Goal: Information Seeking & Learning: Check status

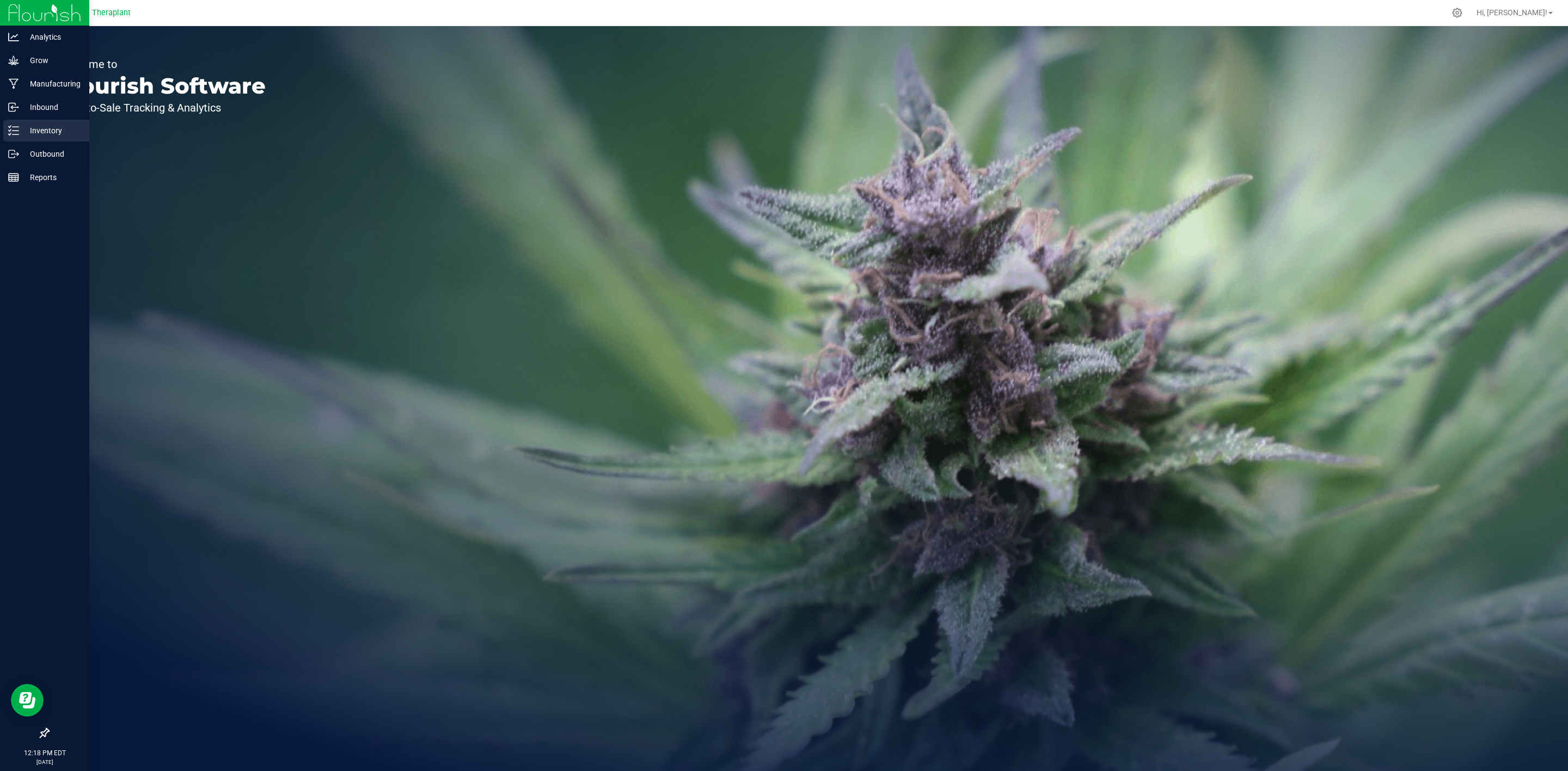
click at [16, 132] on icon at bounding box center [13, 130] width 11 height 11
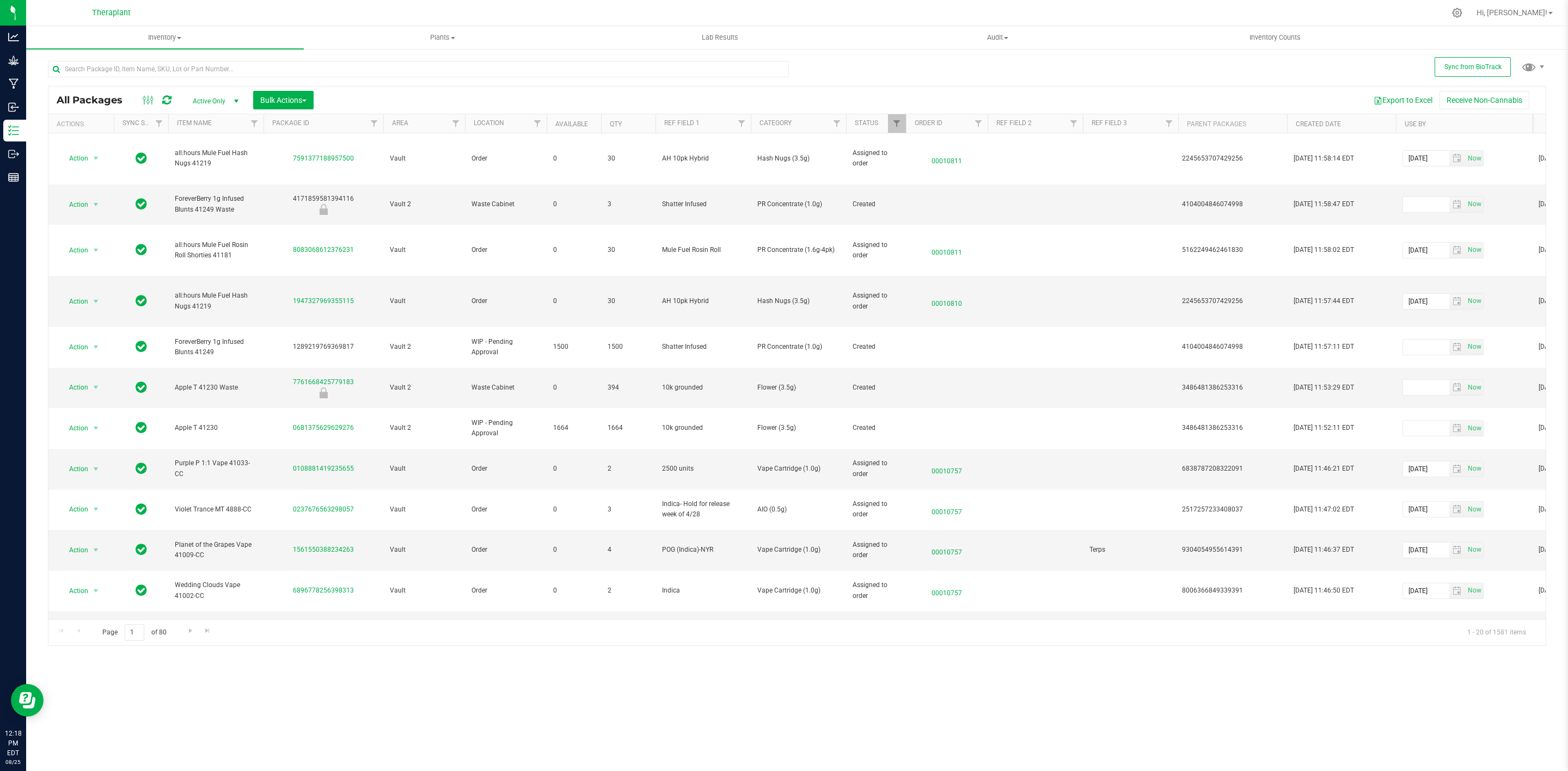
click at [464, 126] on div at bounding box center [464, 123] width 5 height 20
click at [457, 124] on span "Filter" at bounding box center [456, 123] width 9 height 9
click at [457, 189] on input "Quarantine" at bounding box center [461, 192] width 7 height 7
checkbox input "true"
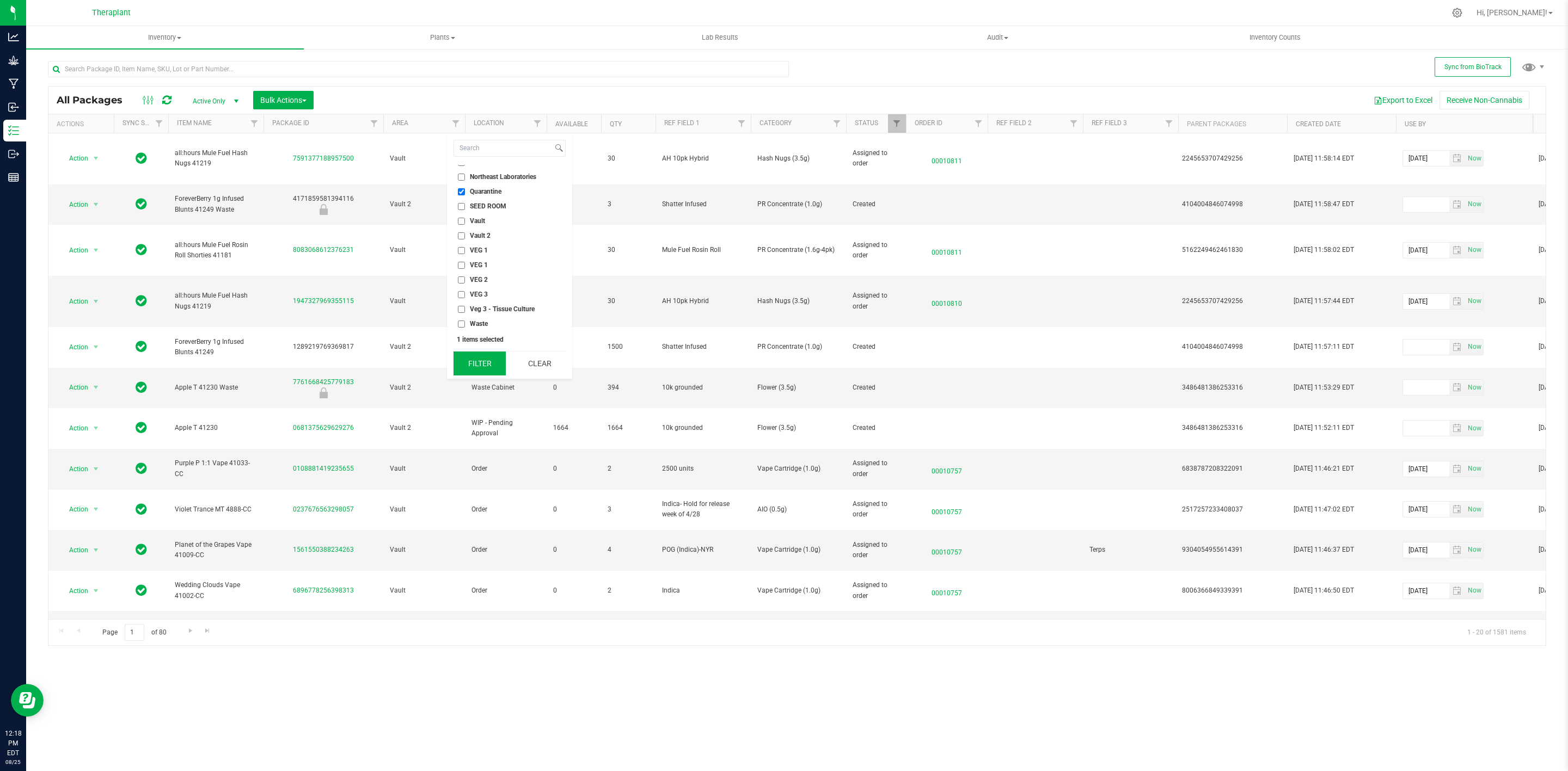
click at [480, 369] on button "Filter" at bounding box center [479, 363] width 52 height 24
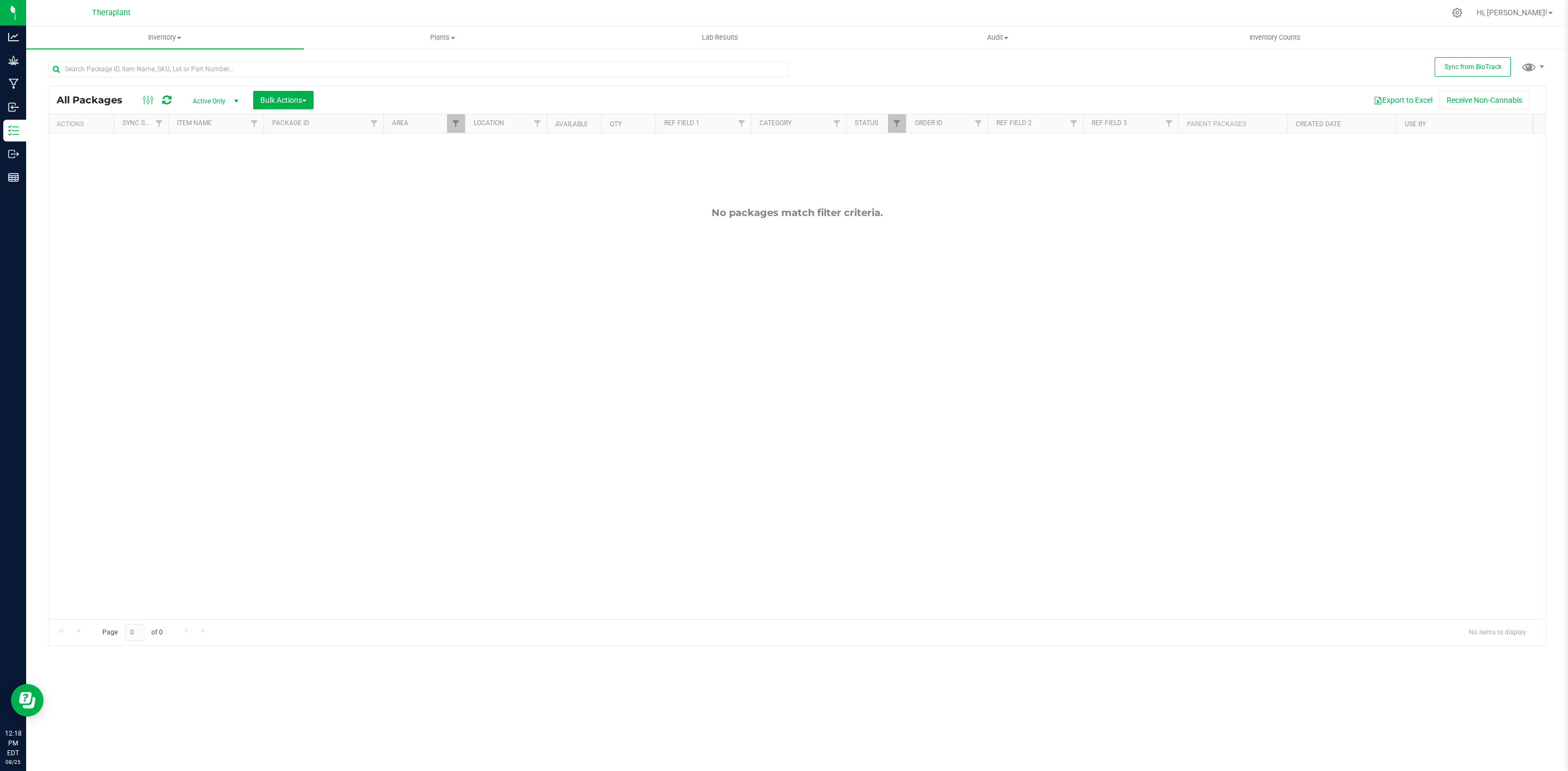
click at [897, 113] on div "All Packages Active Only Active Only Lab Samples Locked All External Internal B…" at bounding box center [797, 100] width 1497 height 27
click at [897, 116] on link "Filter" at bounding box center [897, 123] width 18 height 18
click at [993, 347] on button "Clear" at bounding box center [980, 344] width 52 height 24
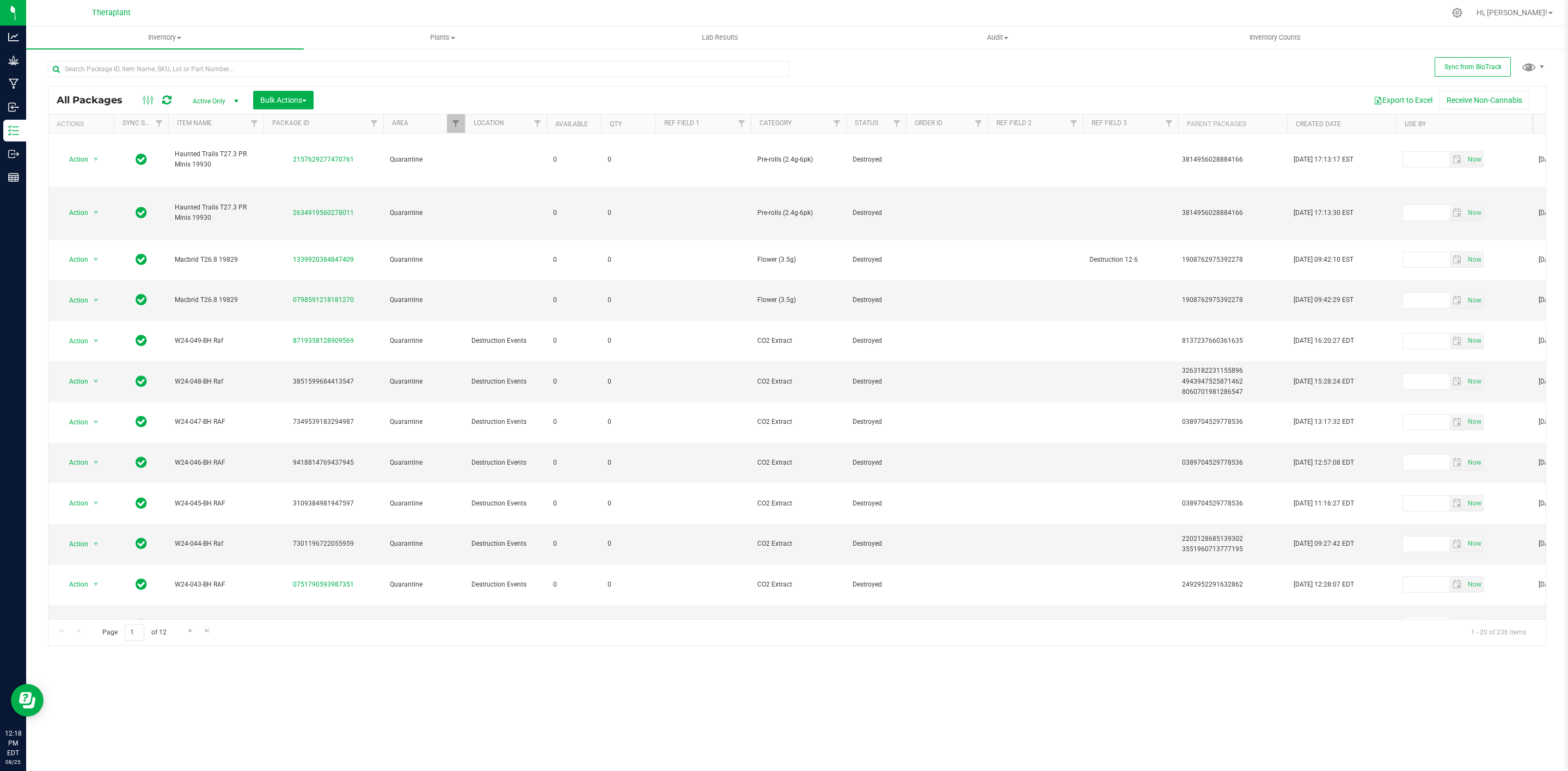
click at [597, 127] on th "Available" at bounding box center [573, 123] width 55 height 19
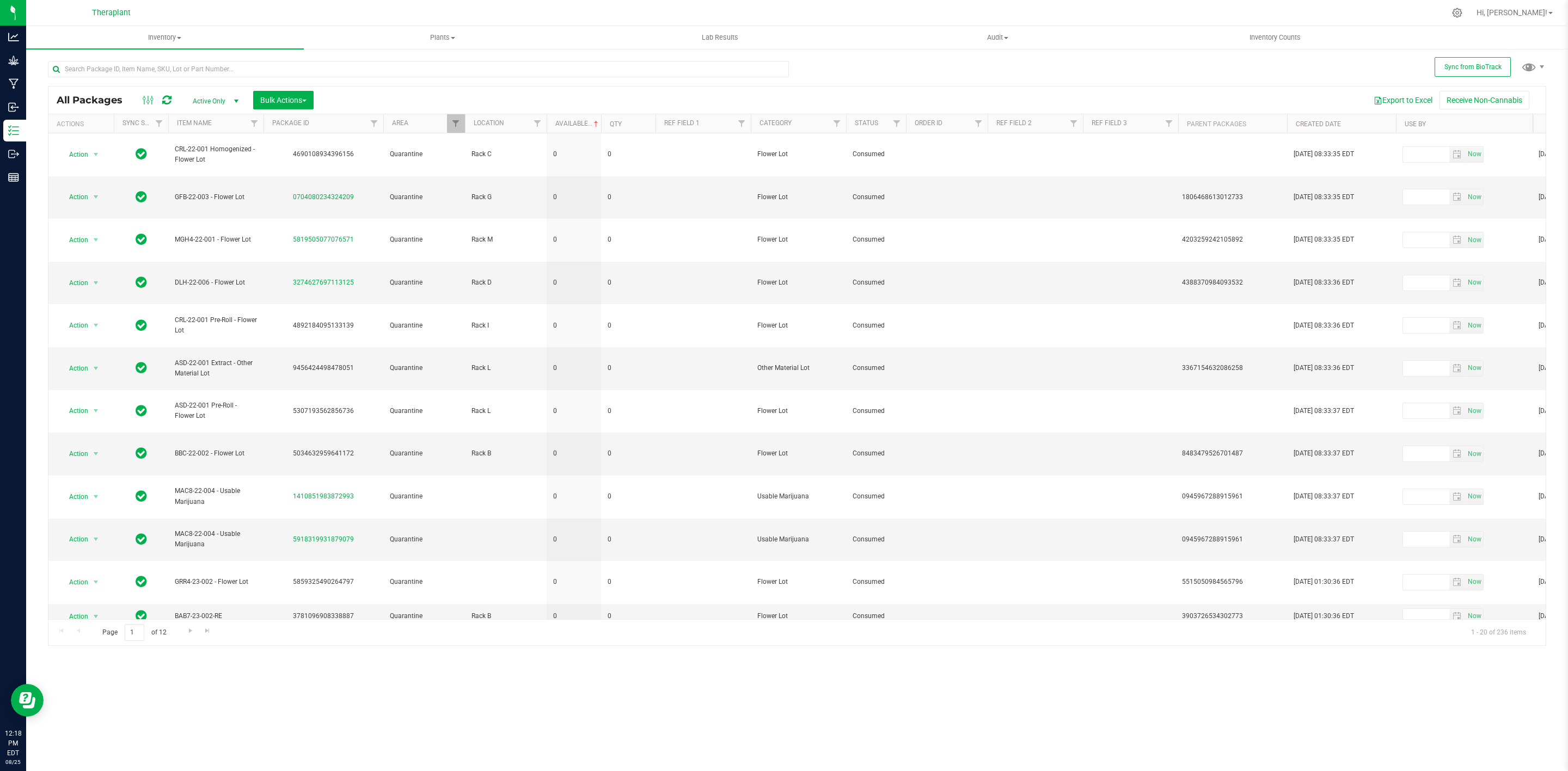
click at [636, 124] on th "Qty" at bounding box center [628, 123] width 55 height 19
click at [636, 121] on th "Qty" at bounding box center [628, 123] width 55 height 19
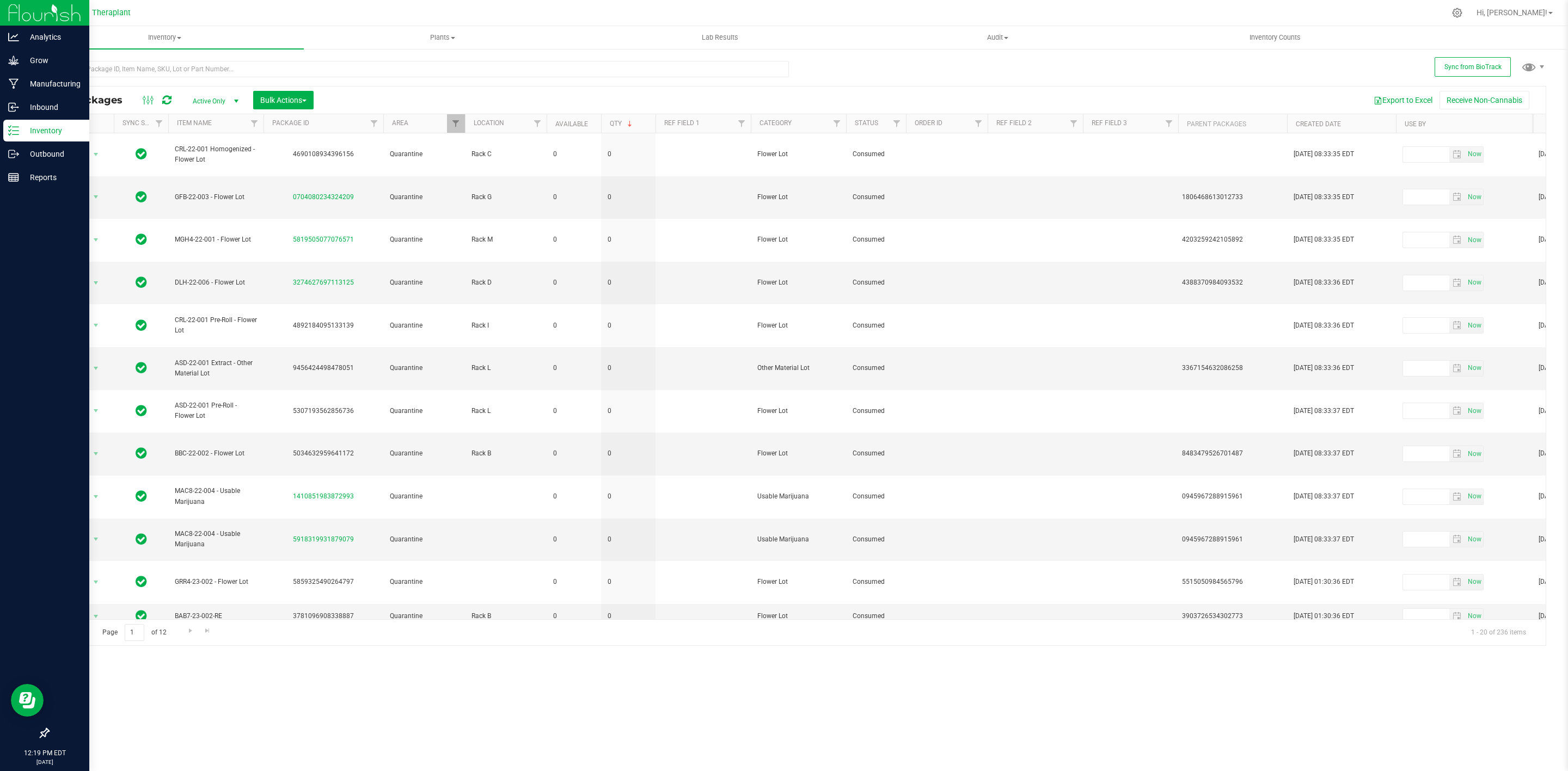
click at [12, 132] on icon at bounding box center [13, 130] width 11 height 11
click at [17, 88] on icon at bounding box center [14, 83] width 10 height 11
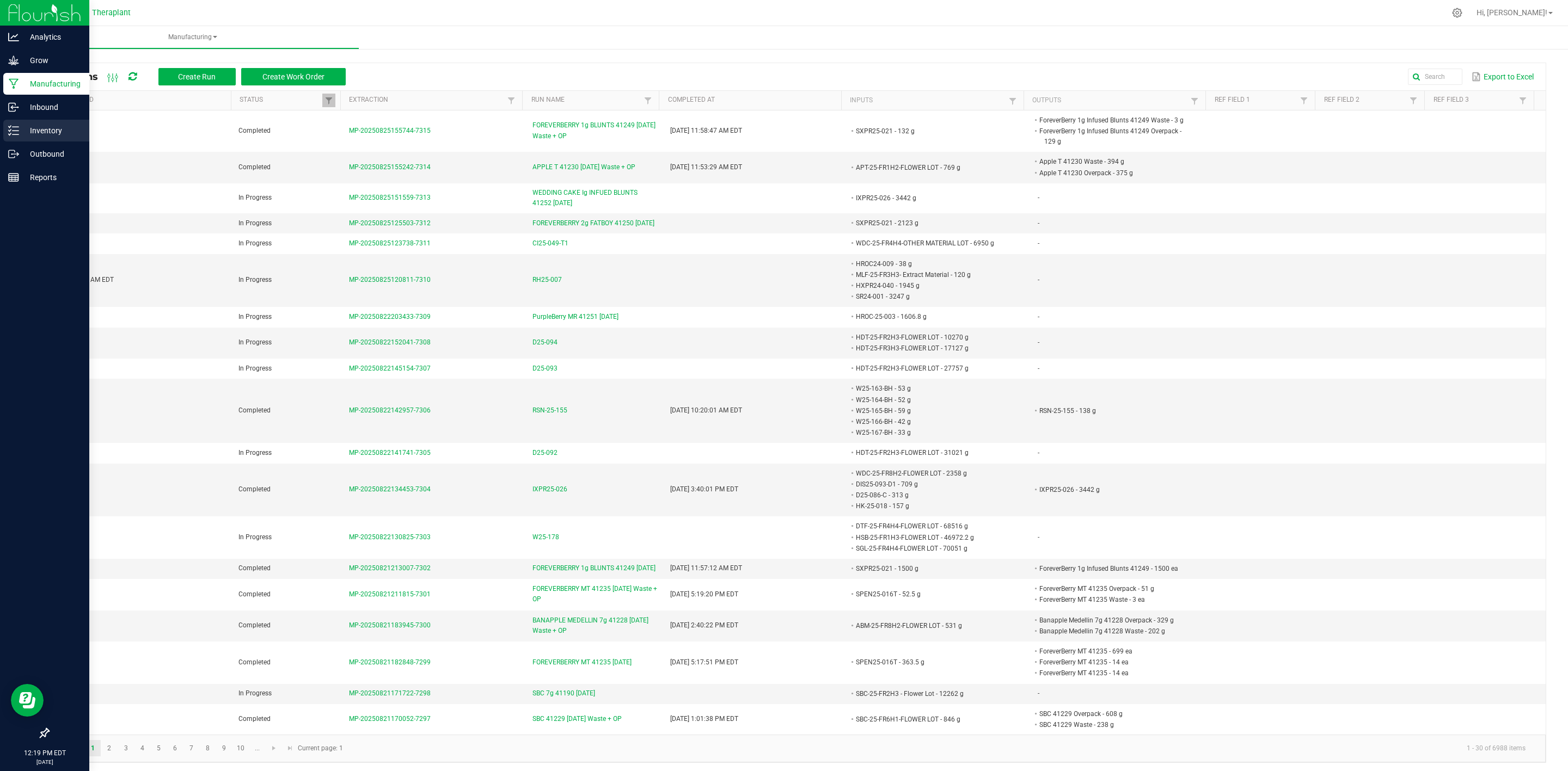
click at [17, 127] on line at bounding box center [15, 127] width 6 height 0
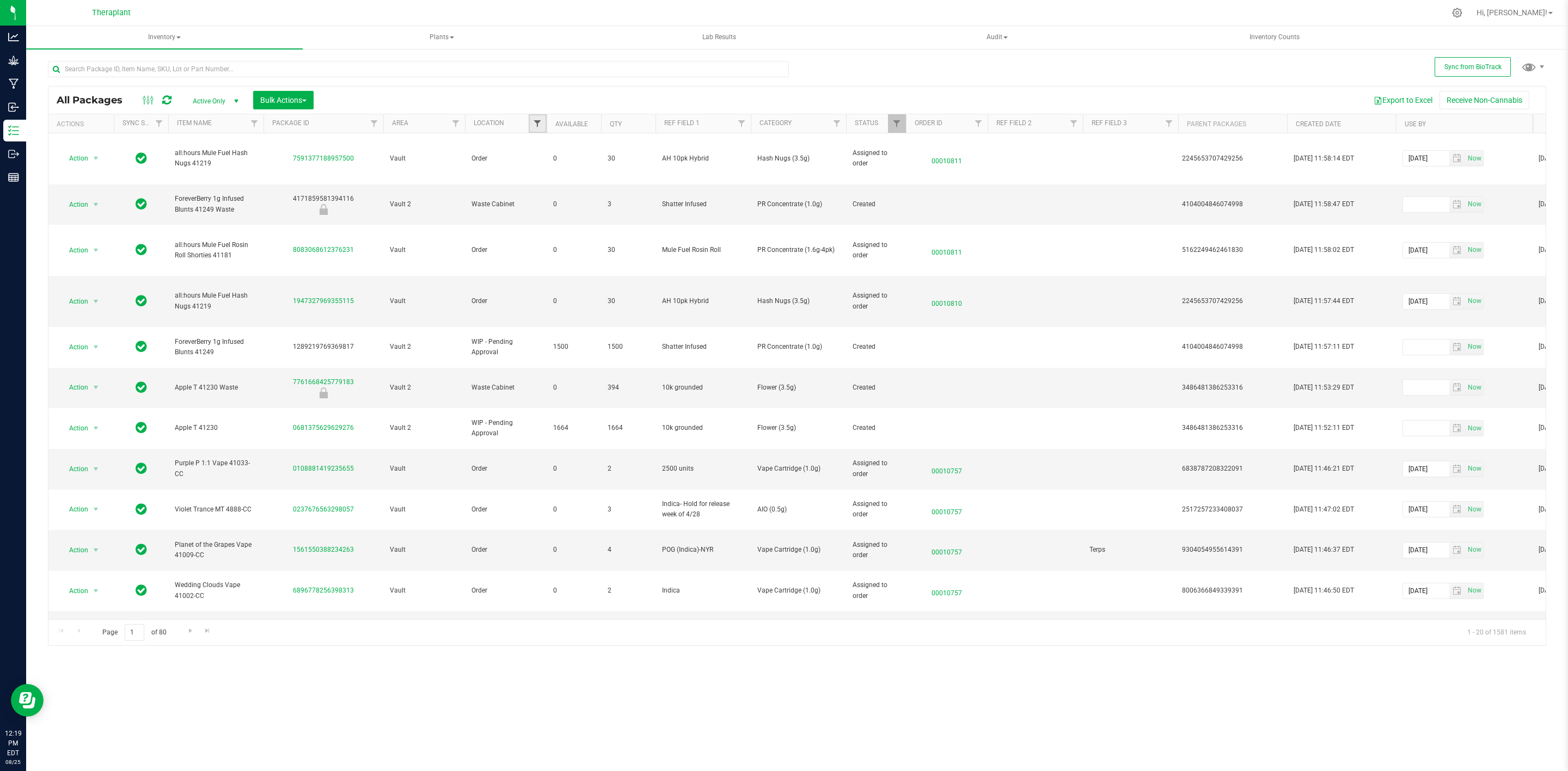
click at [539, 124] on span "Filter" at bounding box center [537, 123] width 9 height 9
click at [562, 187] on span "Quarantine" at bounding box center [567, 190] width 31 height 7
click at [546, 187] on input "Quarantine" at bounding box center [543, 190] width 7 height 7
checkbox input "true"
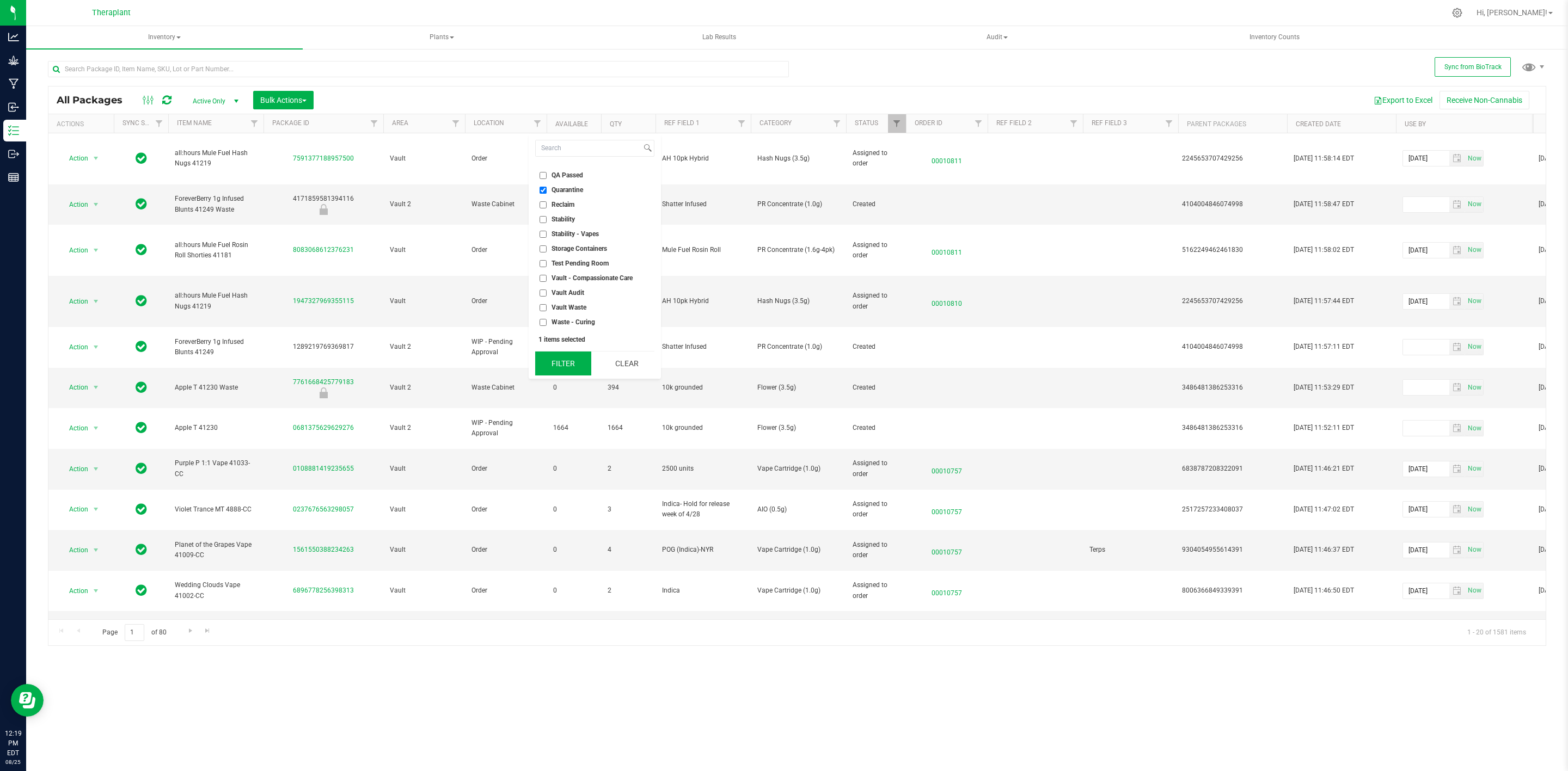
click at [552, 359] on button "Filter" at bounding box center [563, 363] width 56 height 24
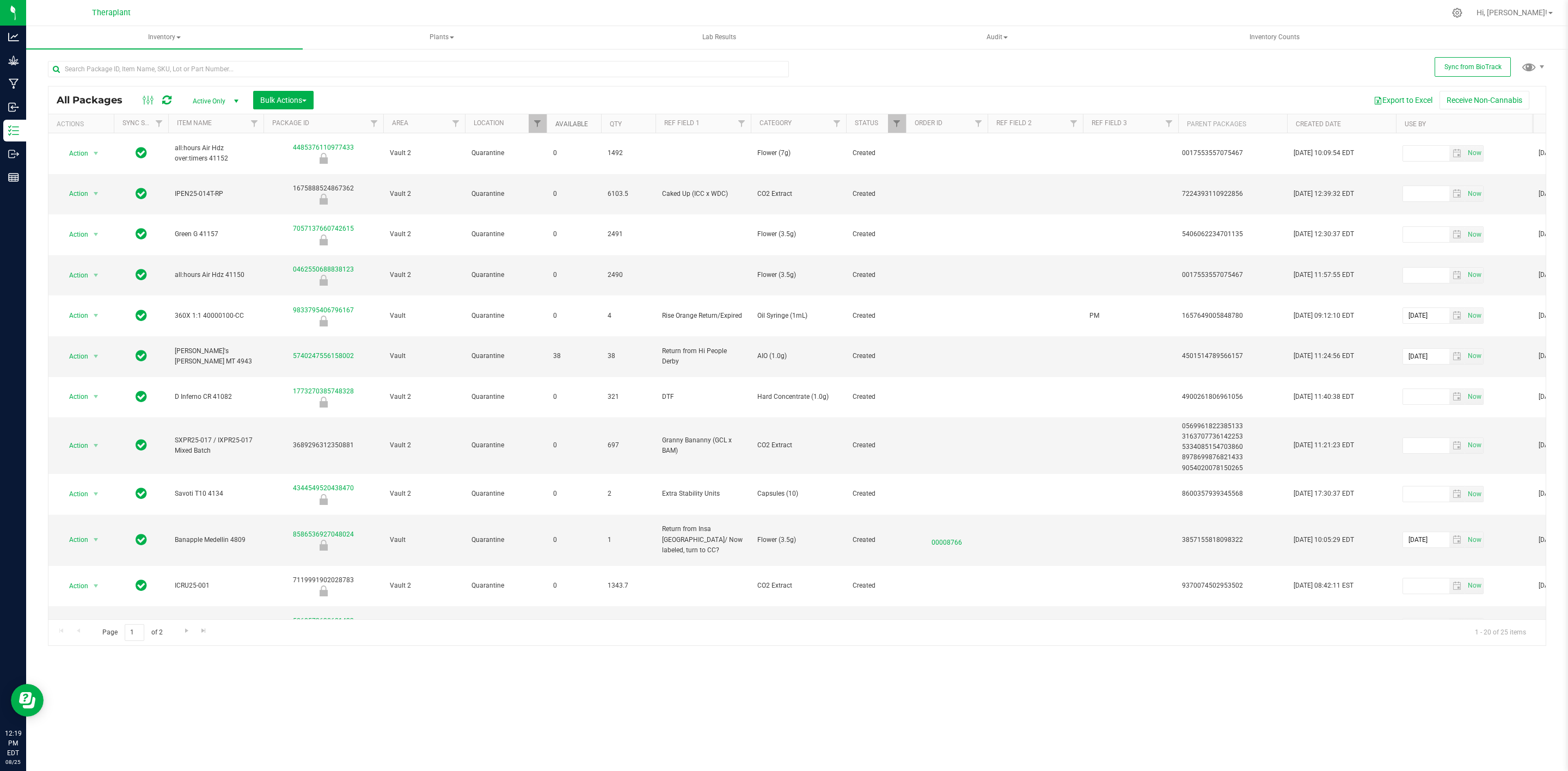
click at [577, 123] on link "Available" at bounding box center [571, 123] width 33 height 8
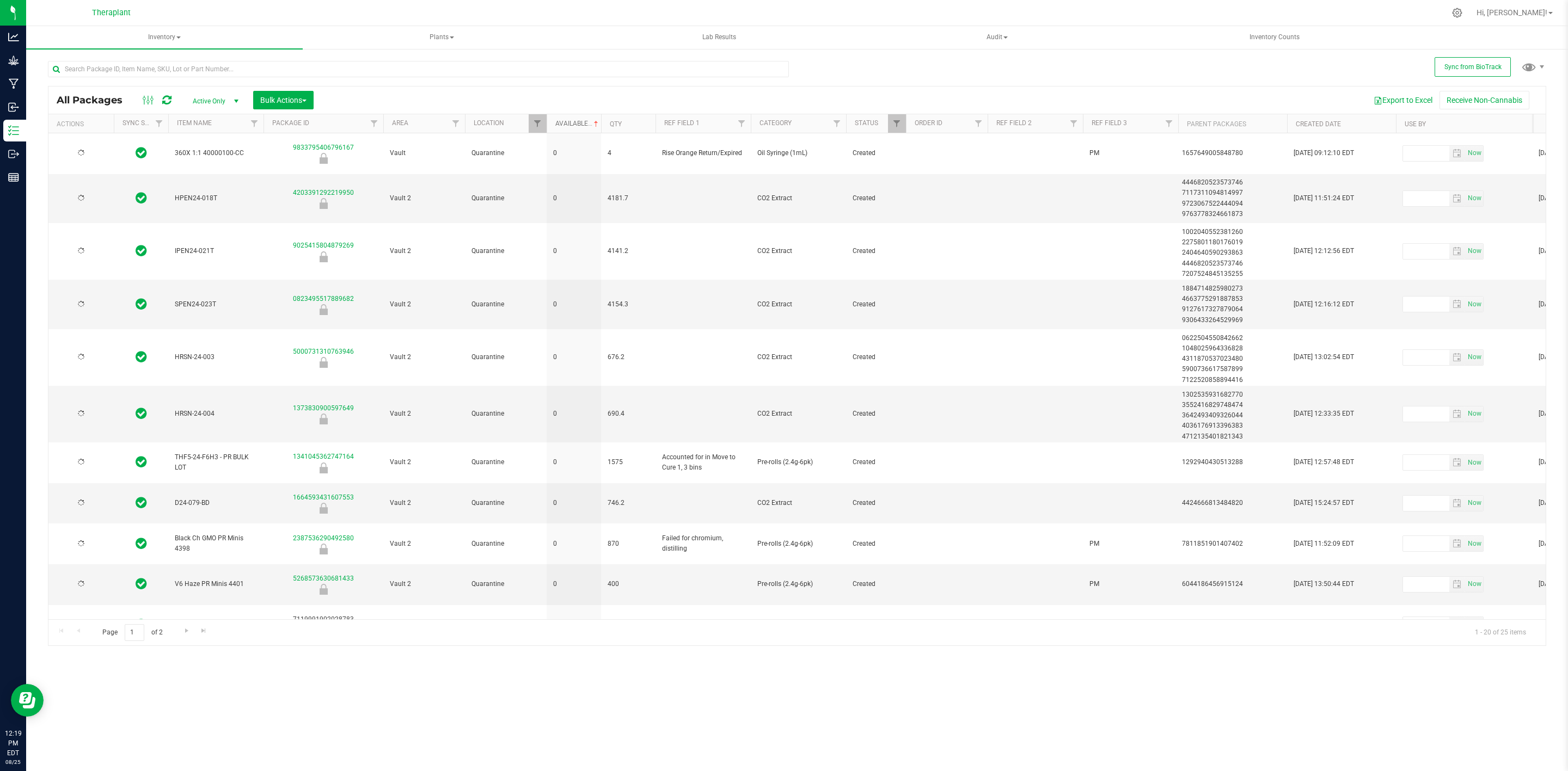
type input "2025-07-08"
type input "2026-03-05"
click at [623, 123] on th "Qty" at bounding box center [628, 123] width 55 height 19
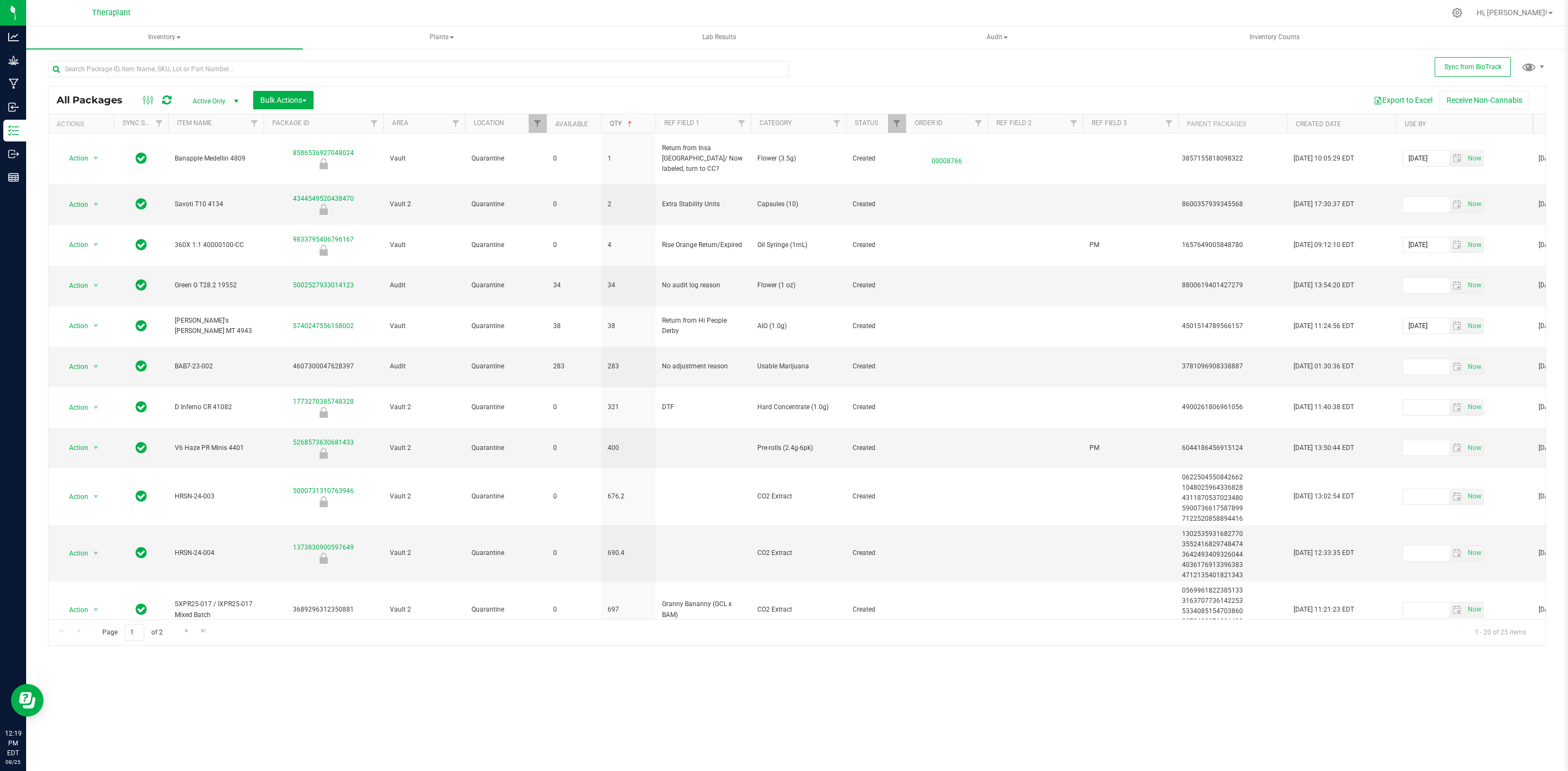
click at [623, 123] on link "Qty" at bounding box center [622, 123] width 24 height 8
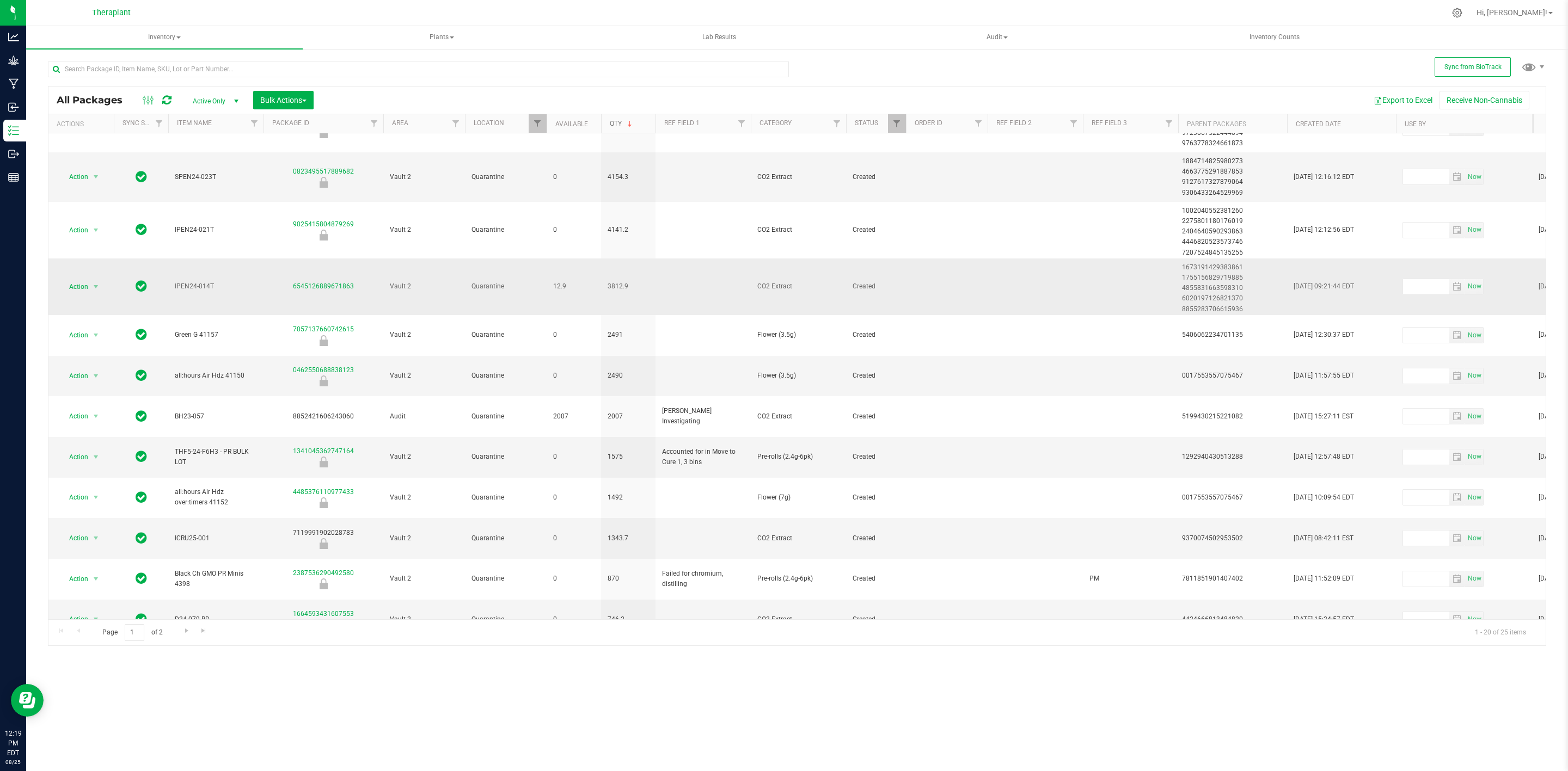
scroll to position [128, 0]
click at [545, 124] on div at bounding box center [546, 123] width 5 height 20
click at [539, 123] on span "Filter" at bounding box center [537, 123] width 9 height 9
click at [544, 310] on input "WIP - Pending Approval" at bounding box center [543, 309] width 7 height 7
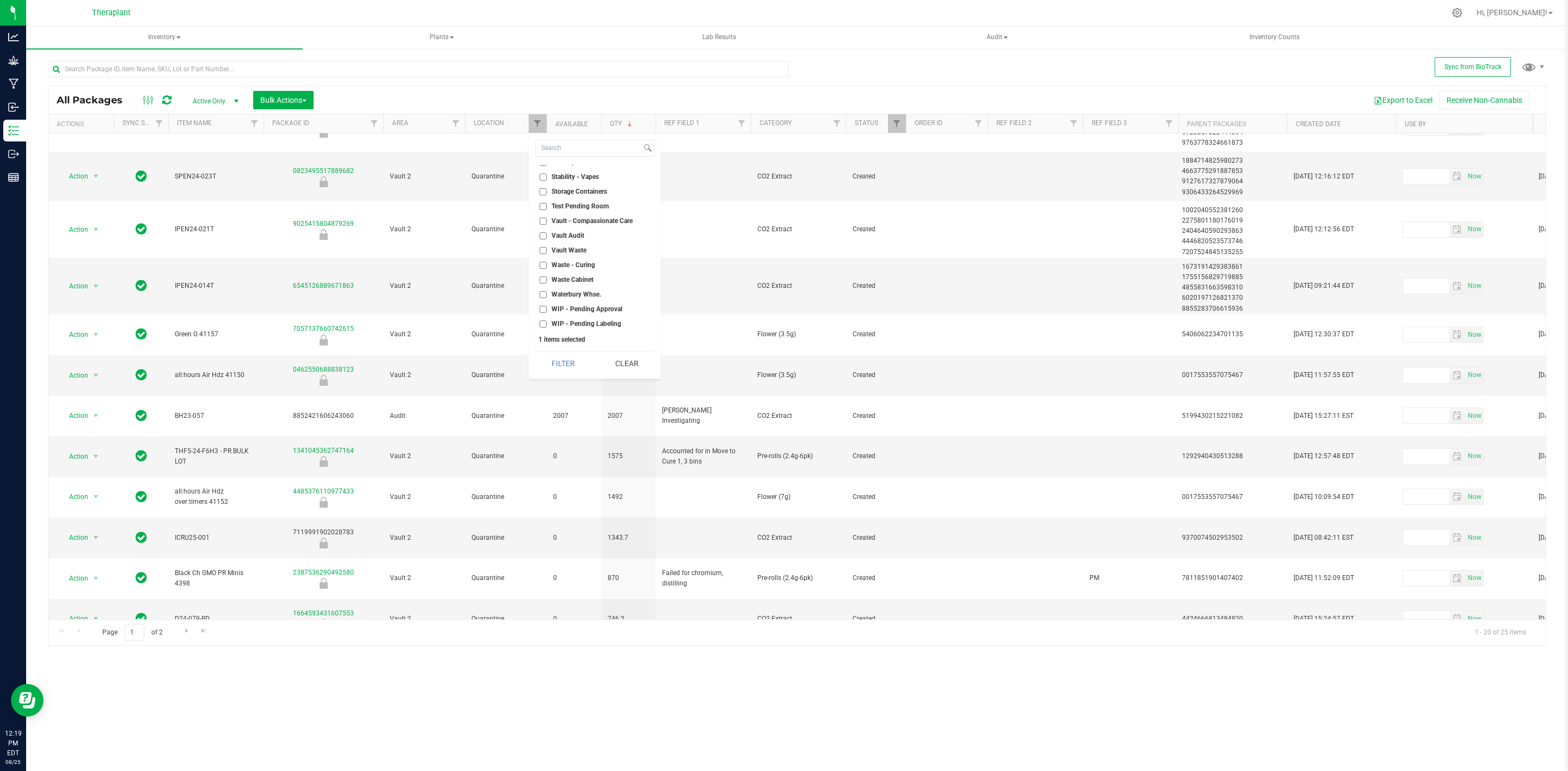
checkbox input "true"
click at [541, 322] on input "WIP - Pending Labeling" at bounding box center [543, 324] width 7 height 7
checkbox input "true"
click at [559, 361] on button "Filter" at bounding box center [563, 363] width 56 height 24
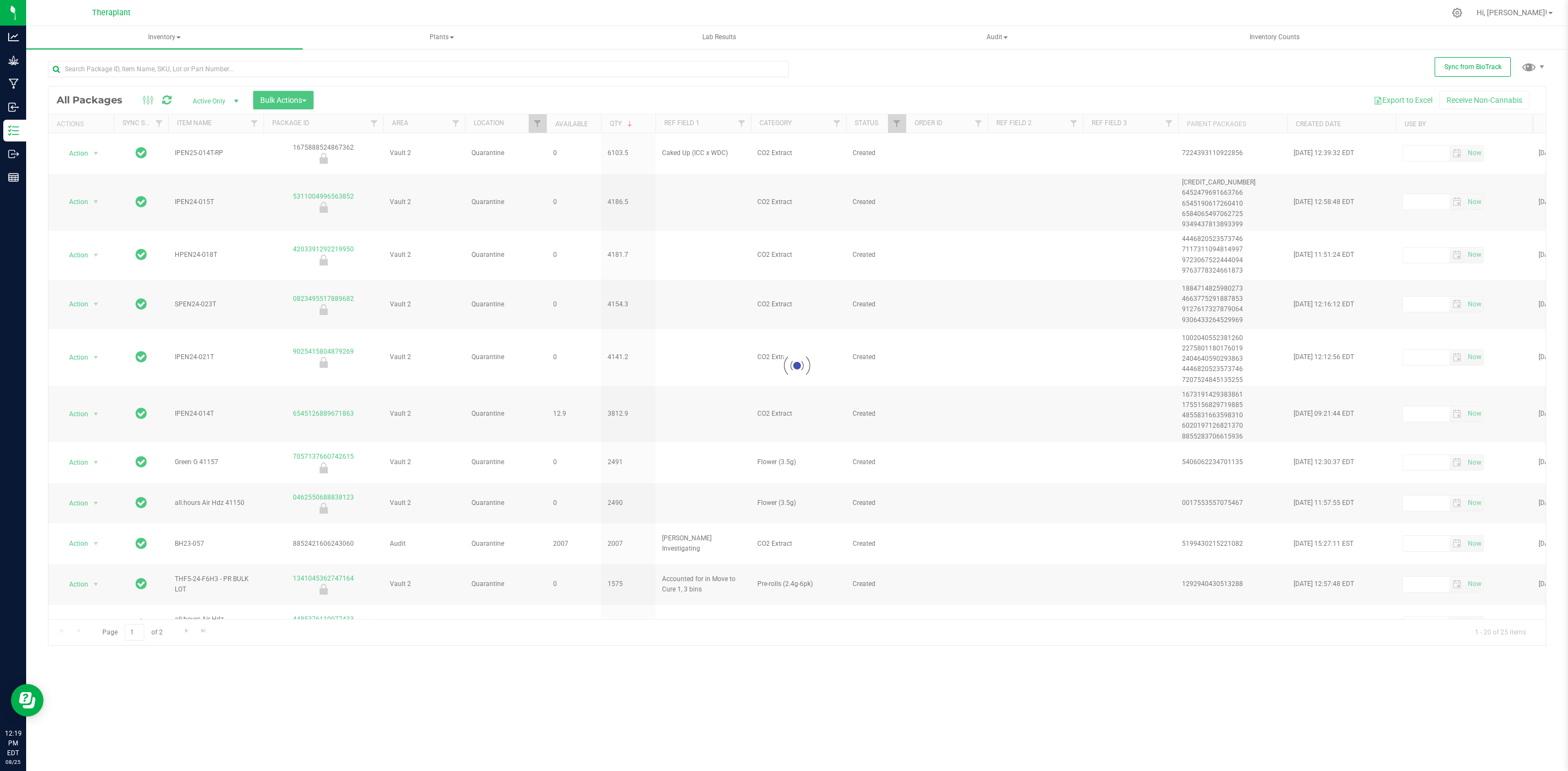
checkbox input "true"
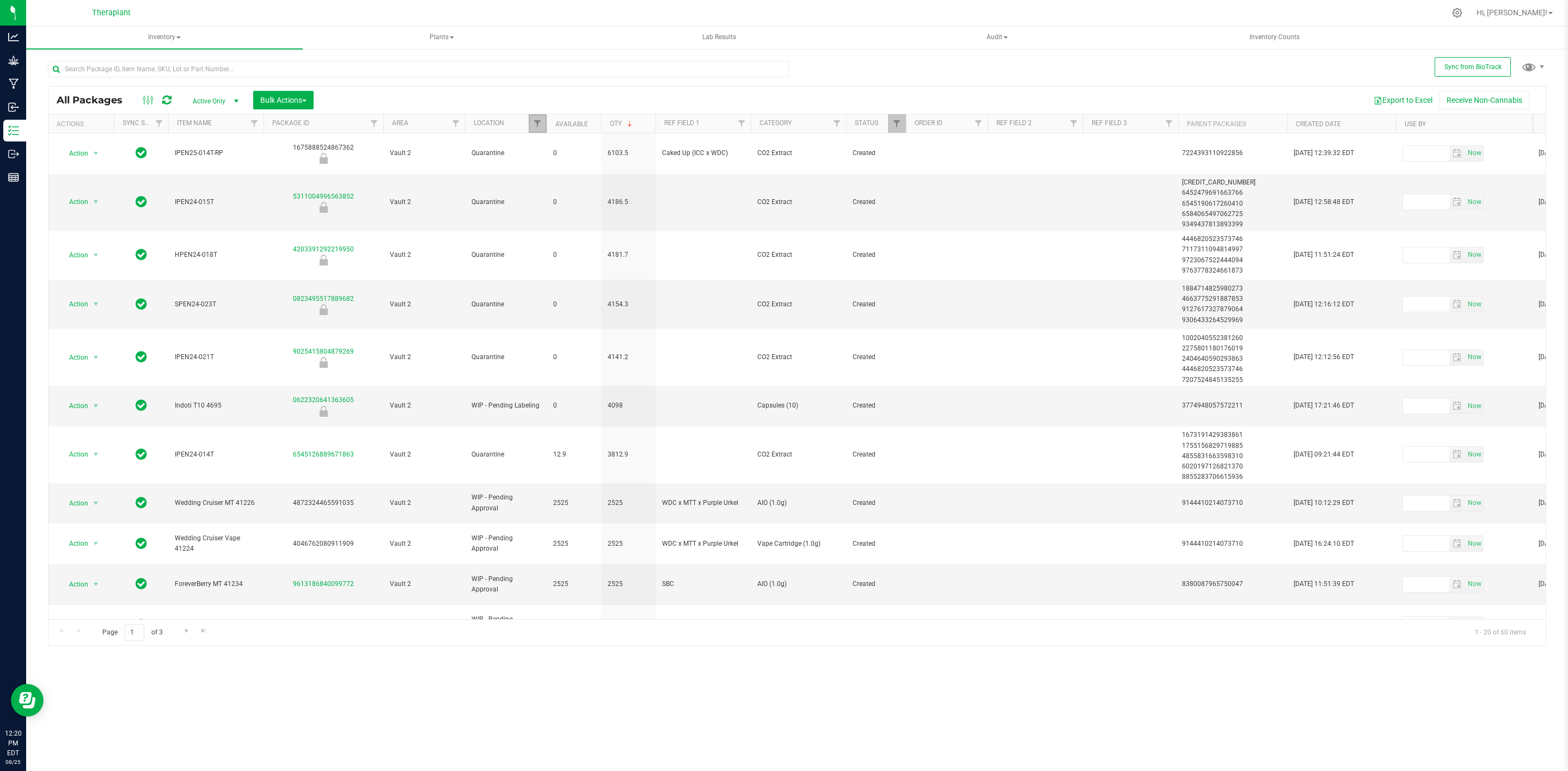
click at [532, 124] on link "Filter" at bounding box center [537, 123] width 18 height 18
click at [545, 238] on input "Quarantine" at bounding box center [543, 237] width 7 height 7
checkbox input "false"
click at [558, 370] on button "Filter" at bounding box center [563, 363] width 56 height 24
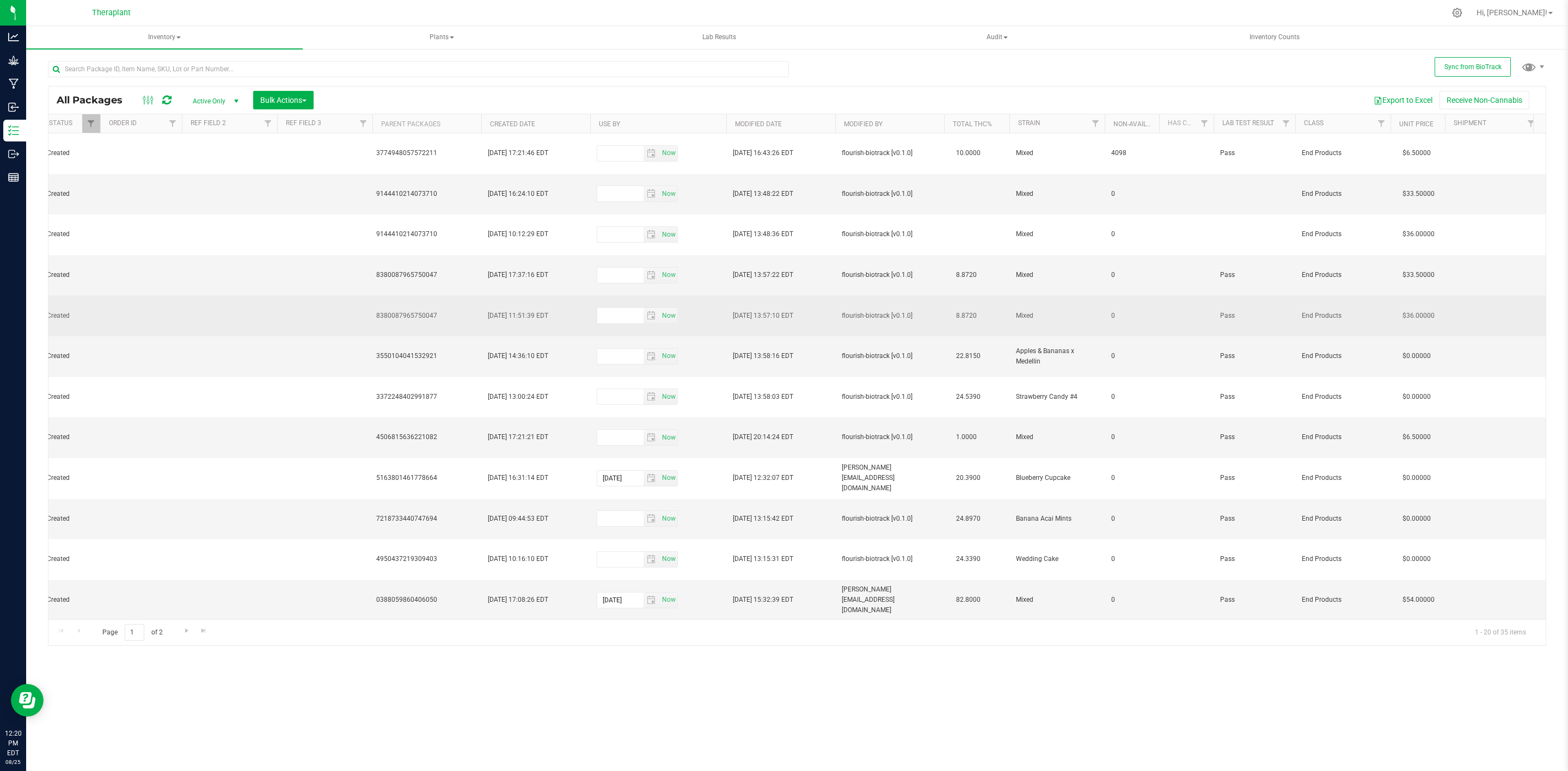
scroll to position [0, 804]
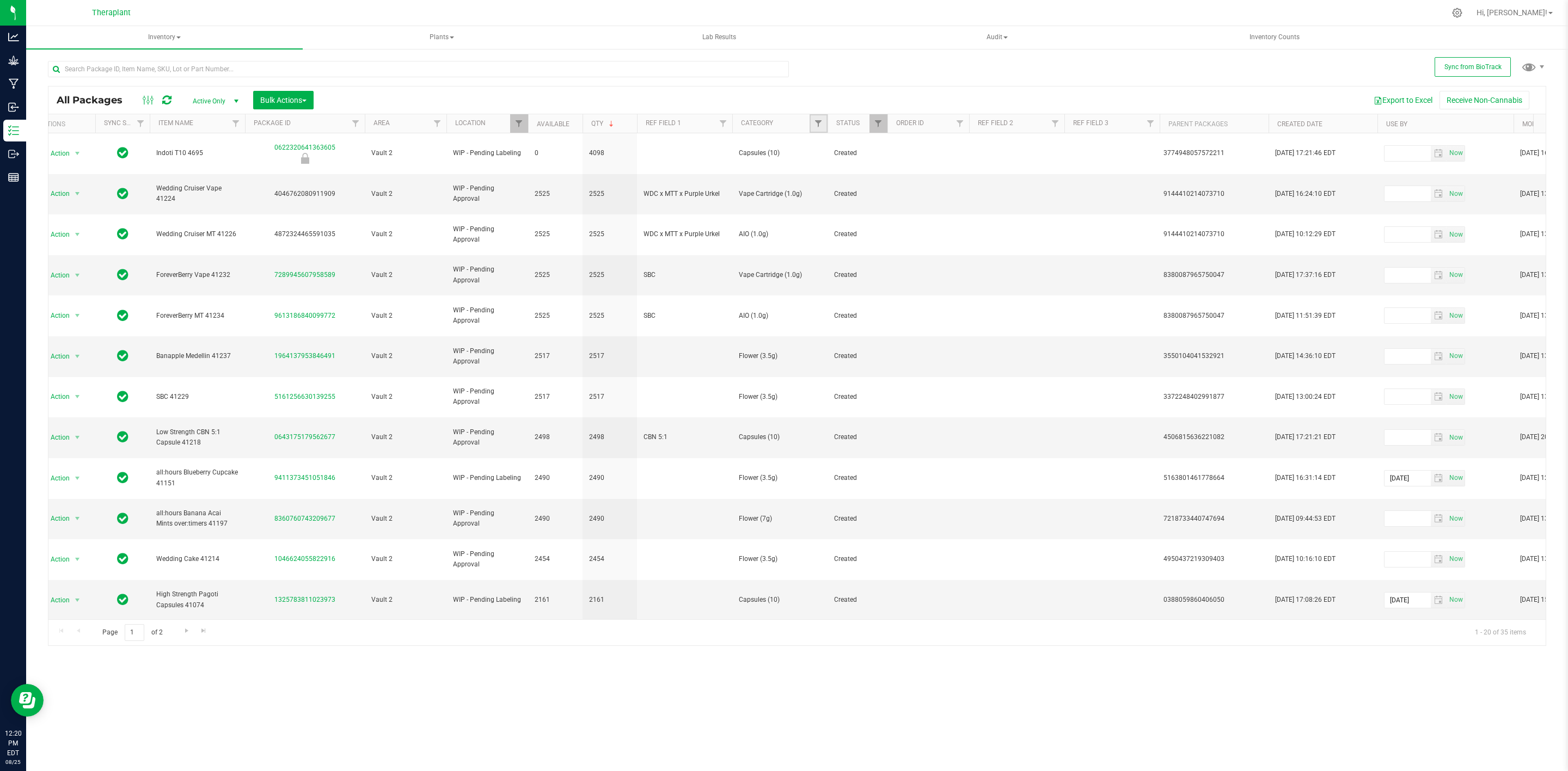
click at [823, 127] on link "Filter" at bounding box center [818, 123] width 18 height 18
type input "flower"
click at [837, 261] on span "Flower (3.5g)" at bounding box center [851, 262] width 38 height 7
click at [827, 261] on input "Flower (3.5g)" at bounding box center [824, 262] width 7 height 7
checkbox input "true"
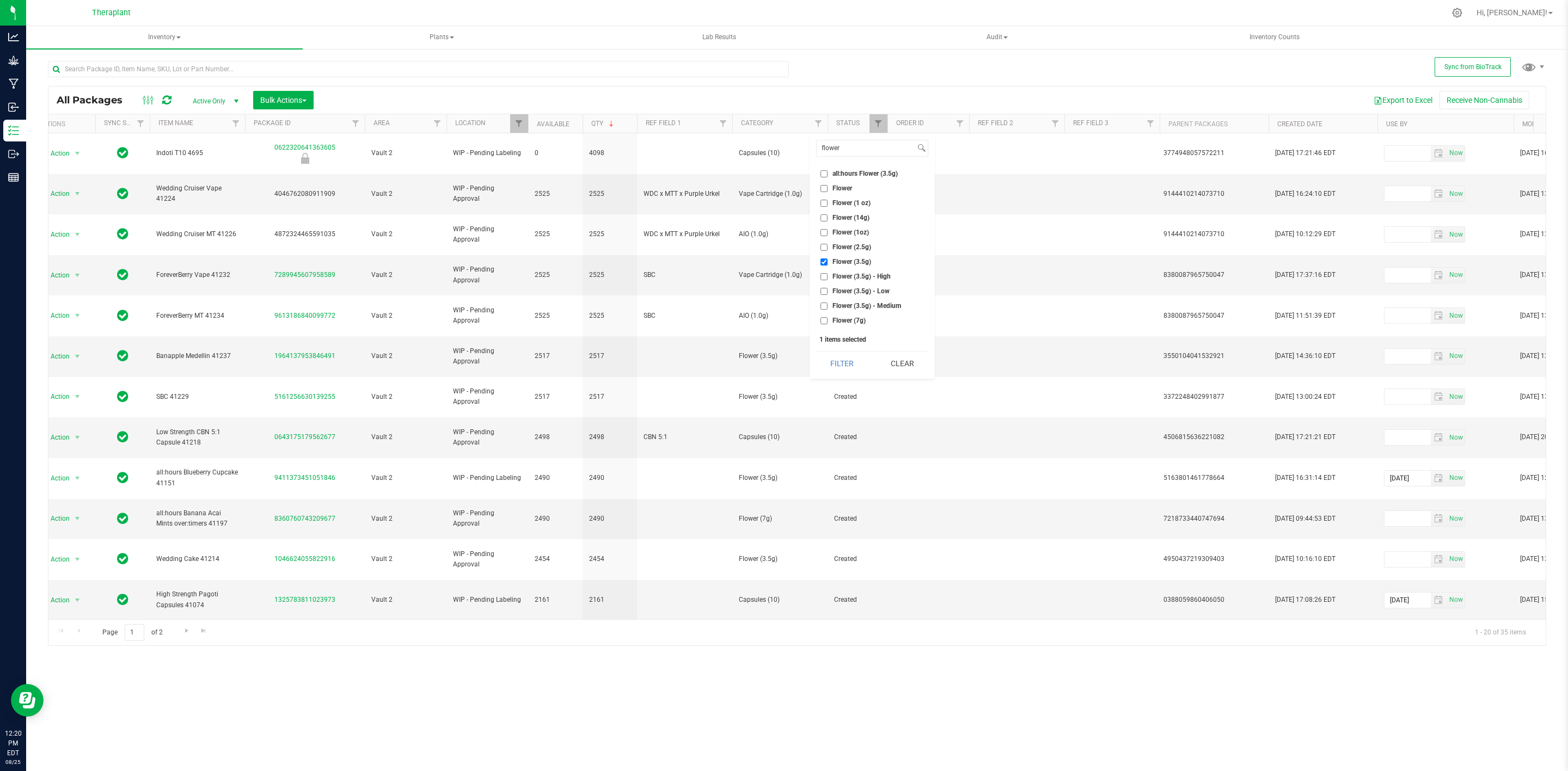
click at [835, 322] on span "Flower (7g)" at bounding box center [849, 321] width 33 height 7
click at [827, 322] on input "Flower (7g)" at bounding box center [824, 321] width 7 height 7
checkbox input "true"
click at [835, 366] on button "Filter" at bounding box center [842, 363] width 52 height 24
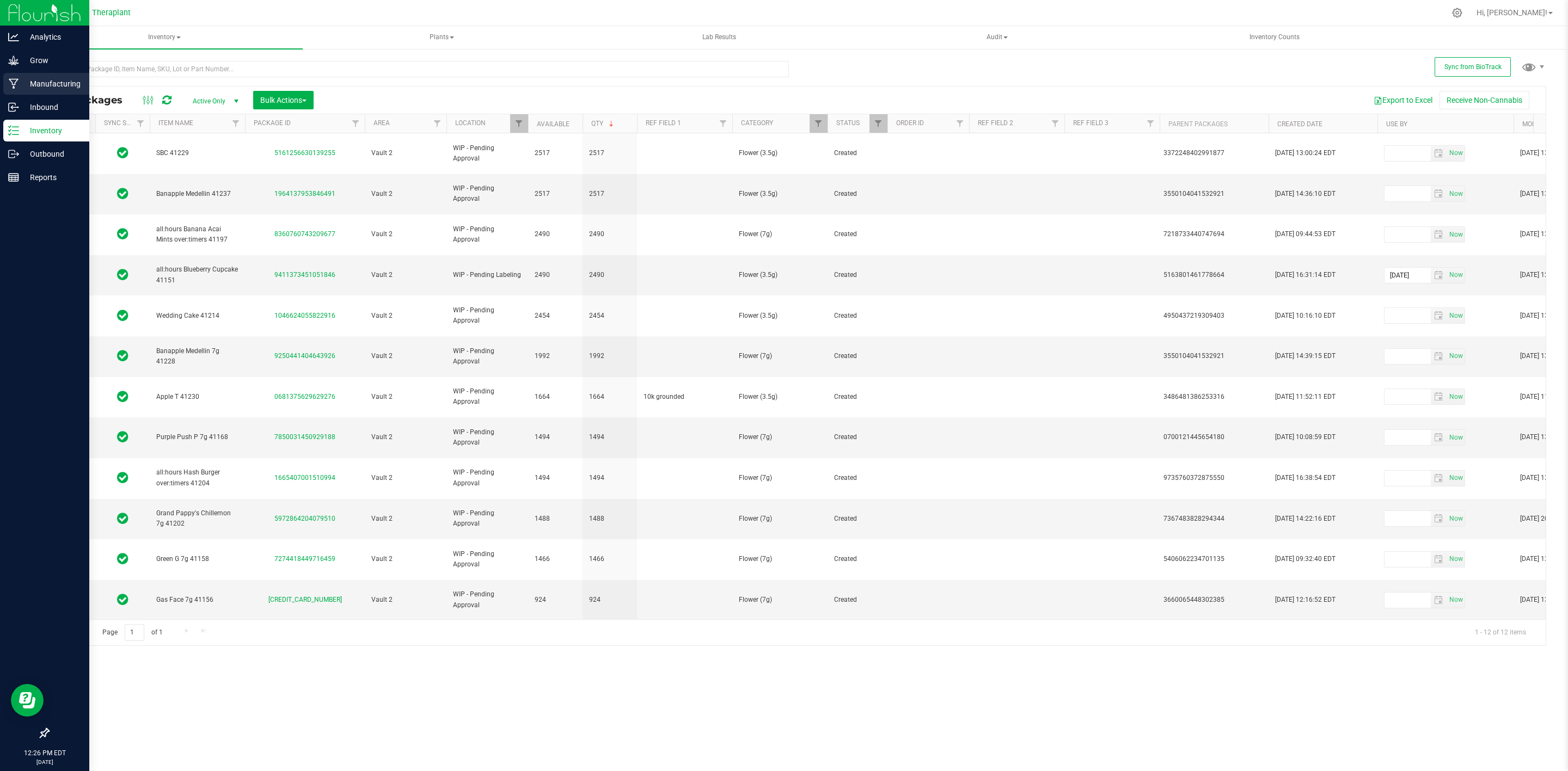
click at [37, 83] on p "Manufacturing" at bounding box center [51, 83] width 65 height 13
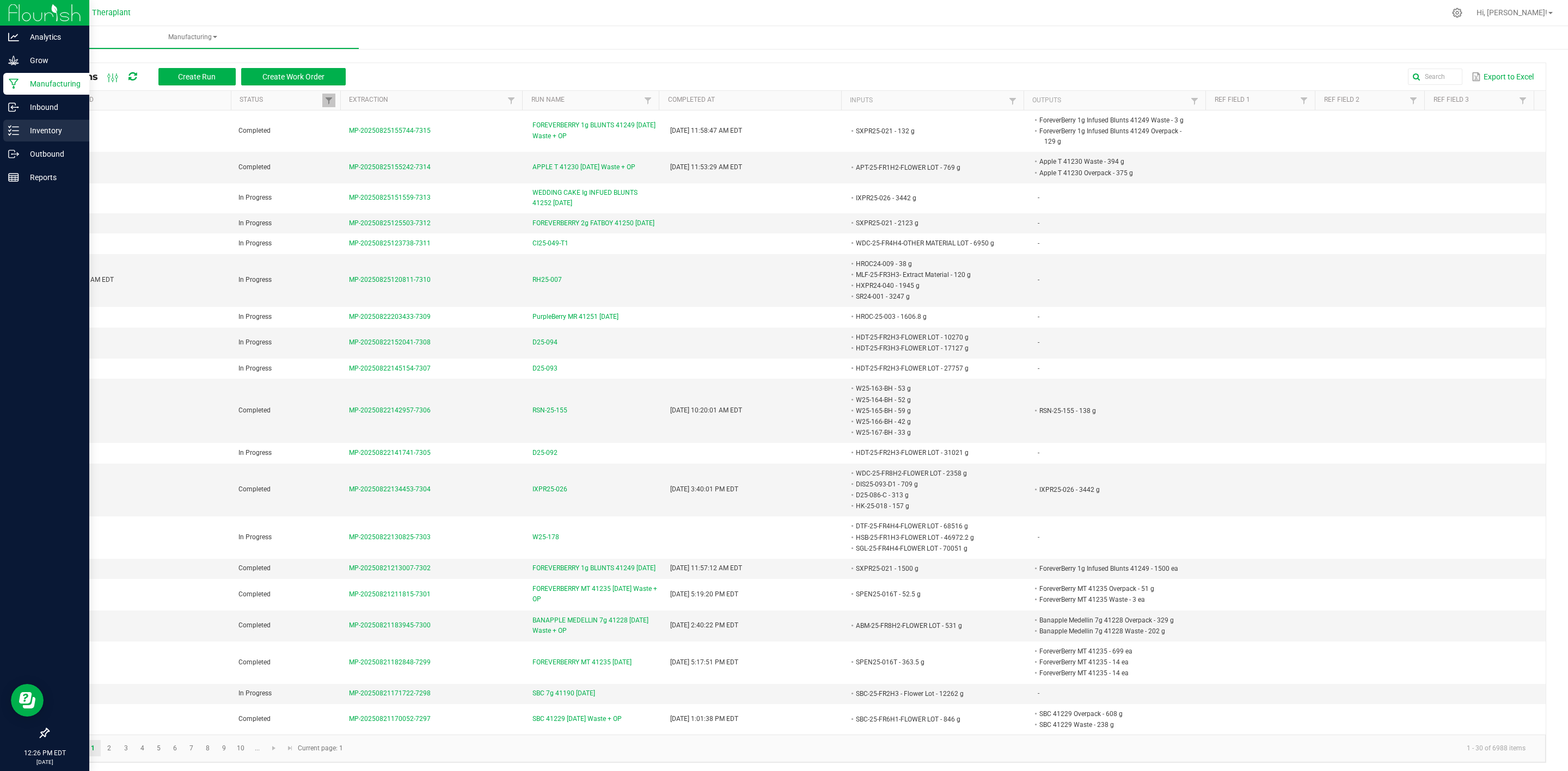
click at [28, 132] on p "Inventory" at bounding box center [51, 130] width 65 height 13
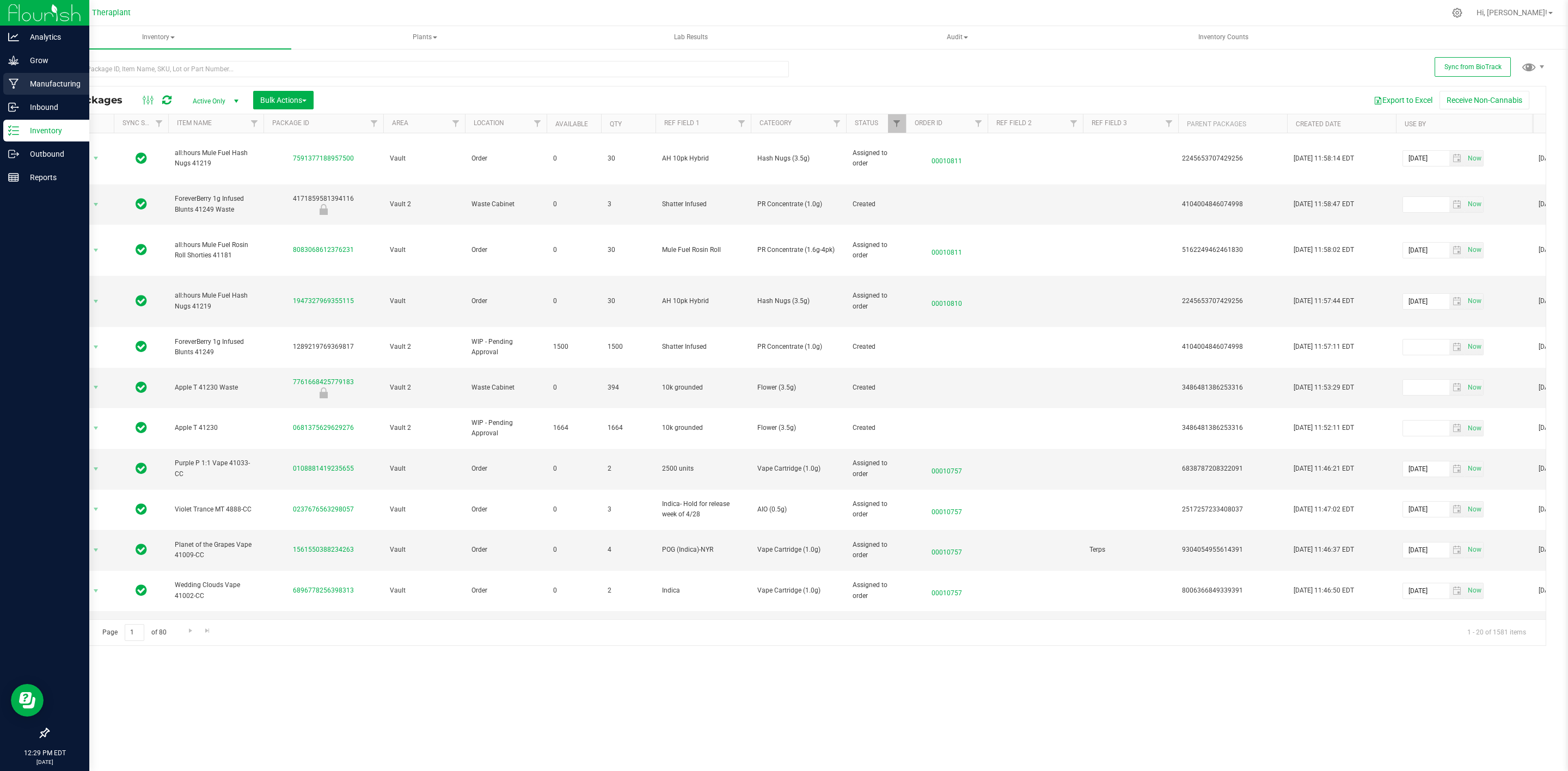
click at [20, 83] on p "Manufacturing" at bounding box center [51, 83] width 65 height 13
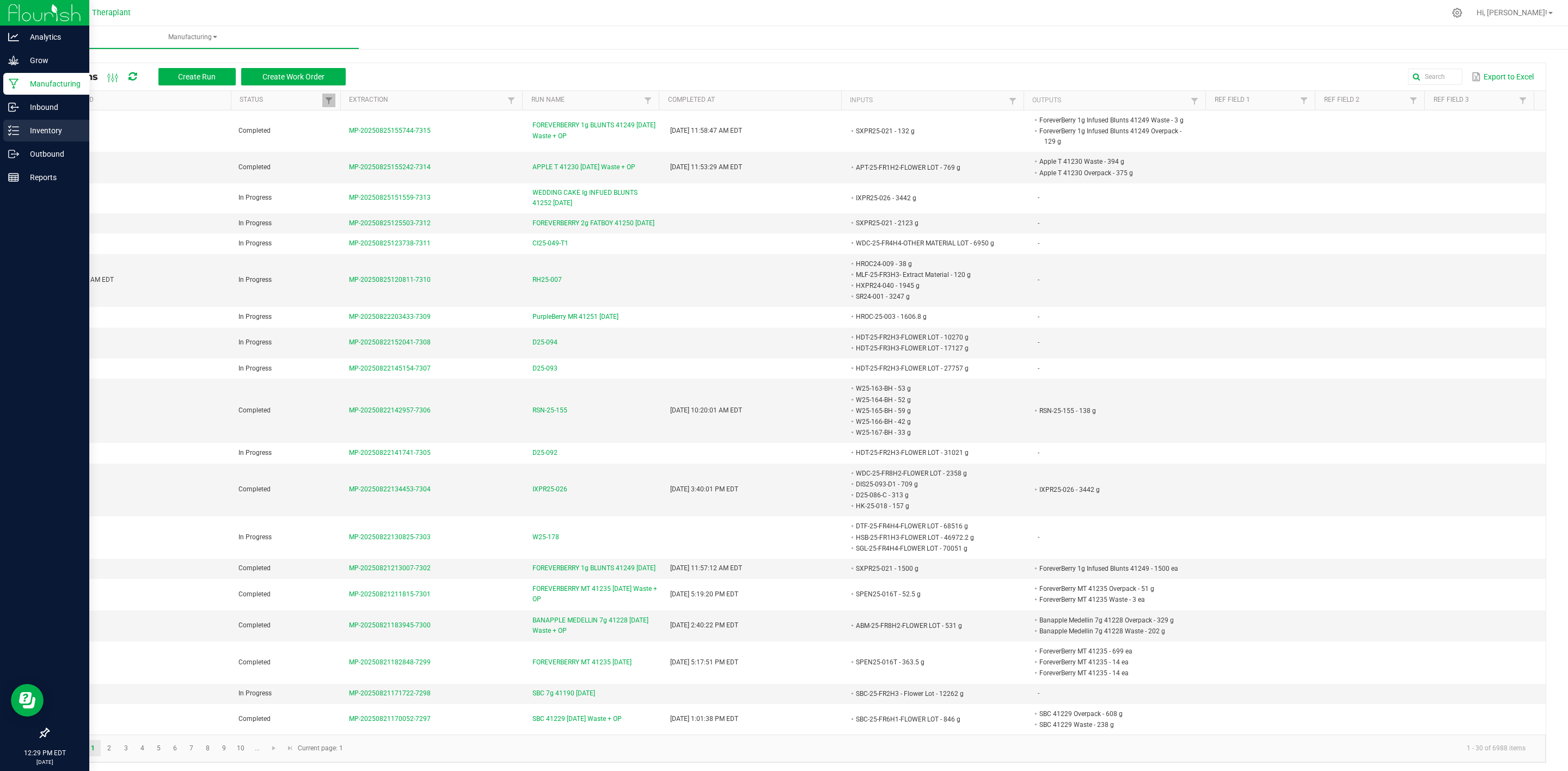
click at [22, 122] on div "Inventory" at bounding box center [46, 130] width 86 height 22
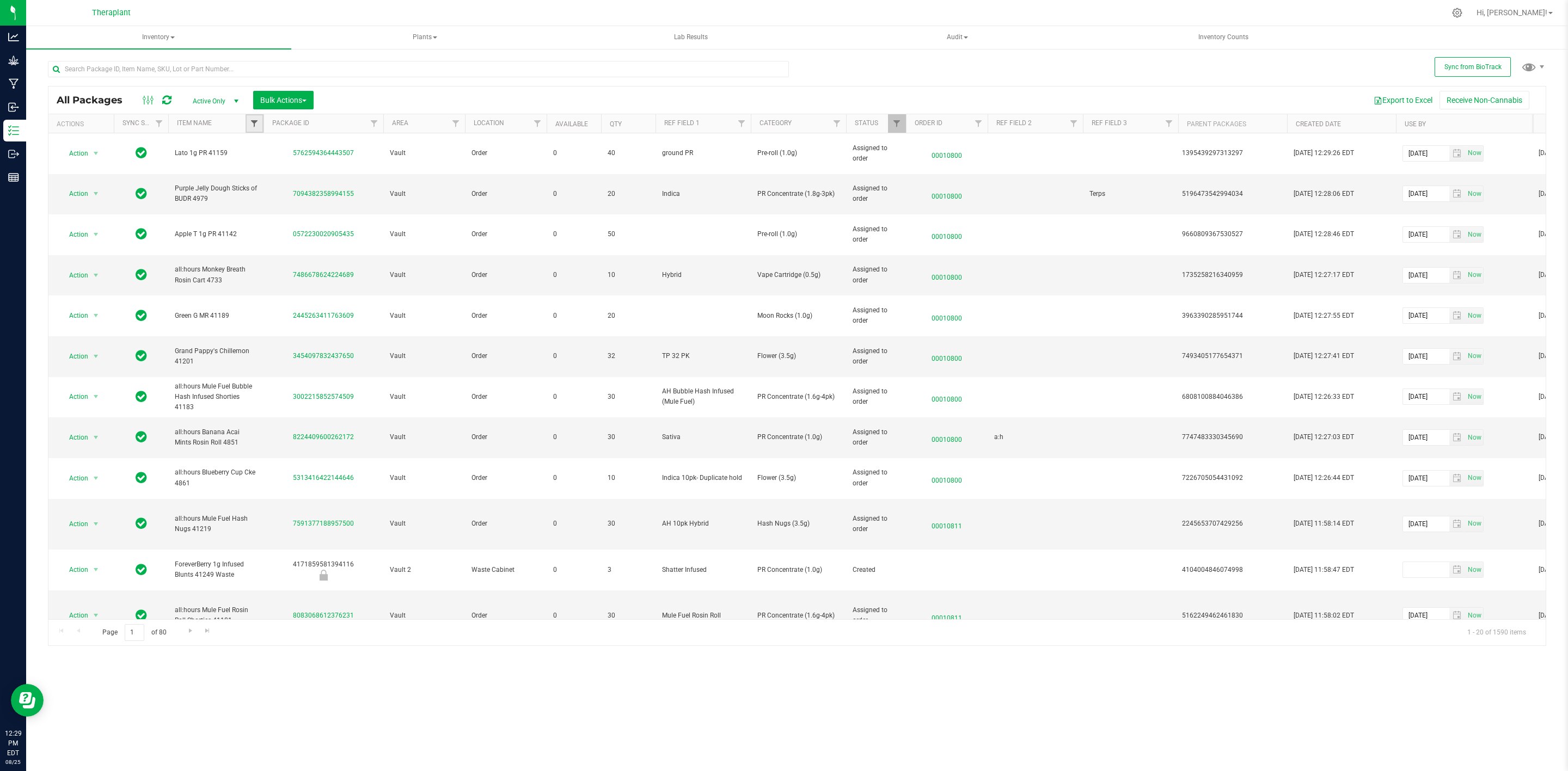
click at [253, 126] on span "Filter" at bounding box center [254, 123] width 9 height 9
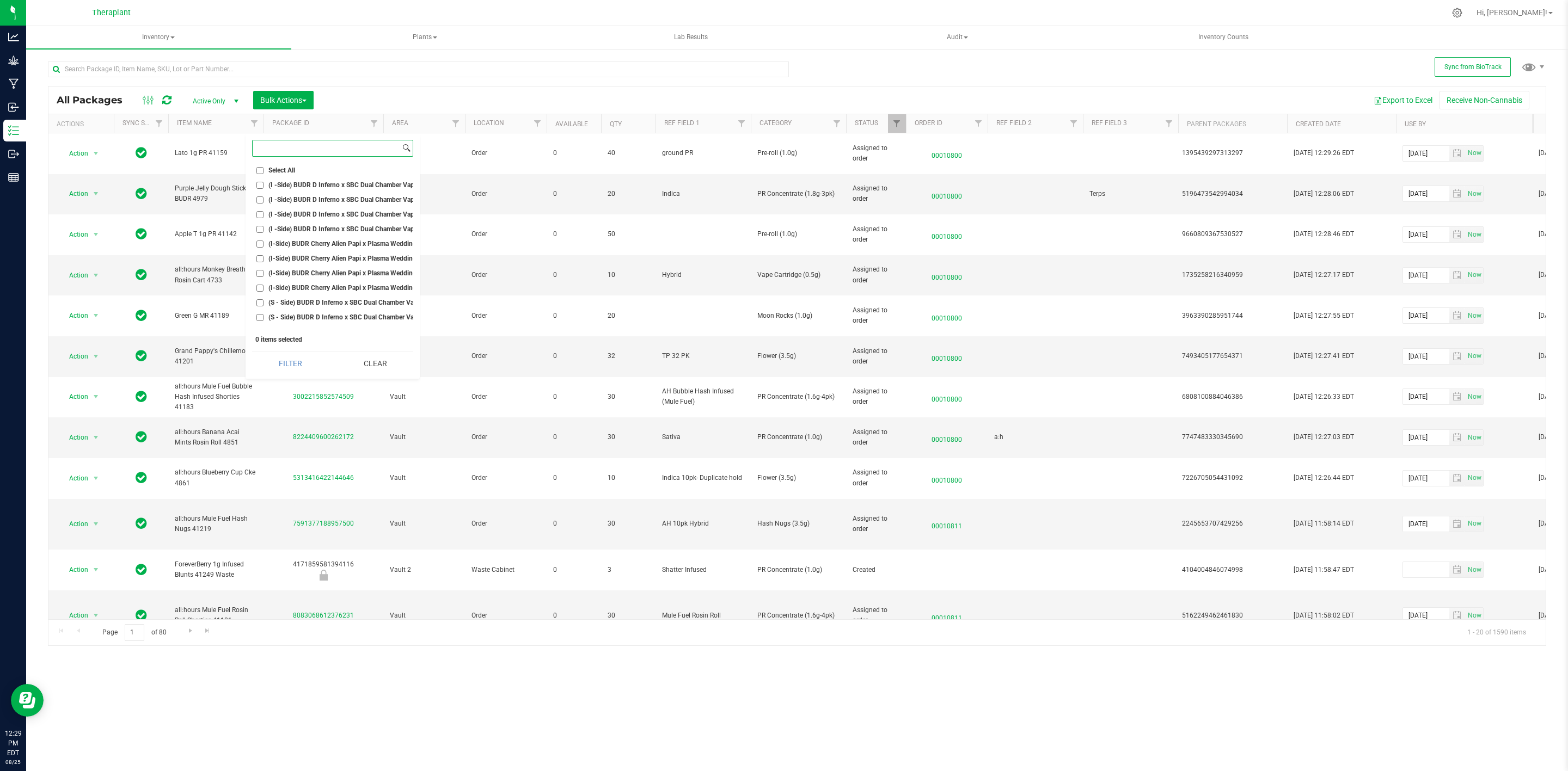
click at [279, 145] on input at bounding box center [326, 148] width 148 height 16
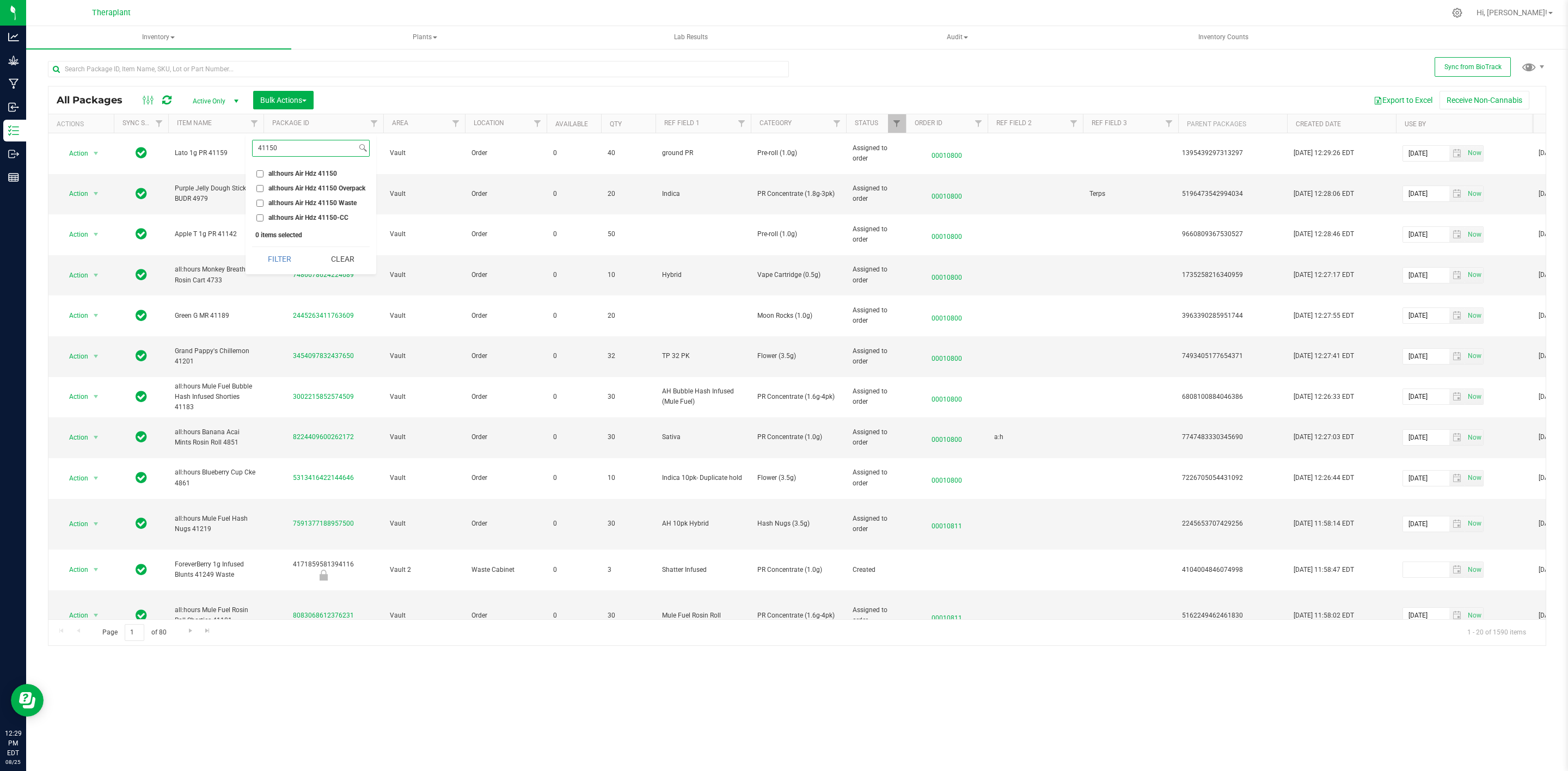
type input "41150"
click at [282, 172] on span "all:hours Air Hdz 41150" at bounding box center [303, 174] width 69 height 7
click at [264, 172] on input "all:hours Air Hdz 41150" at bounding box center [260, 174] width 7 height 7
checkbox input "true"
click at [299, 150] on input "41150" at bounding box center [304, 148] width 104 height 16
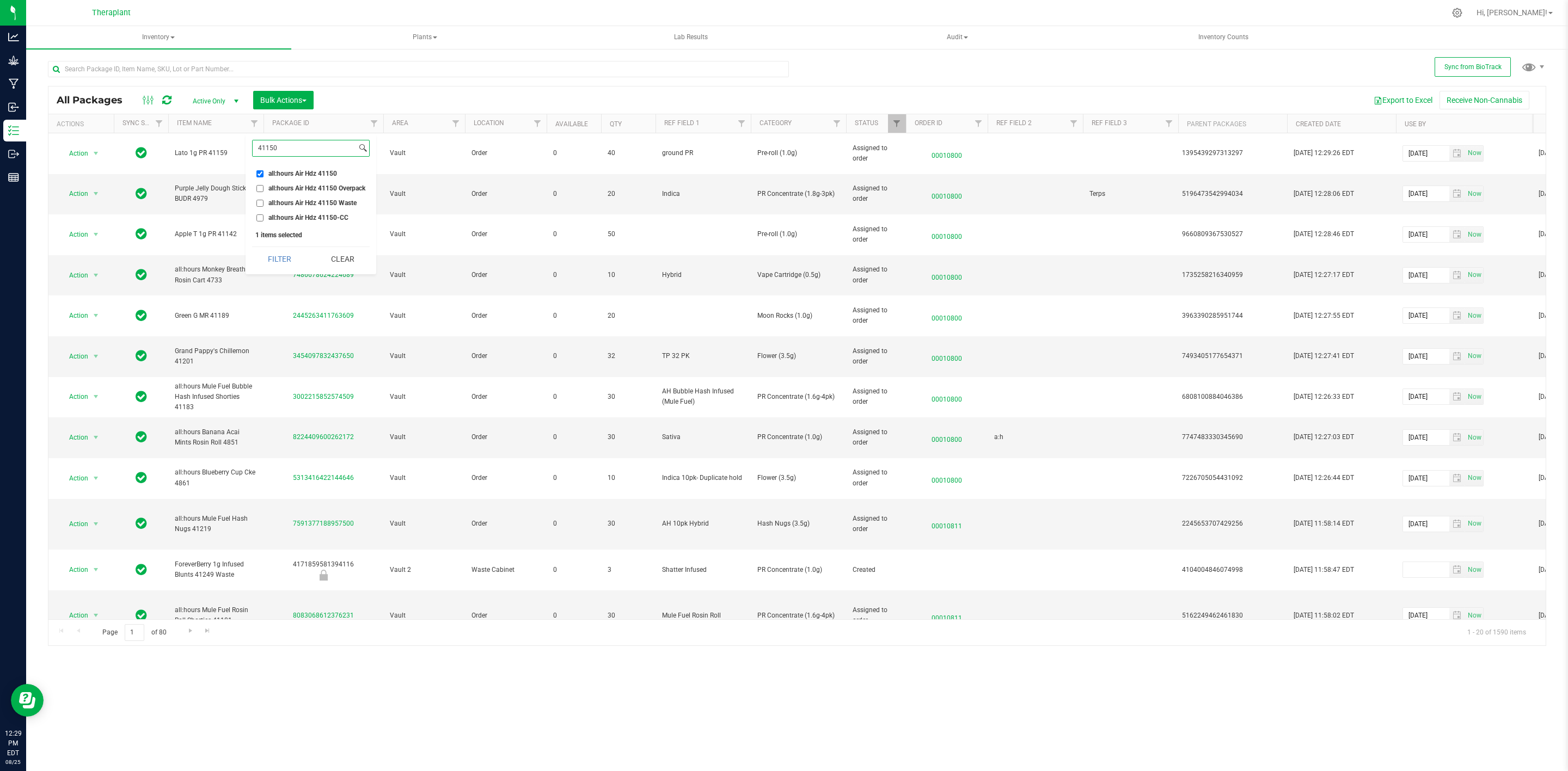
click at [299, 150] on input "41150" at bounding box center [304, 148] width 104 height 16
type input "41152"
click at [257, 172] on input "all:hours Air Hdz over:timers 41152" at bounding box center [260, 174] width 7 height 7
checkbox input "true"
click at [306, 147] on input "41152" at bounding box center [321, 148] width 137 height 16
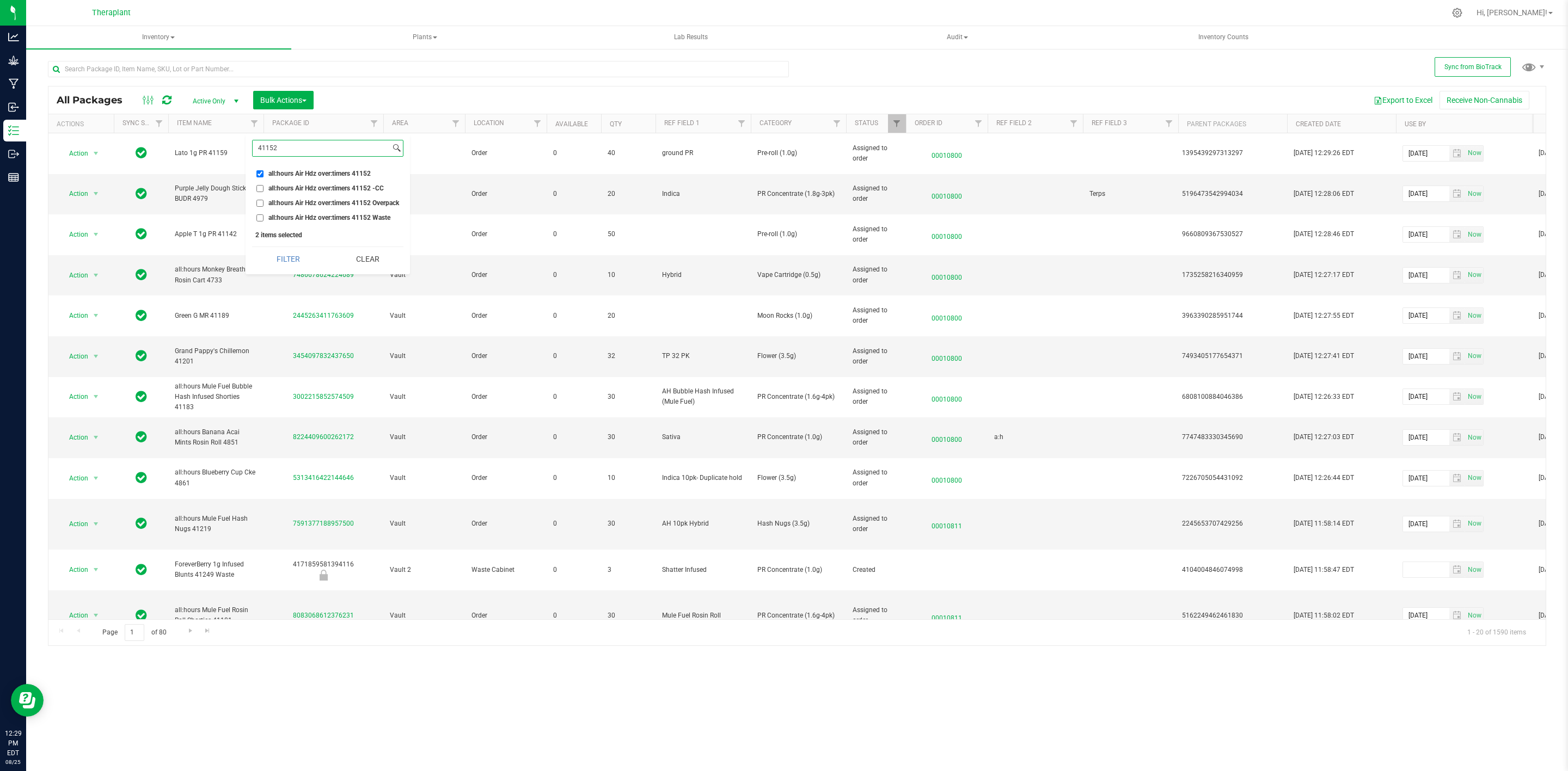
click at [306, 147] on input "41152" at bounding box center [321, 148] width 137 height 16
type input "41157"
click at [288, 172] on span "Green G 41157" at bounding box center [290, 174] width 43 height 7
click at [264, 172] on input "Green G 41157" at bounding box center [260, 174] width 7 height 7
checkbox input "true"
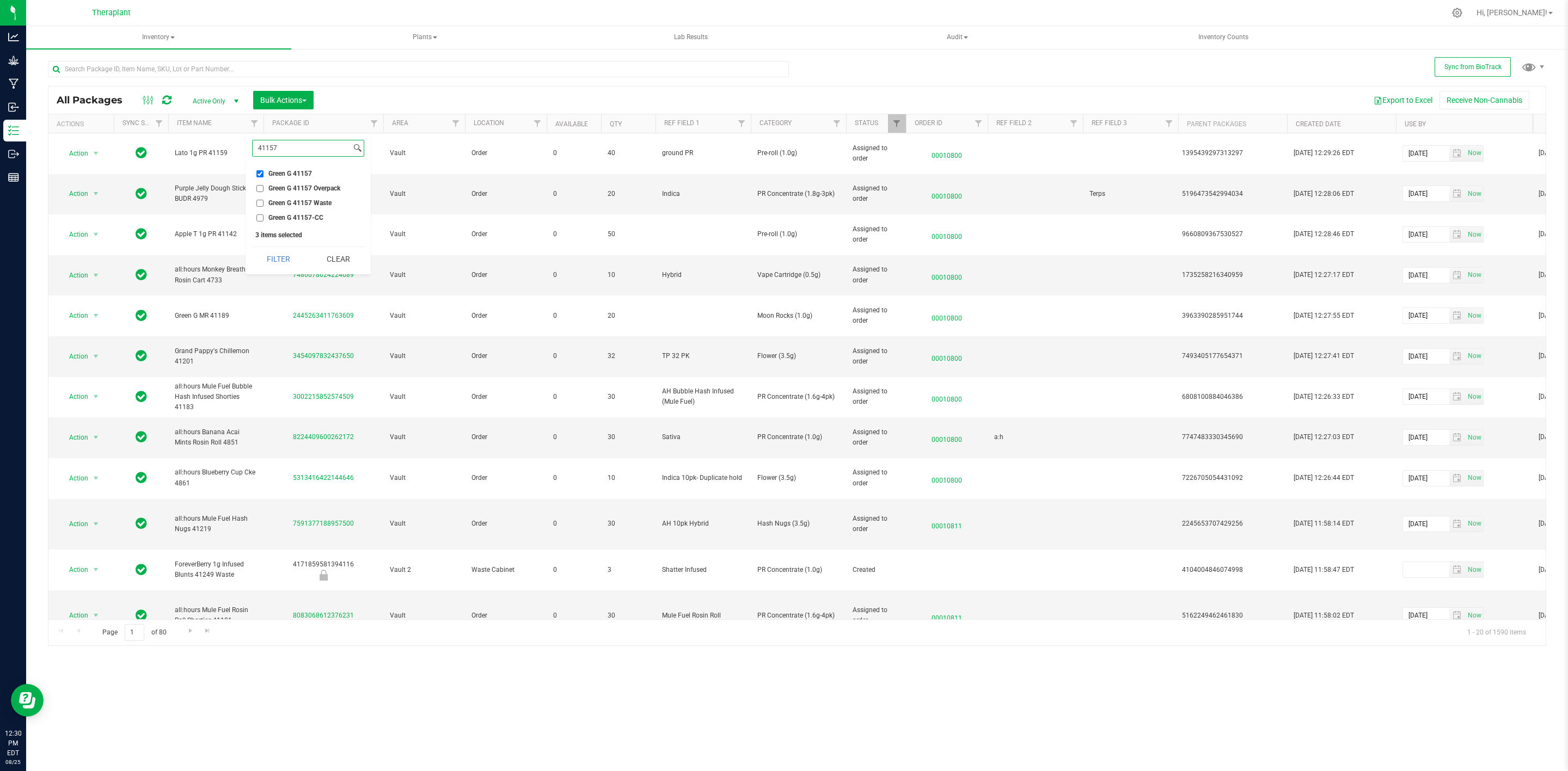
click at [293, 152] on input "41157" at bounding box center [301, 148] width 98 height 16
type input "41168"
click at [295, 173] on span "Purple Push P 7g 41168" at bounding box center [304, 174] width 72 height 7
click at [264, 173] on input "Purple Push P 7g 41168" at bounding box center [260, 174] width 7 height 7
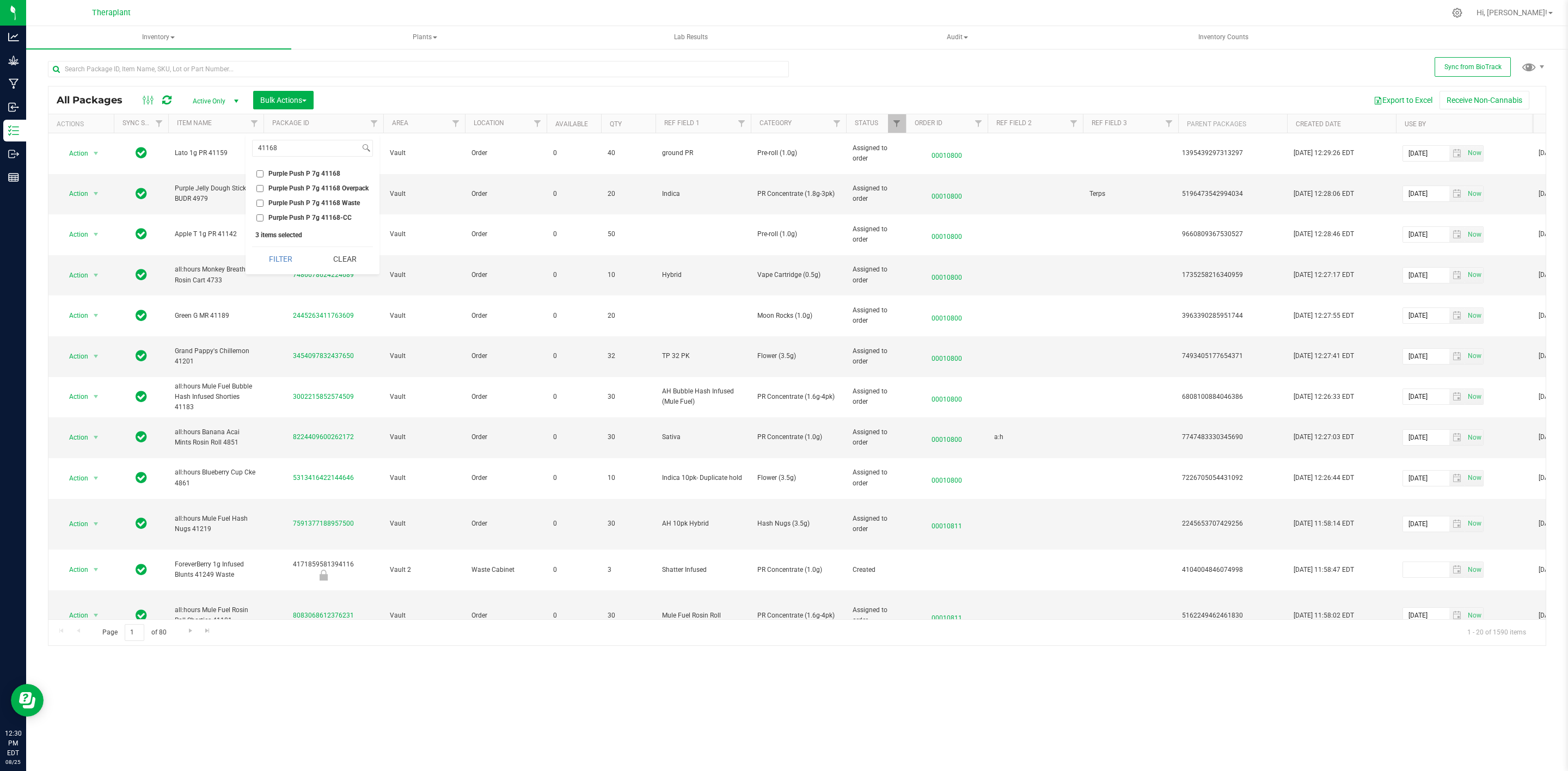
checkbox input "true"
click at [284, 150] on input "41168" at bounding box center [305, 148] width 107 height 16
type input "41156"
click at [286, 176] on span "Gas Face 7g 41156" at bounding box center [297, 174] width 56 height 7
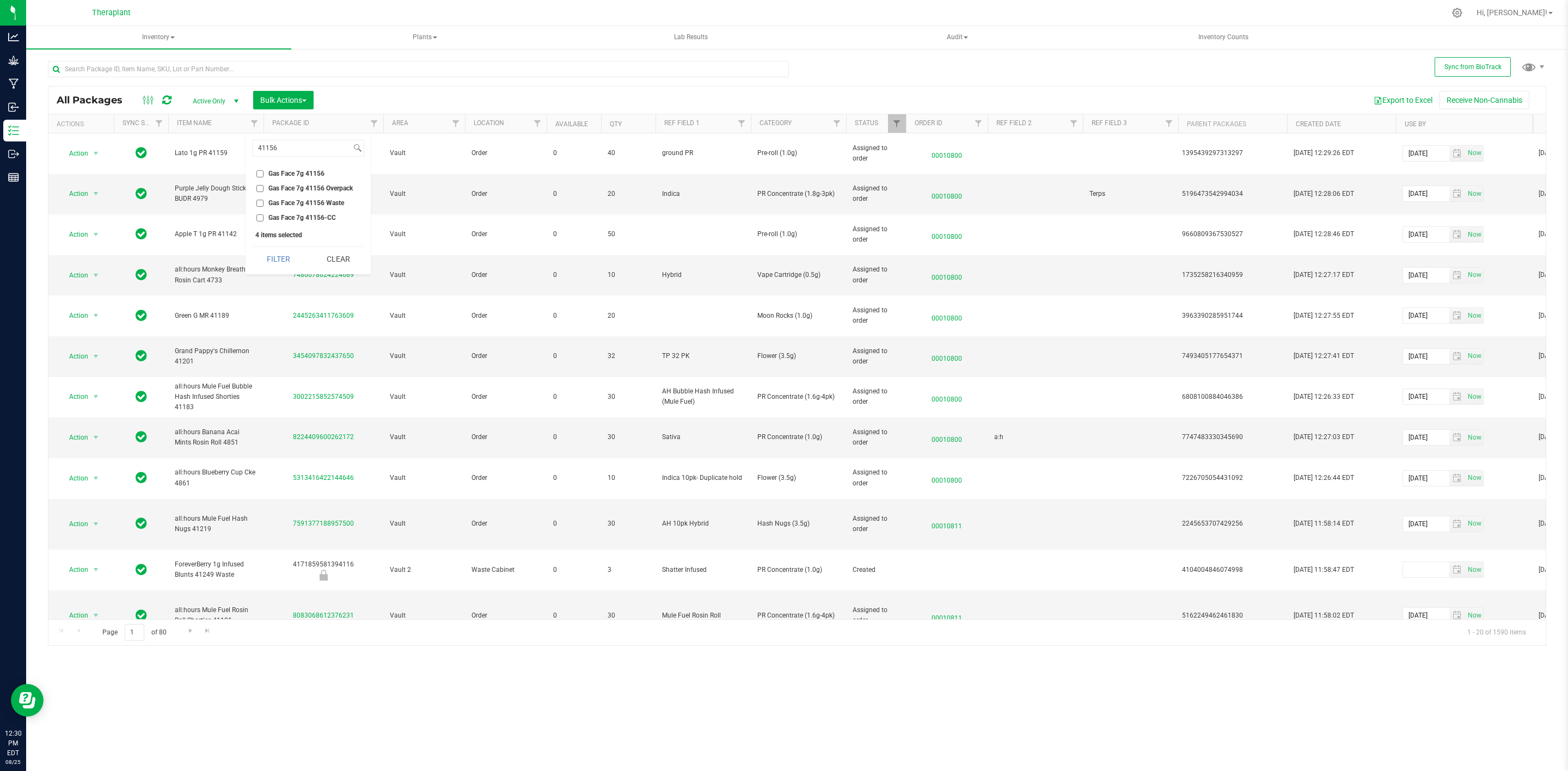
click at [264, 176] on input "Gas Face 7g 41156" at bounding box center [260, 174] width 7 height 7
checkbox input "true"
click at [293, 150] on input "41156" at bounding box center [301, 148] width 98 height 16
type input "41158"
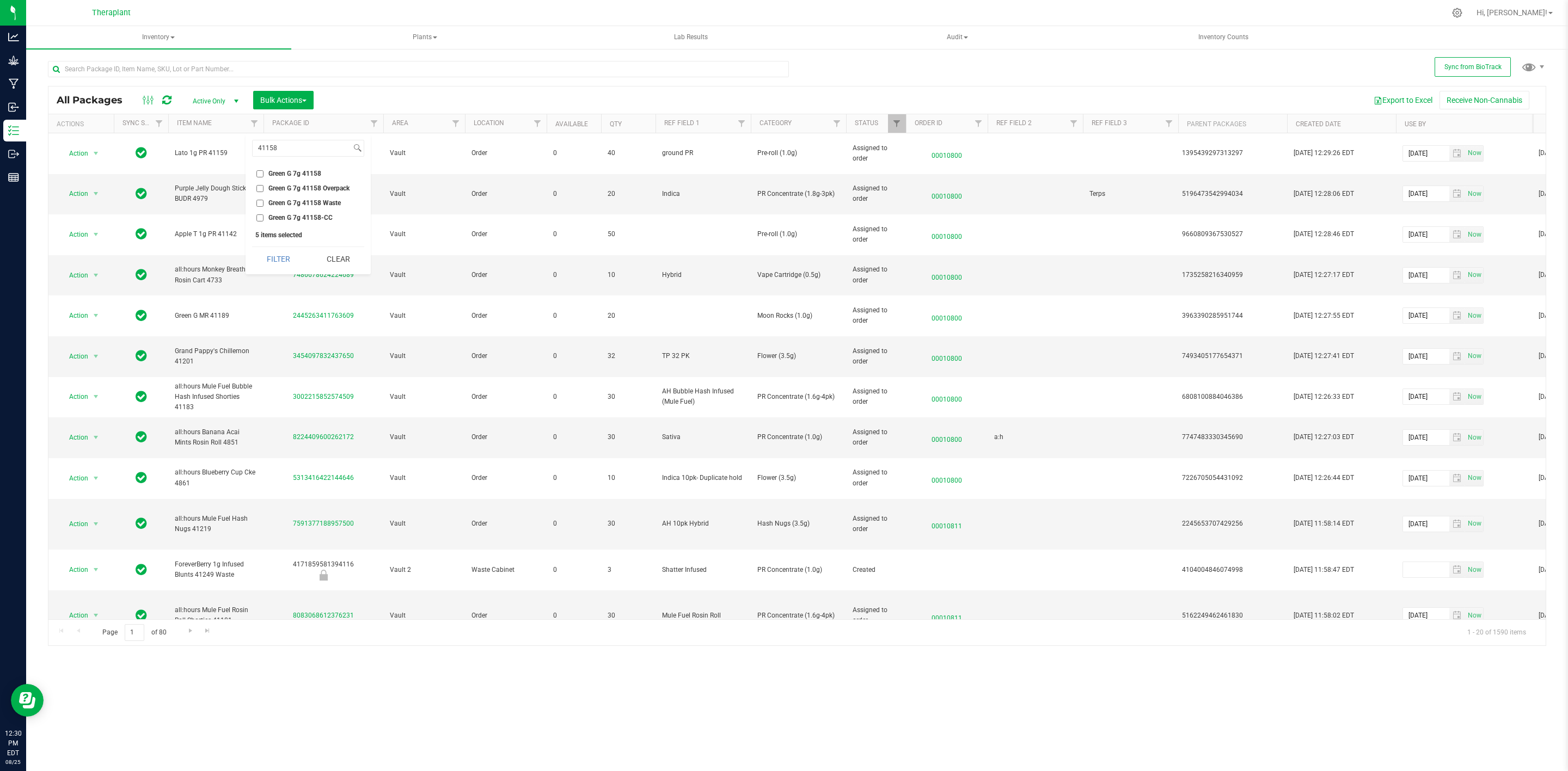
click at [291, 173] on span "Green G 7g 41158" at bounding box center [295, 174] width 53 height 7
click at [264, 173] on input "Green G 7g 41158" at bounding box center [260, 174] width 7 height 7
checkbox input "true"
click at [283, 264] on button "Filter" at bounding box center [278, 259] width 52 height 24
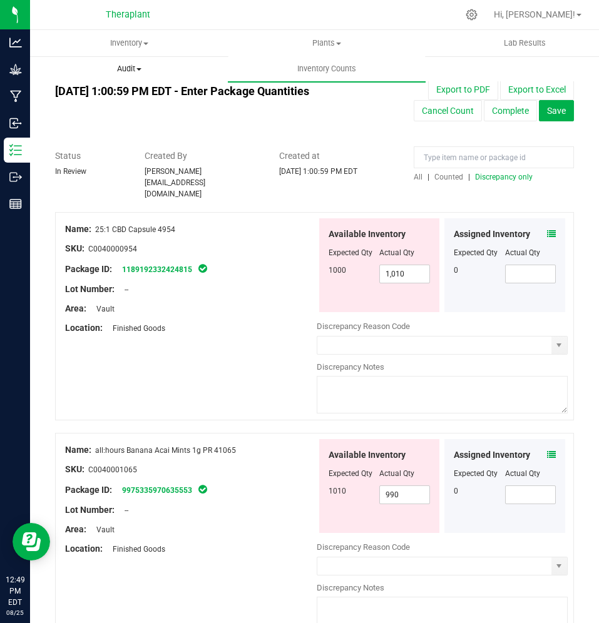
scroll to position [202, 0]
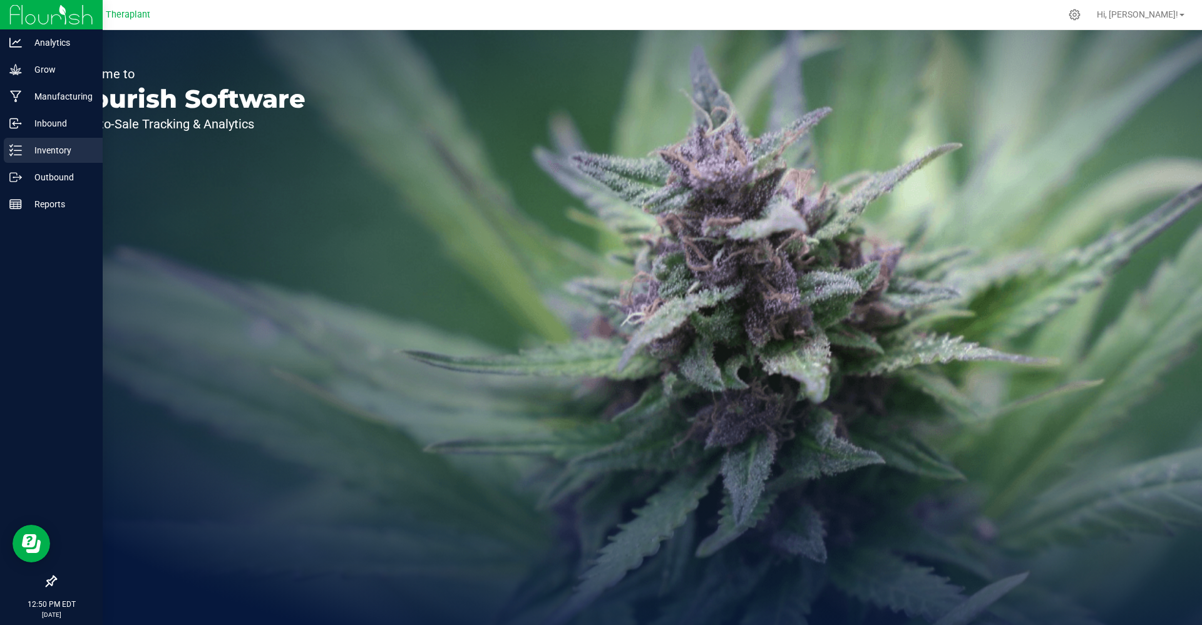
click at [25, 148] on p "Inventory" at bounding box center [59, 150] width 75 height 15
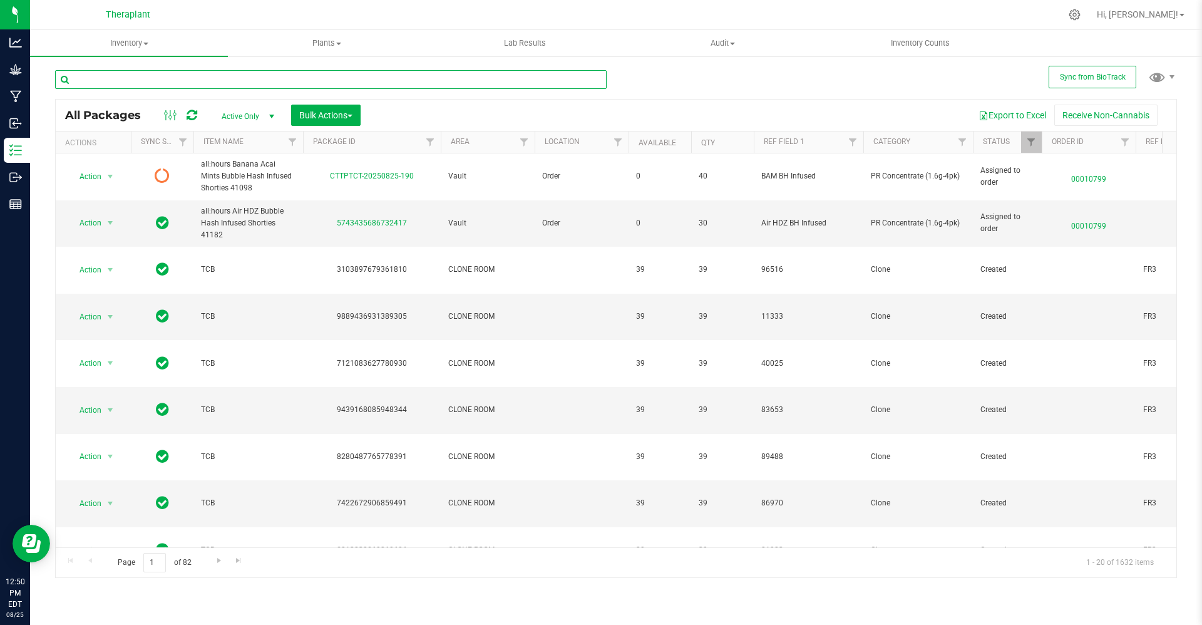
click at [466, 86] on input "text" at bounding box center [330, 79] width 551 height 19
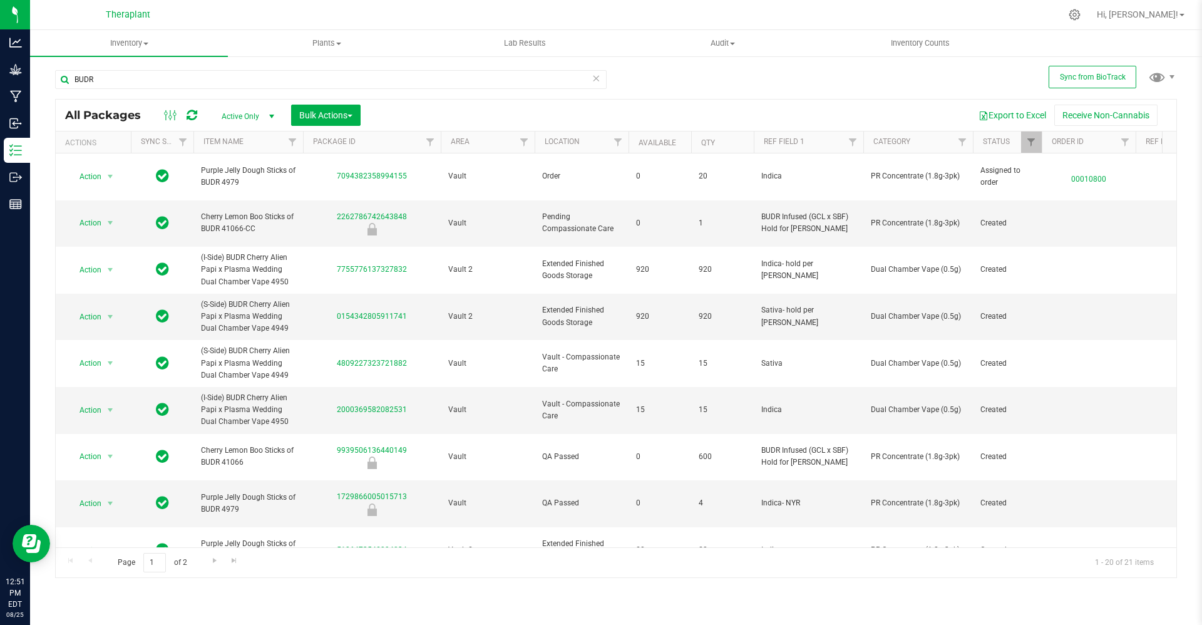
click at [261, 113] on span "Active Only" at bounding box center [245, 117] width 69 height 18
click at [458, 110] on div "Export to Excel Receive Non-Cannabis" at bounding box center [768, 115] width 797 height 21
click at [714, 145] on link "Qty" at bounding box center [708, 142] width 14 height 9
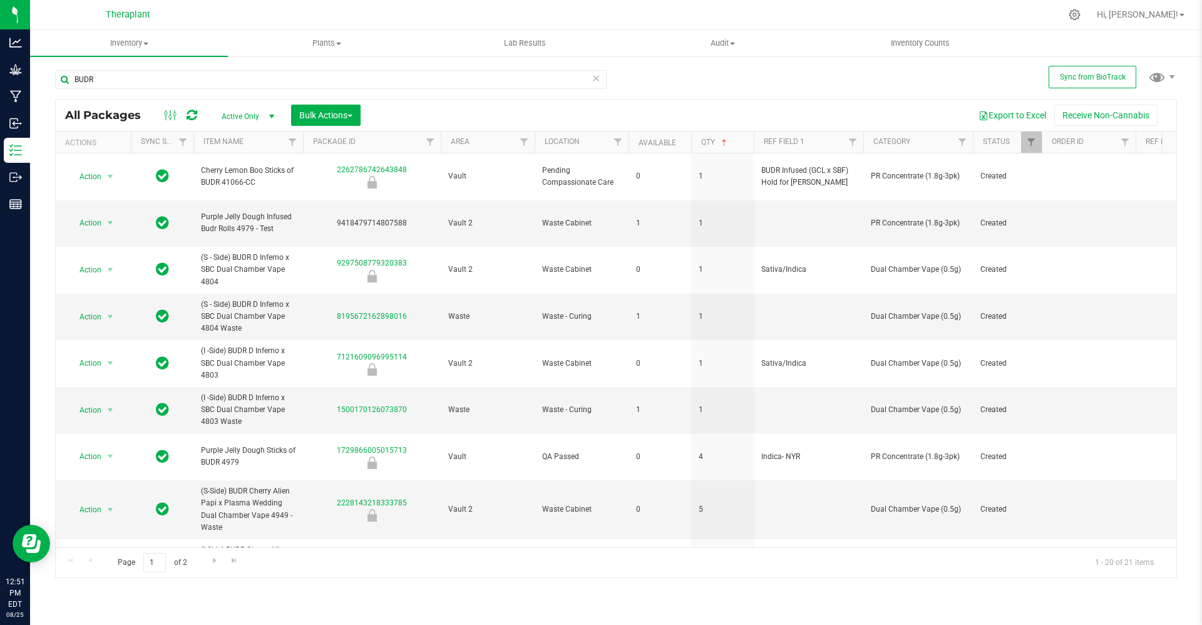
click at [734, 138] on th "Qty" at bounding box center [722, 142] width 63 height 22
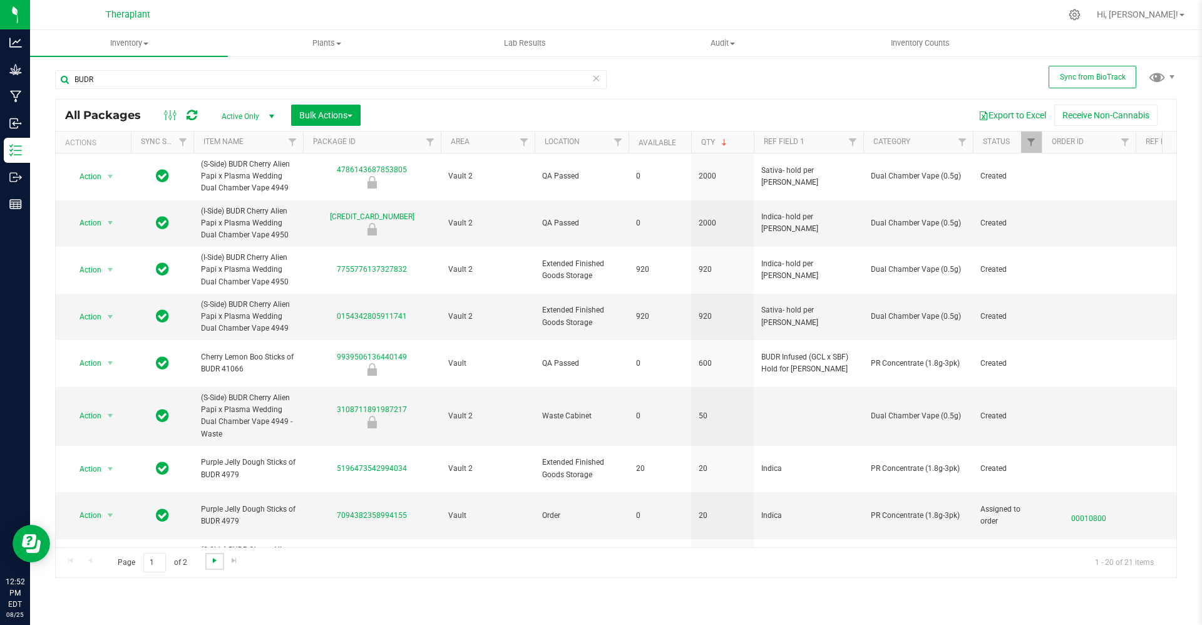
click at [215, 562] on span "Go to the next page" at bounding box center [215, 560] width 10 height 10
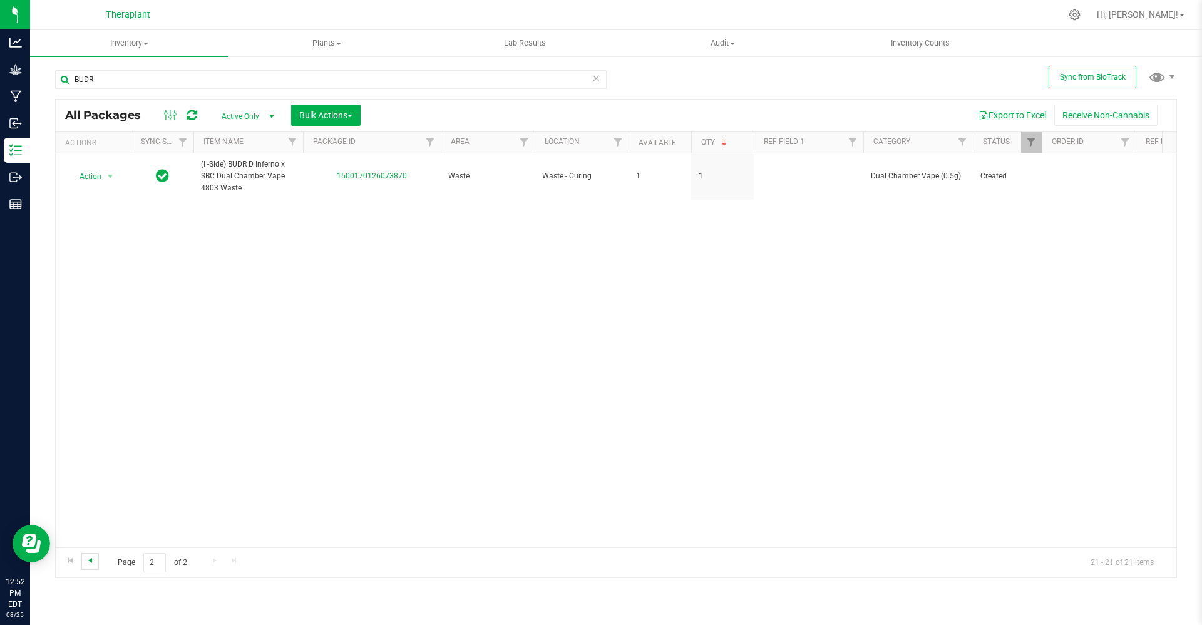
click at [91, 558] on span "Go to the previous page" at bounding box center [90, 560] width 10 height 10
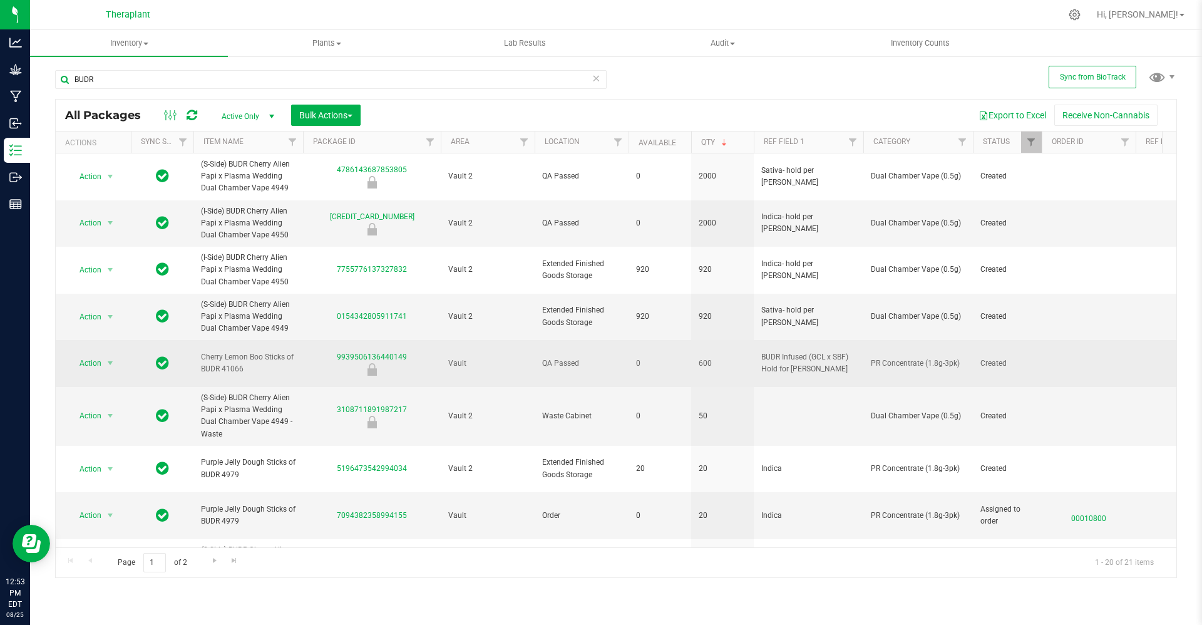
drag, startPoint x: 249, startPoint y: 364, endPoint x: 200, endPoint y: 347, distance: 51.7
click at [200, 347] on td "Cherry Lemon Boo Sticks of BUDR 41066" at bounding box center [248, 363] width 110 height 47
copy span "Cherry Lemon Boo Sticks of BUDR 41066"
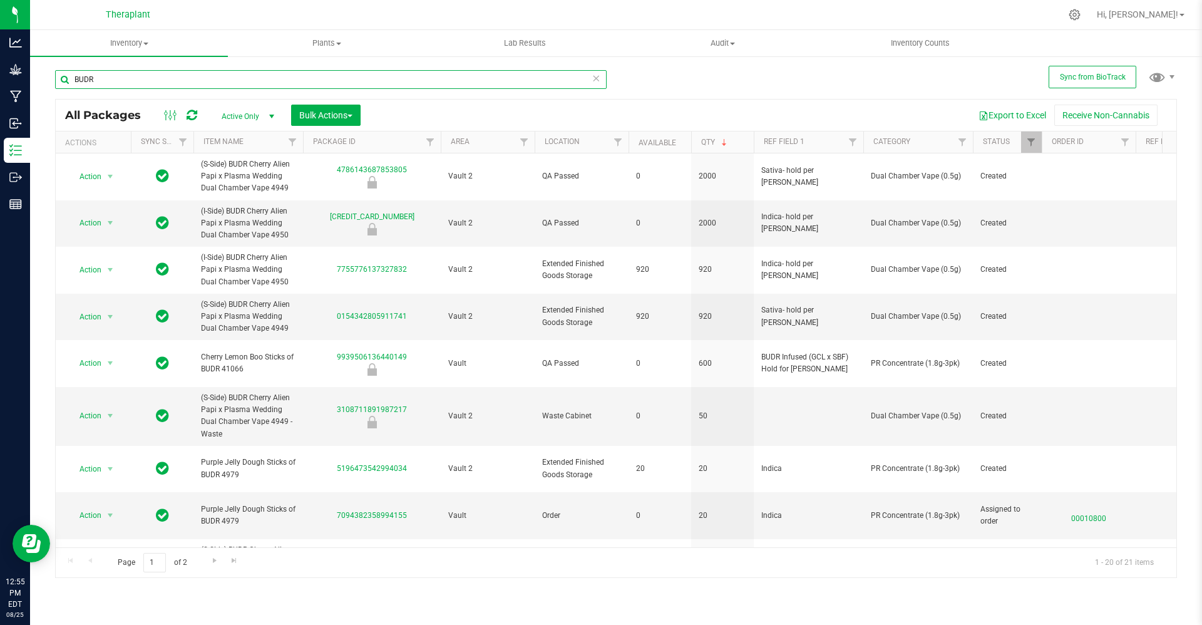
click at [332, 81] on input "BUDR" at bounding box center [330, 79] width 551 height 19
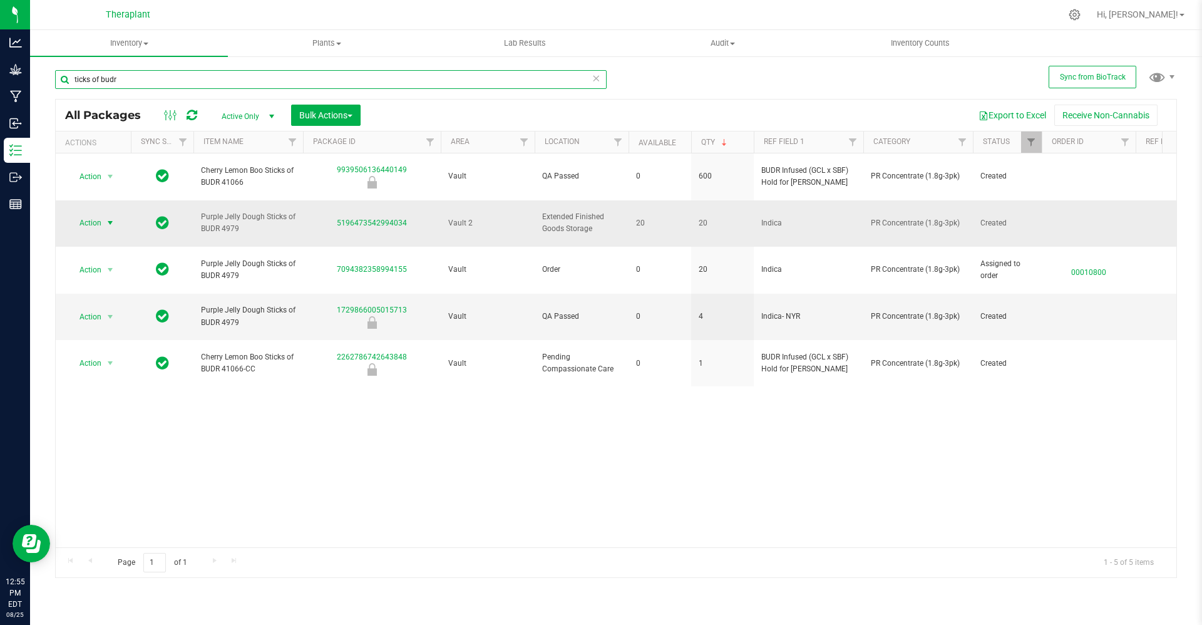
type input "ticks of budr"
click at [85, 214] on span "Action" at bounding box center [85, 223] width 34 height 18
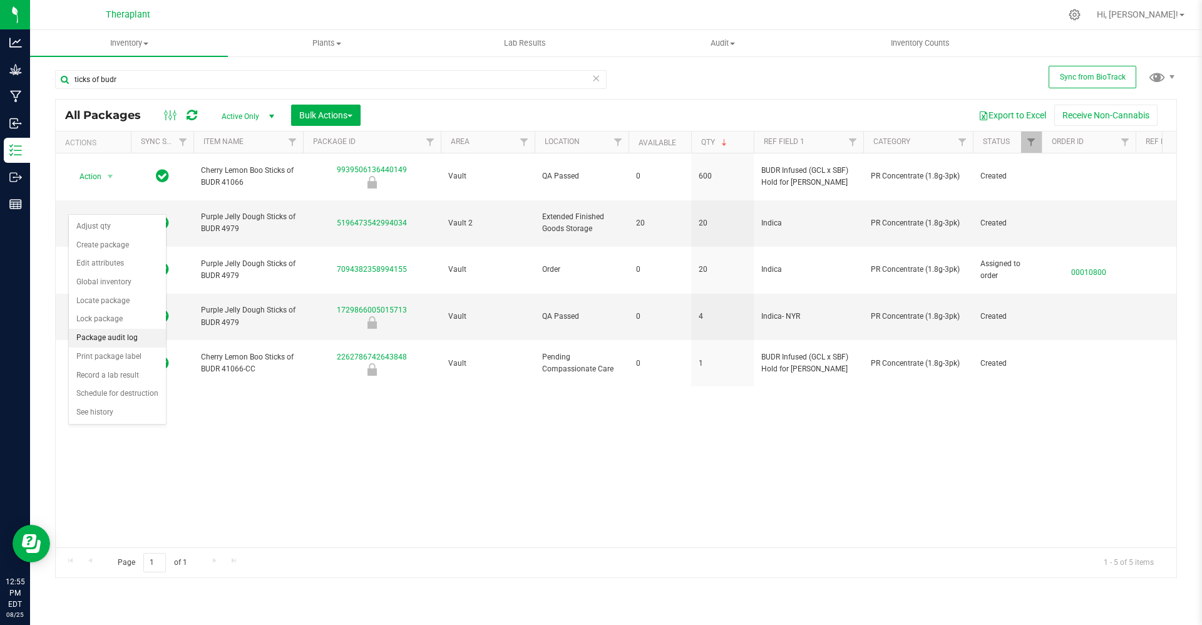
click at [113, 335] on li "Package audit log" at bounding box center [117, 338] width 97 height 19
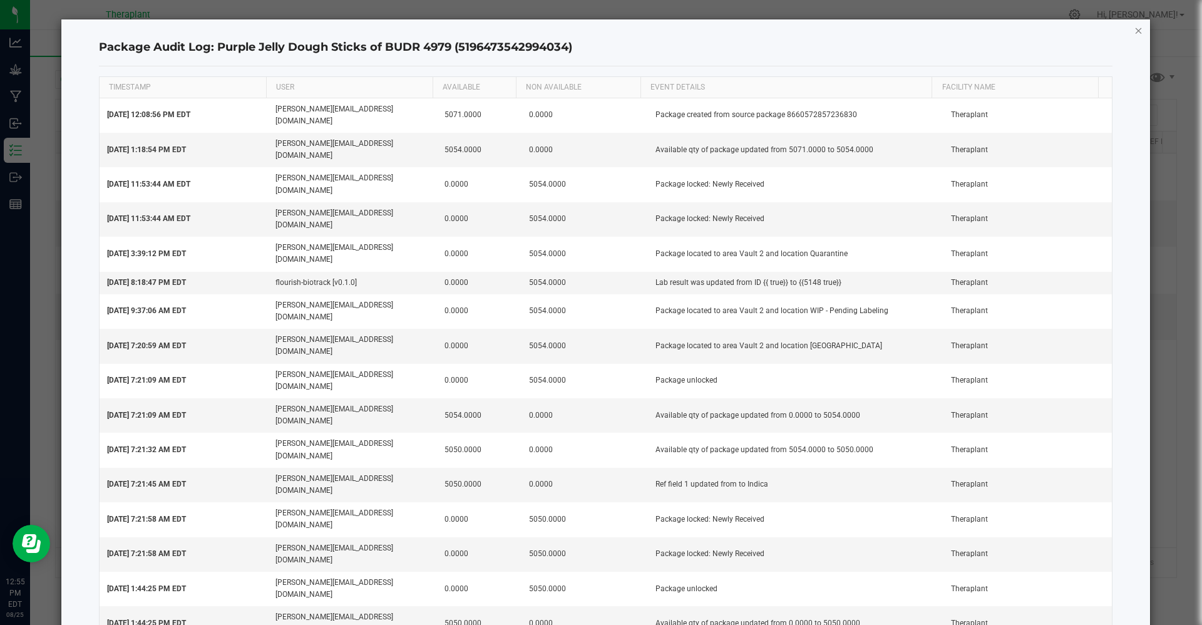
click at [1134, 28] on icon "button" at bounding box center [1138, 30] width 9 height 15
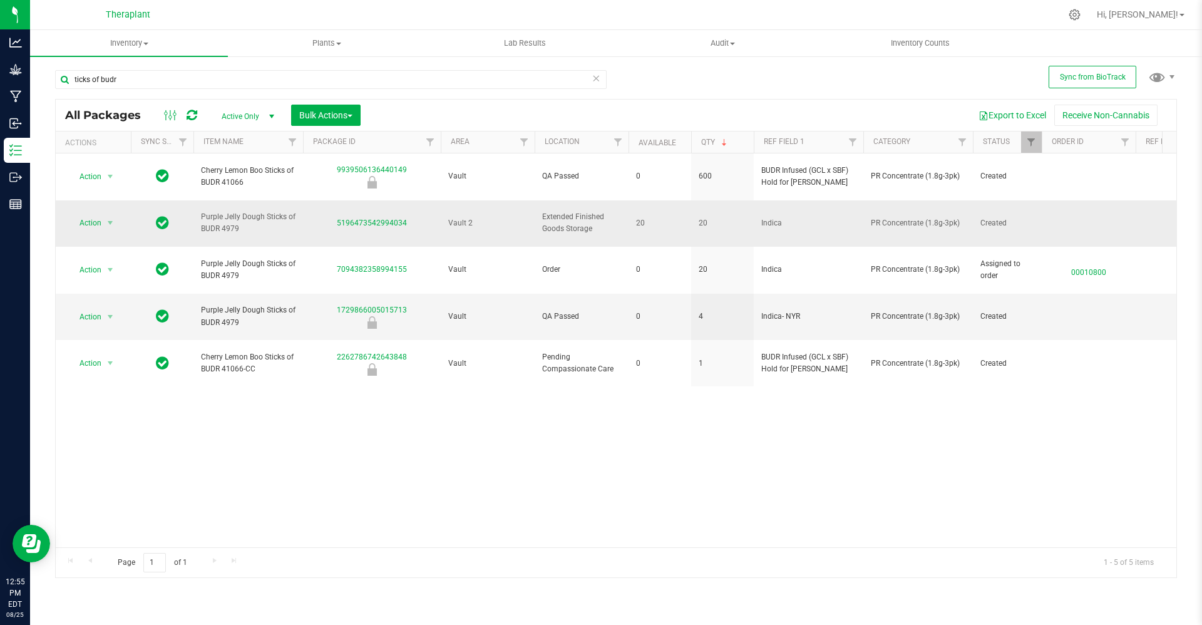
drag, startPoint x: 251, startPoint y: 213, endPoint x: 202, endPoint y: 204, distance: 50.3
click at [202, 211] on span "Purple Jelly Dough Sticks of BUDR 4979" at bounding box center [248, 223] width 95 height 24
copy span "Purple Jelly Dough Sticks of BUDR 4979"
click at [79, 214] on span "Action" at bounding box center [85, 223] width 34 height 18
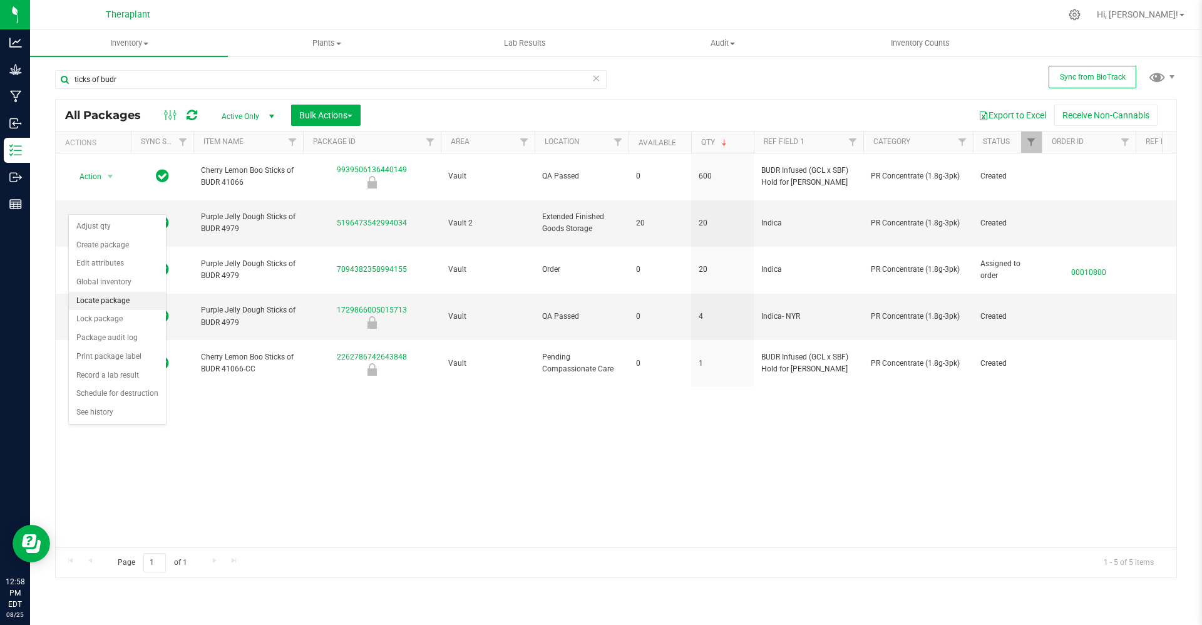
click at [105, 298] on li "Locate package" at bounding box center [117, 301] width 97 height 19
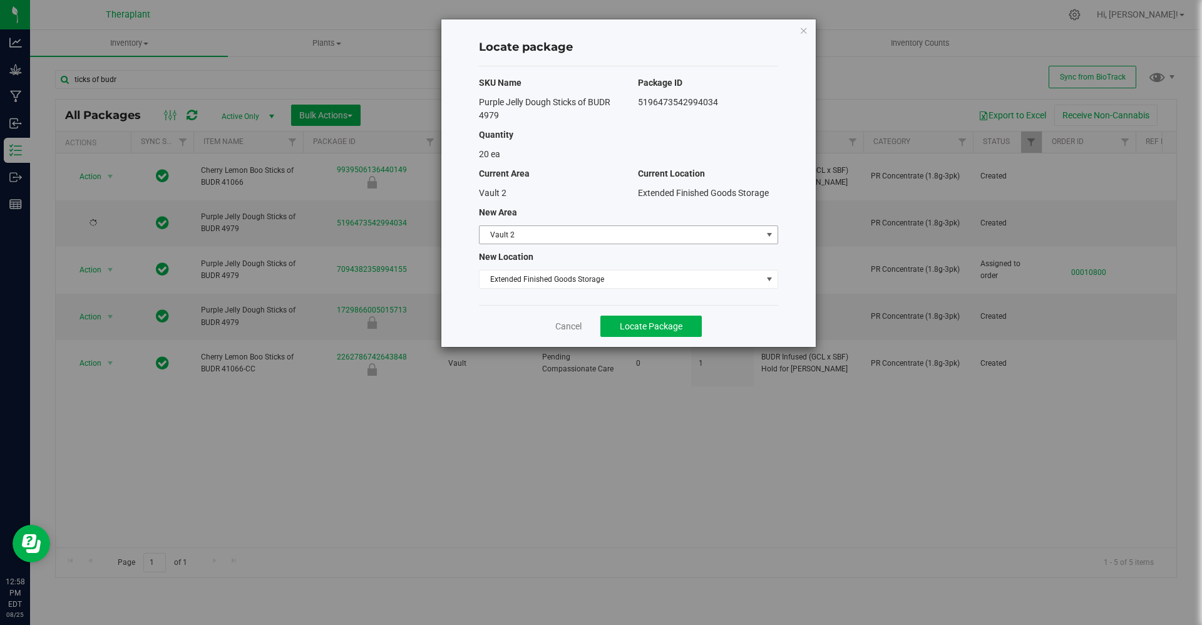
click at [575, 238] on span "Vault 2" at bounding box center [620, 235] width 282 height 18
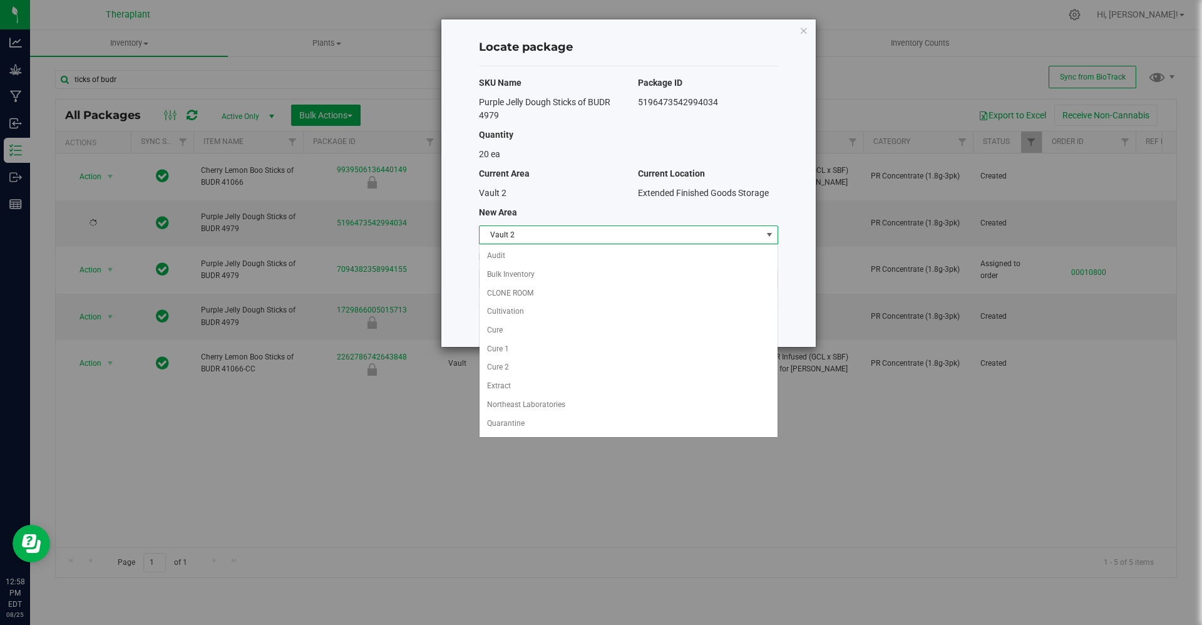
scroll to position [54, 0]
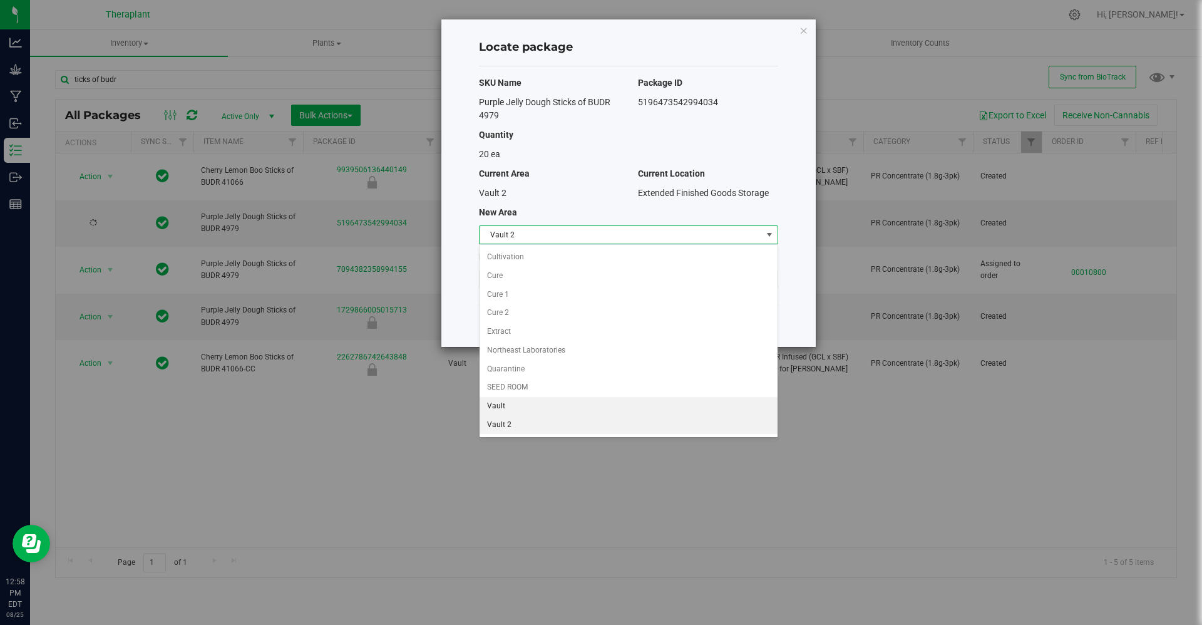
click at [537, 399] on li "Vault" at bounding box center [628, 406] width 298 height 19
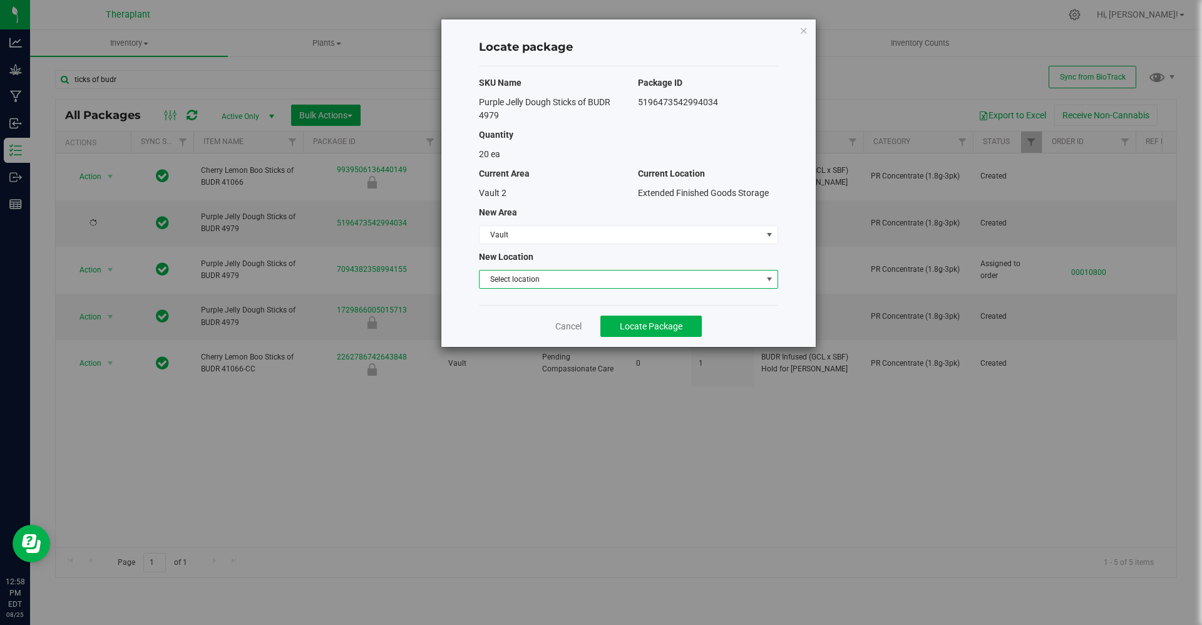
click at [549, 282] on span "Select location" at bounding box center [620, 279] width 282 height 18
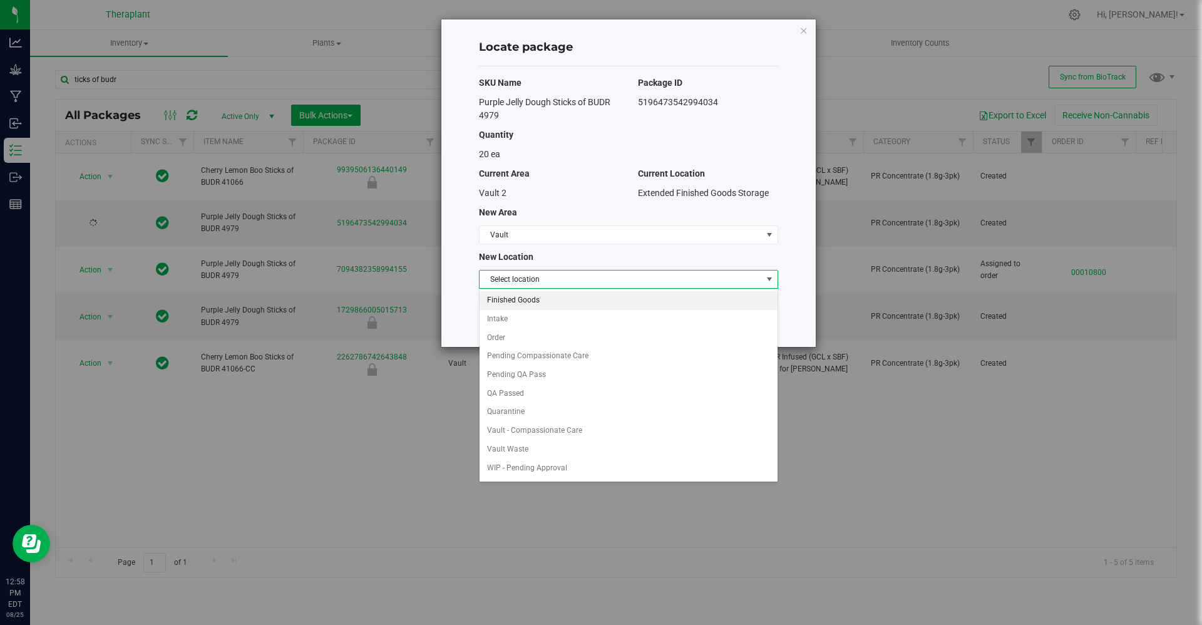
click at [529, 304] on li "Finished Goods" at bounding box center [628, 300] width 298 height 19
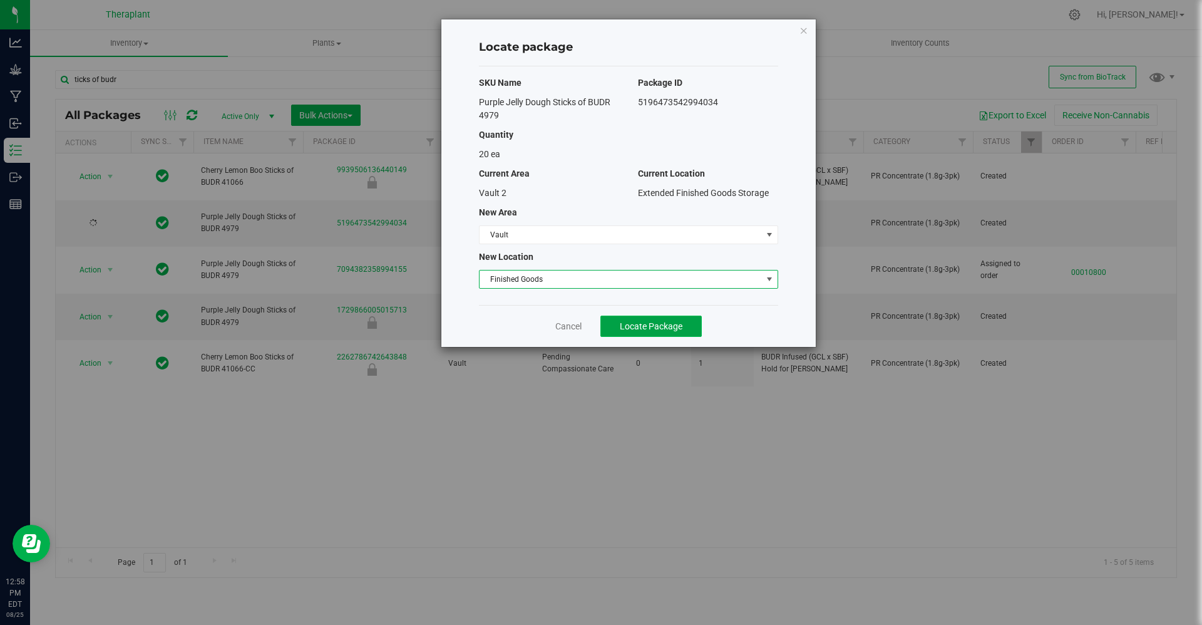
click at [635, 325] on span "Locate Package" at bounding box center [651, 326] width 63 height 10
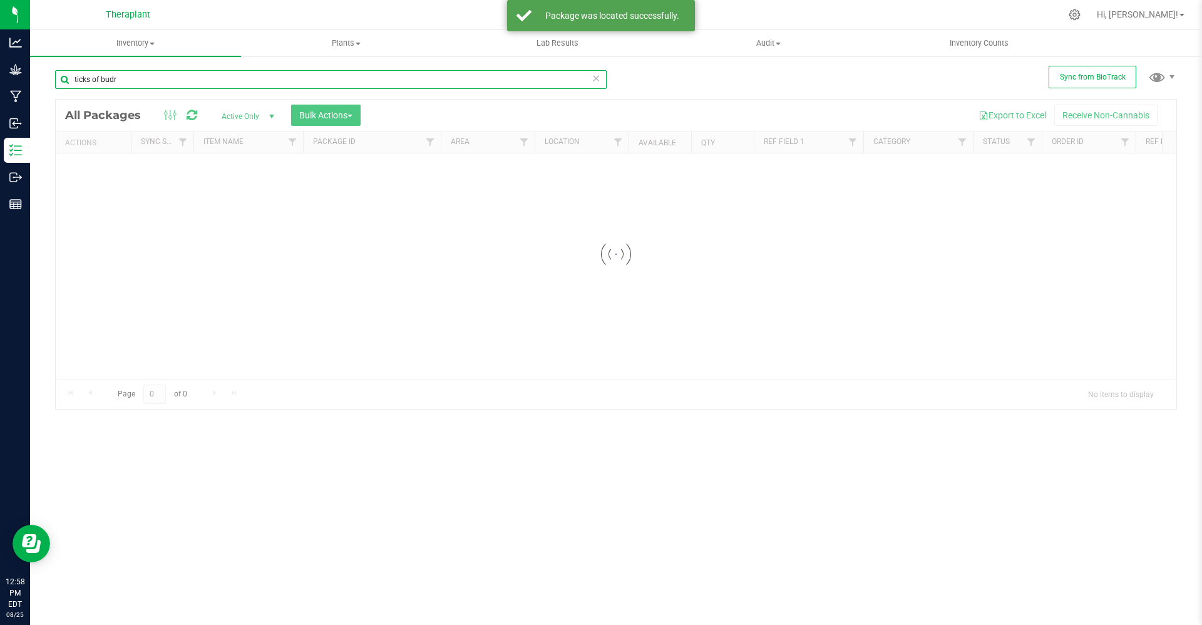
click at [153, 88] on input "ticks of budr" at bounding box center [330, 79] width 551 height 19
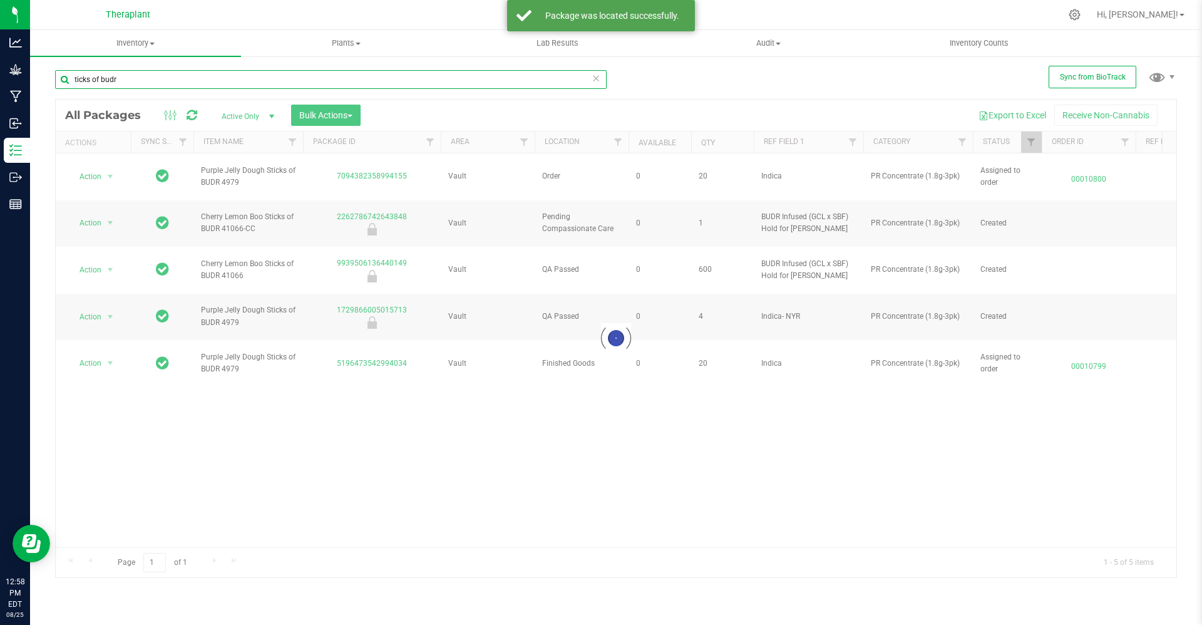
click at [153, 83] on input "ticks of budr" at bounding box center [330, 79] width 551 height 19
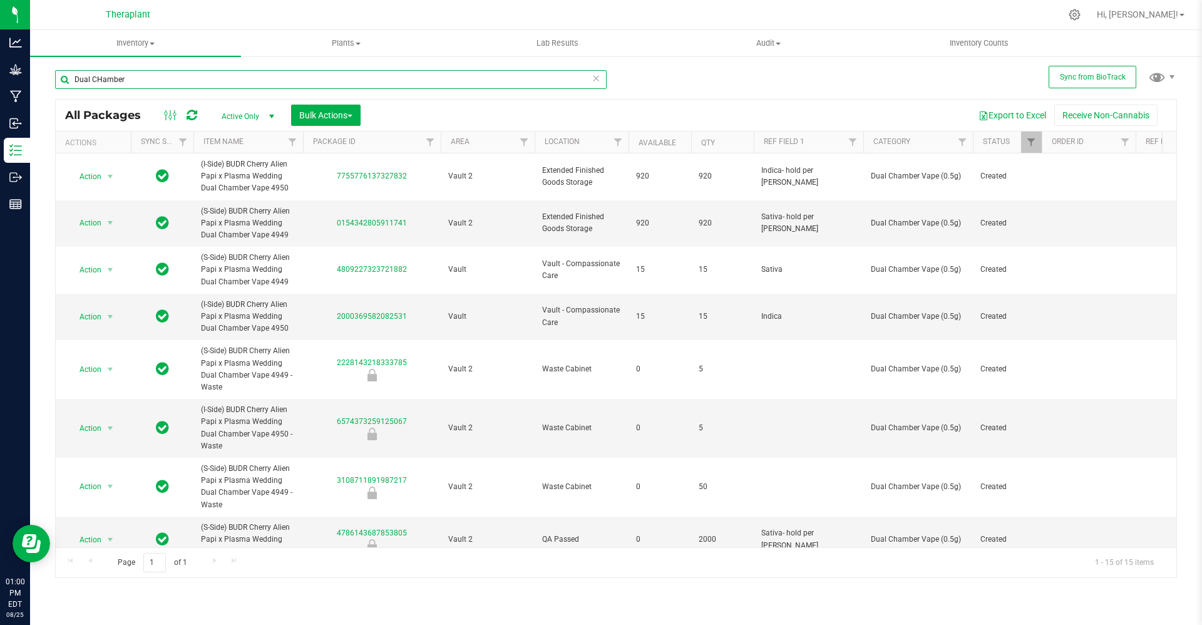
type input "Dual CHamber"
click at [172, 83] on input "Dual CHamber" at bounding box center [330, 79] width 551 height 19
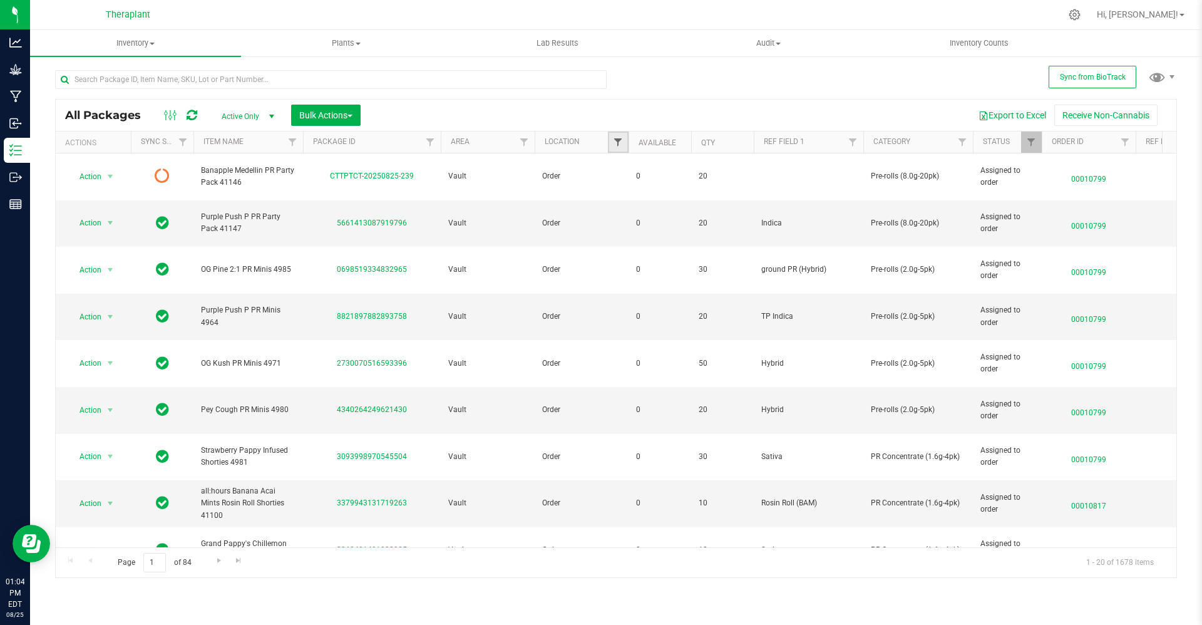
click at [615, 142] on span "Filter" at bounding box center [618, 142] width 10 height 10
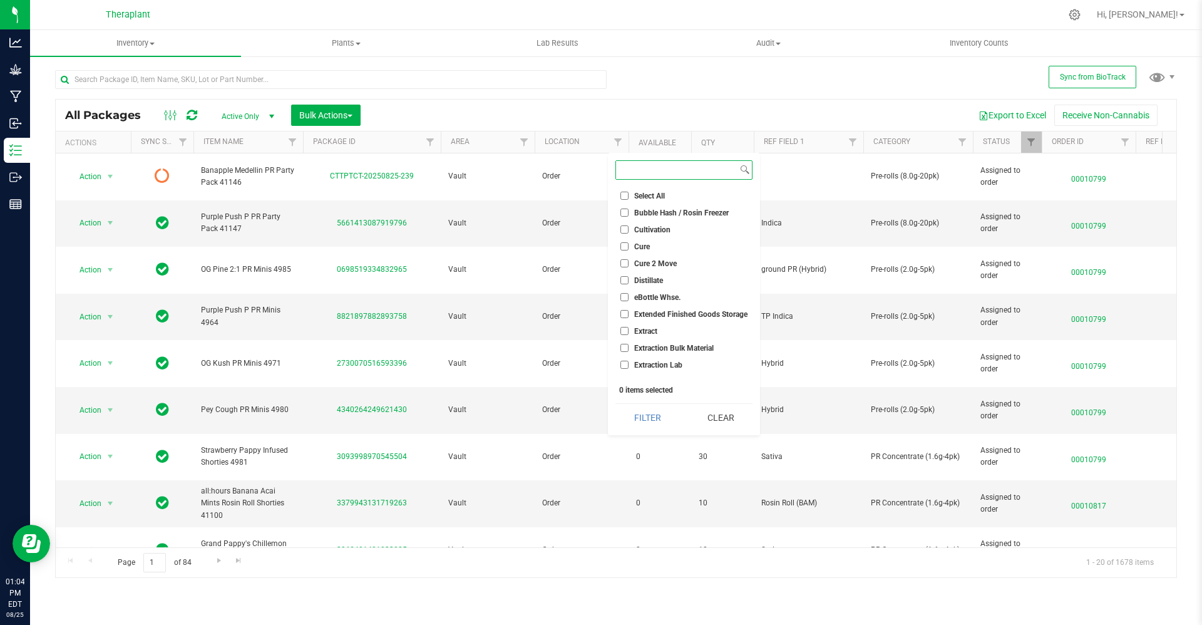
scroll to position [535, 0]
click at [672, 338] on span "Waterbury Whse." at bounding box center [662, 337] width 57 height 8
click at [628, 338] on input "Waterbury Whse." at bounding box center [624, 336] width 8 height 8
click at [672, 338] on span "Waterbury Whse." at bounding box center [662, 337] width 57 height 8
click at [628, 338] on input "Waterbury Whse." at bounding box center [624, 336] width 8 height 8
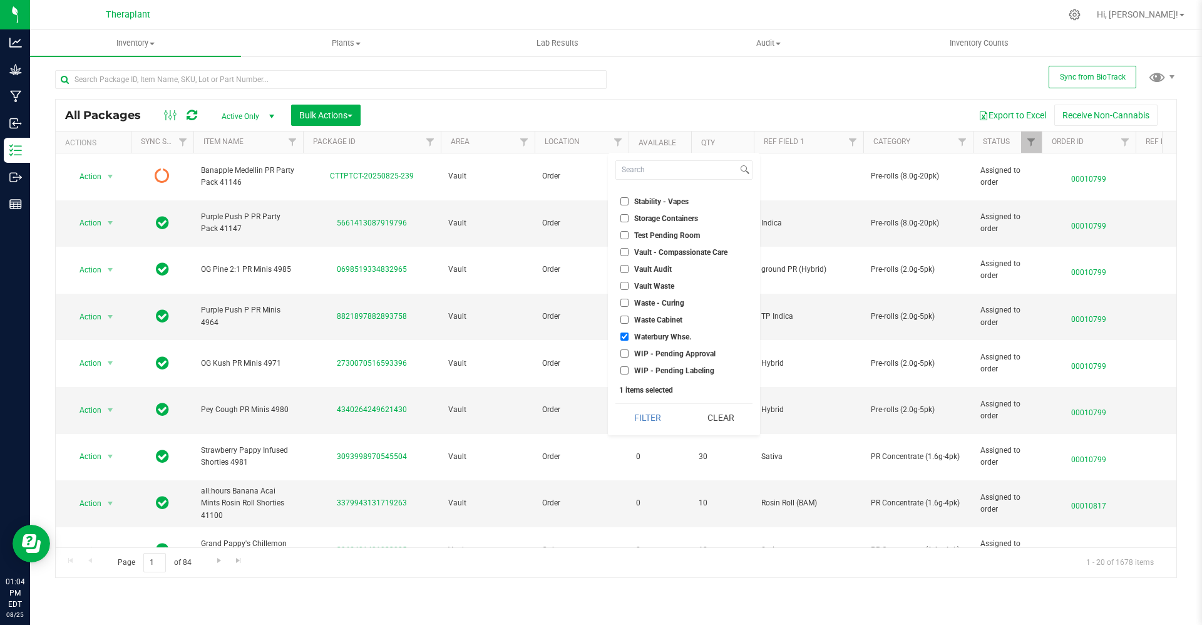
checkbox input "false"
click at [670, 351] on span "WIP - Pending Approval" at bounding box center [674, 354] width 81 height 8
click at [628, 351] on input "WIP - Pending Approval" at bounding box center [624, 353] width 8 height 8
checkbox input "true"
click at [669, 368] on span "WIP - Pending Labeling" at bounding box center [674, 371] width 80 height 8
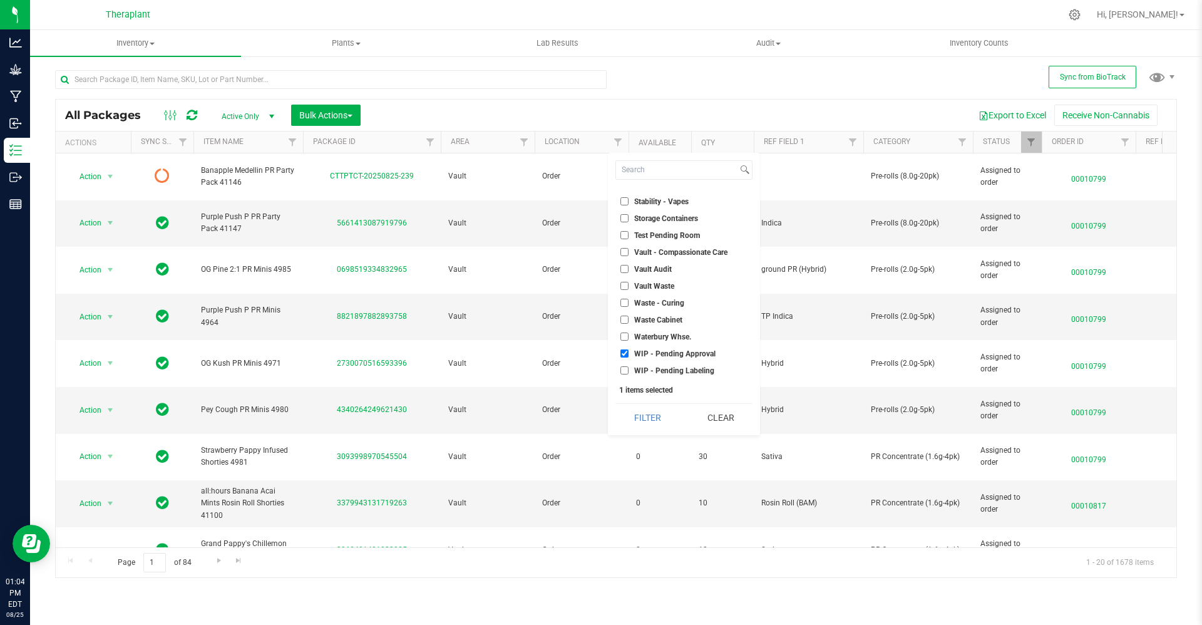
click at [628, 368] on input "WIP - Pending Labeling" at bounding box center [624, 370] width 8 height 8
checkbox input "true"
click at [657, 413] on button "Filter" at bounding box center [647, 418] width 64 height 28
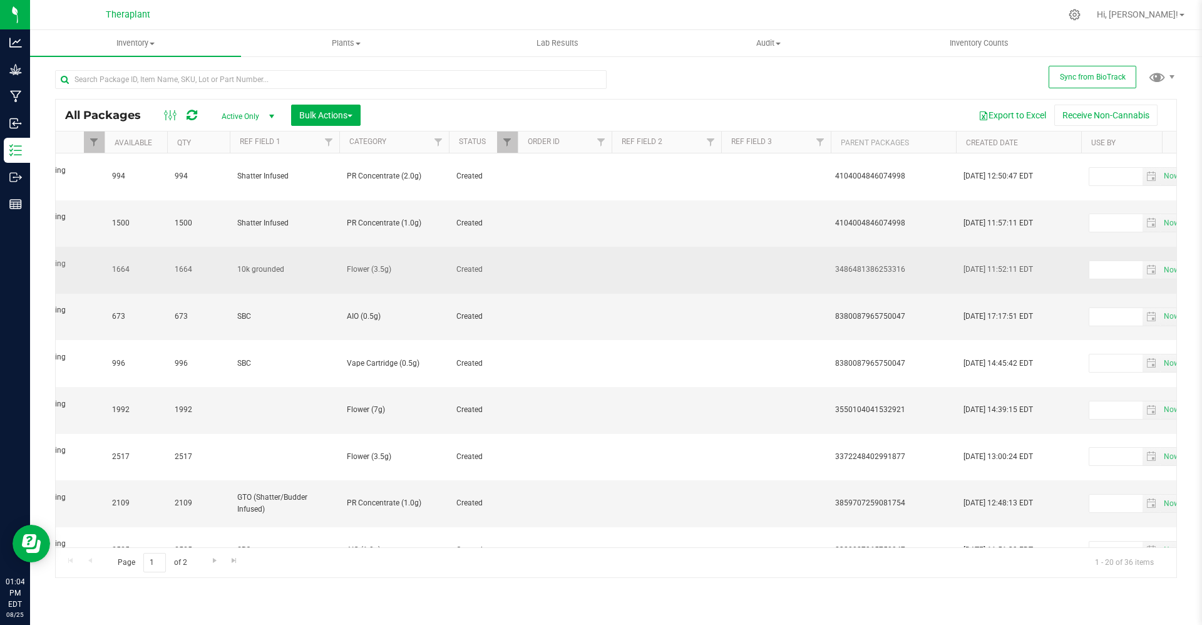
scroll to position [0, 541]
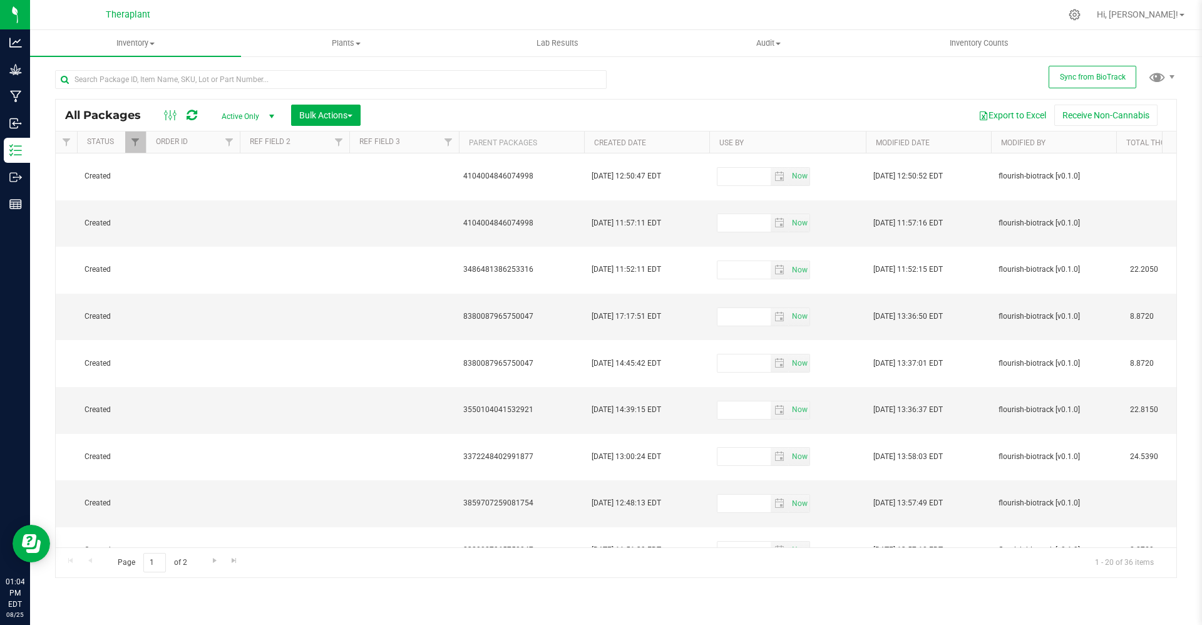
click at [679, 141] on th "Created Date" at bounding box center [646, 142] width 125 height 22
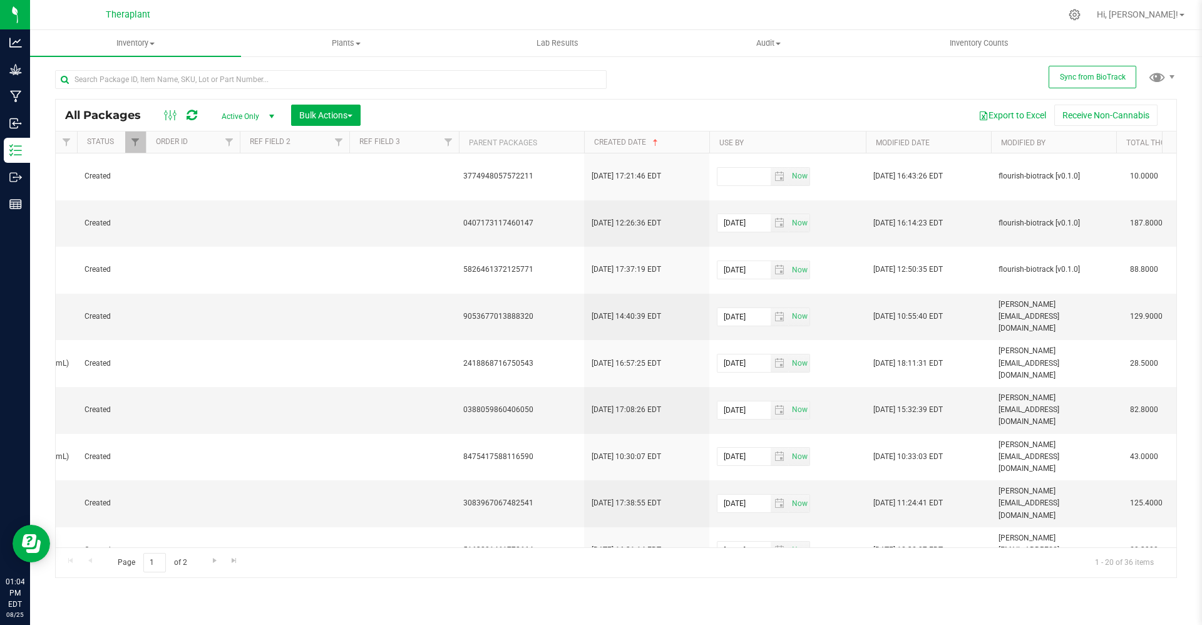
click at [679, 141] on th "Created Date" at bounding box center [646, 142] width 125 height 22
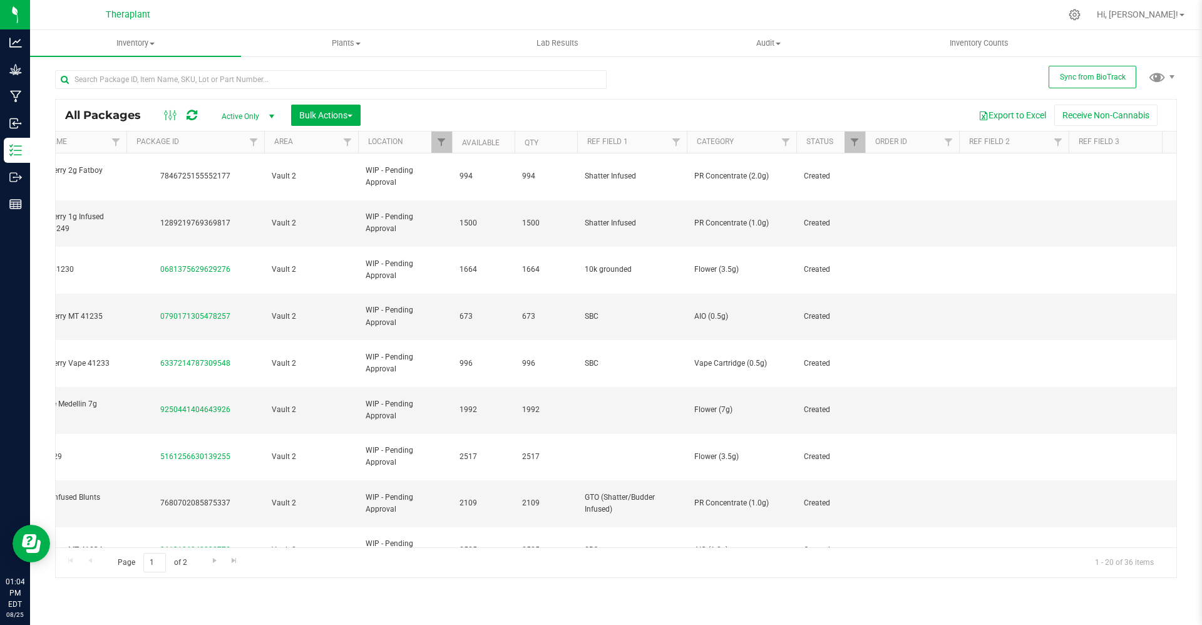
scroll to position [0, 0]
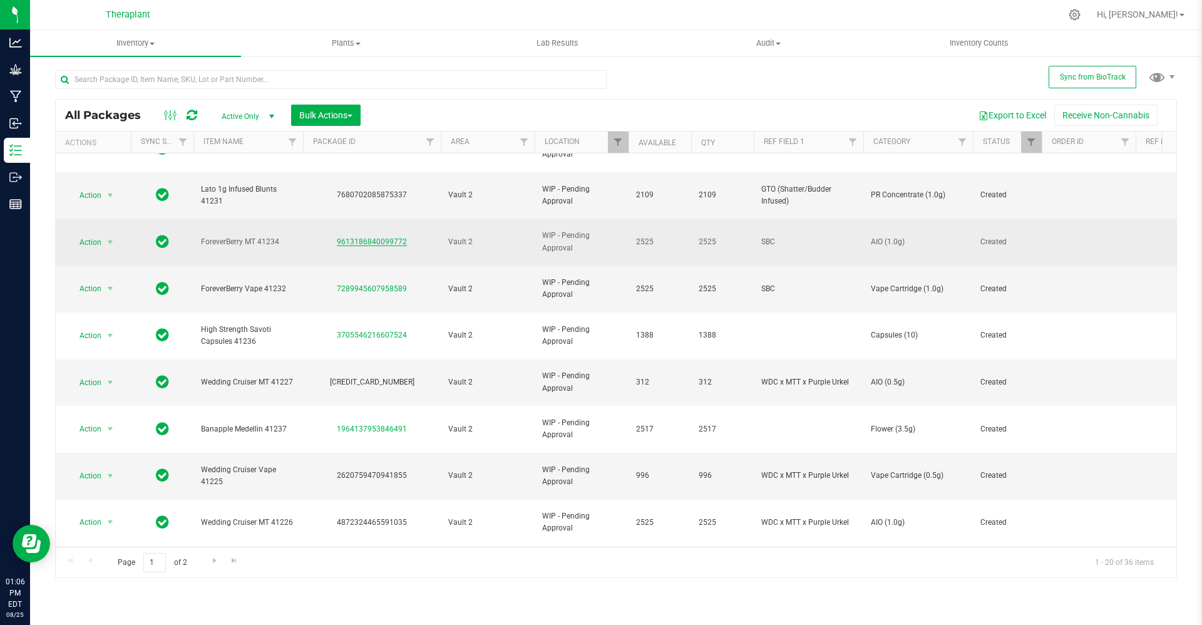
scroll to position [314, 0]
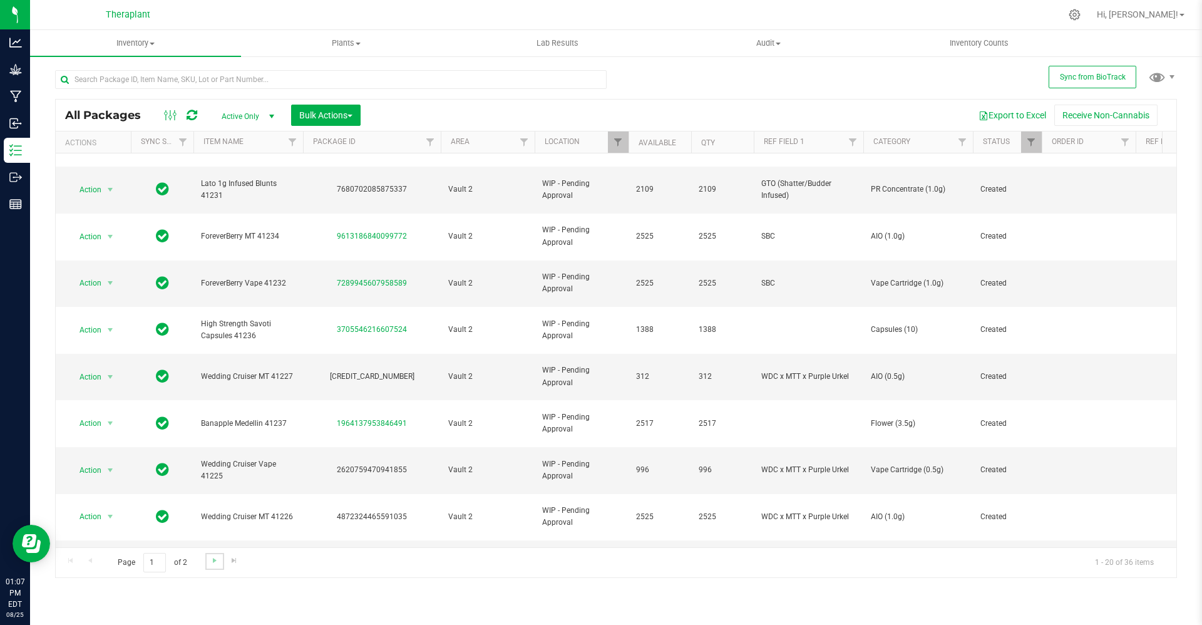
click at [222, 561] on link "Go to the next page" at bounding box center [214, 561] width 18 height 17
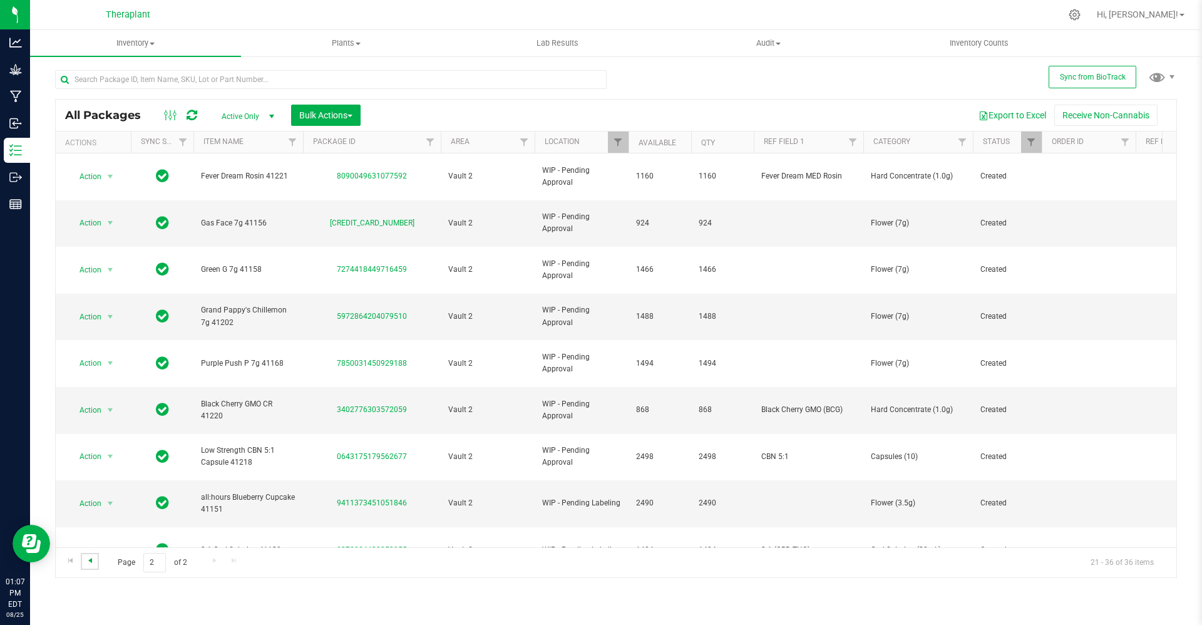
click at [93, 557] on span "Go to the previous page" at bounding box center [90, 560] width 10 height 10
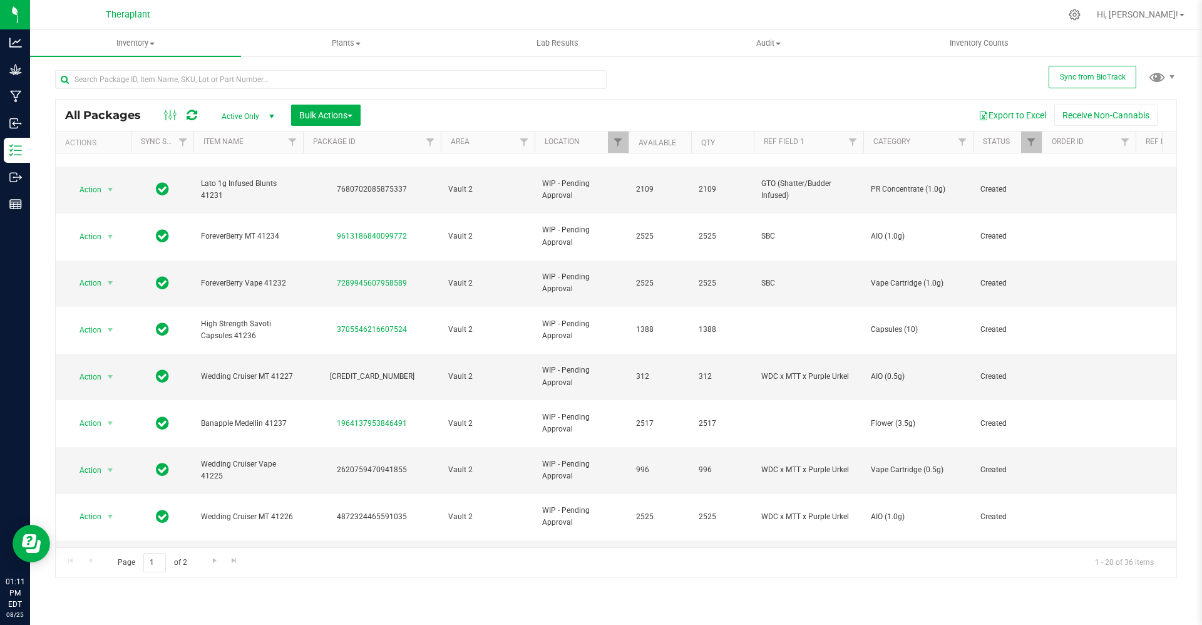
click at [242, 598] on span "Wedding Cruiser Vape 41224" at bounding box center [248, 610] width 95 height 24
copy tr "Wedding Cruiser Vape 41224"
click at [242, 598] on span "Wedding Cruiser Vape 41224" at bounding box center [248, 610] width 95 height 24
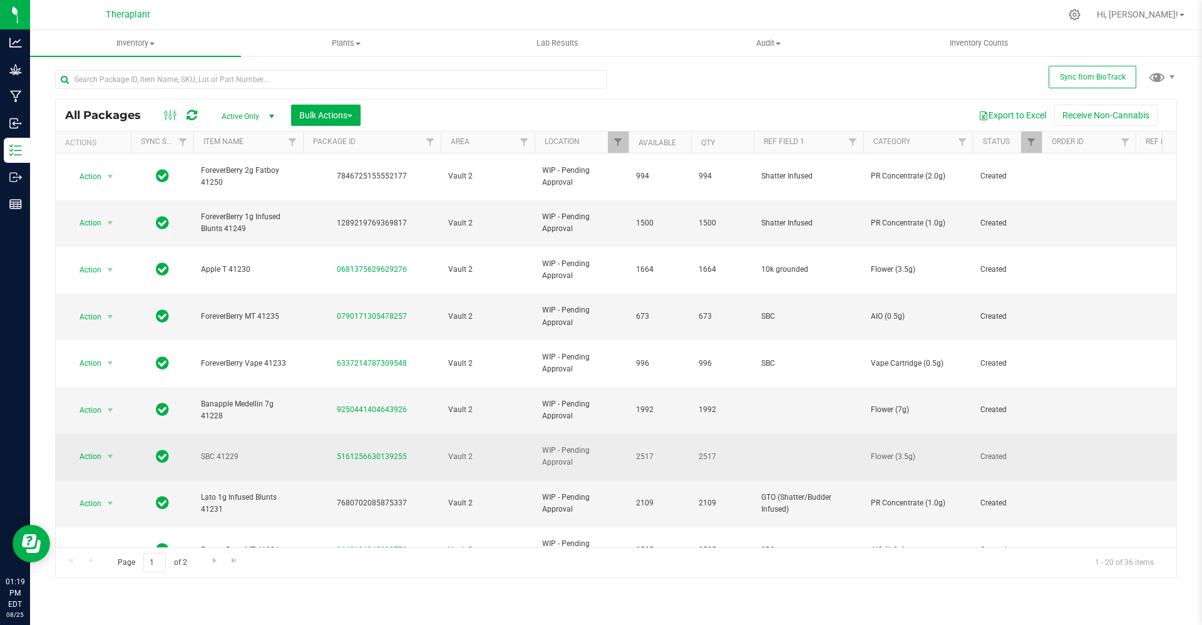
drag, startPoint x: 255, startPoint y: 378, endPoint x: 186, endPoint y: 386, distance: 70.0
copy tr "SBC 41229"
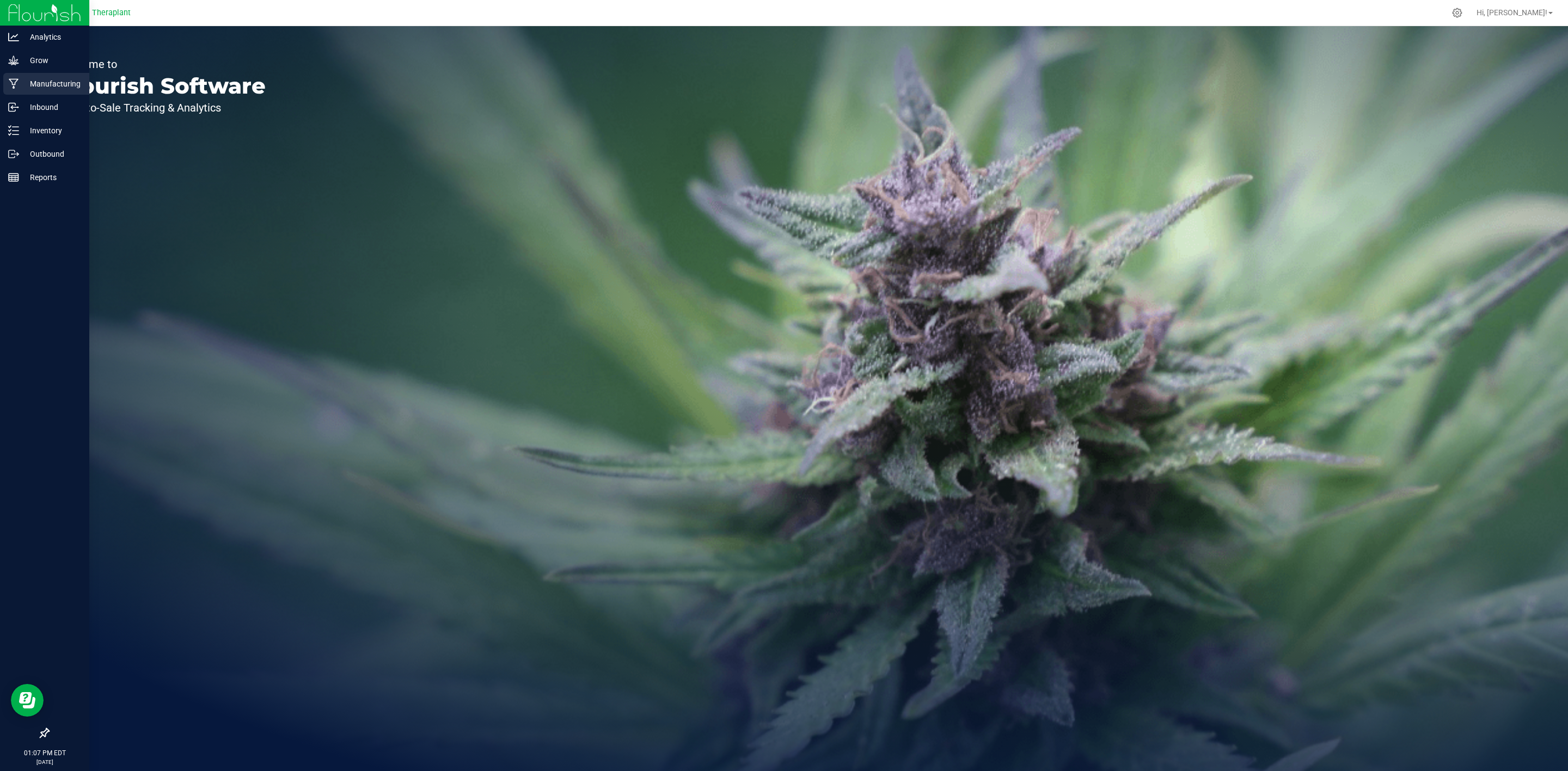
click at [17, 74] on div "Manufacturing" at bounding box center [46, 83] width 86 height 22
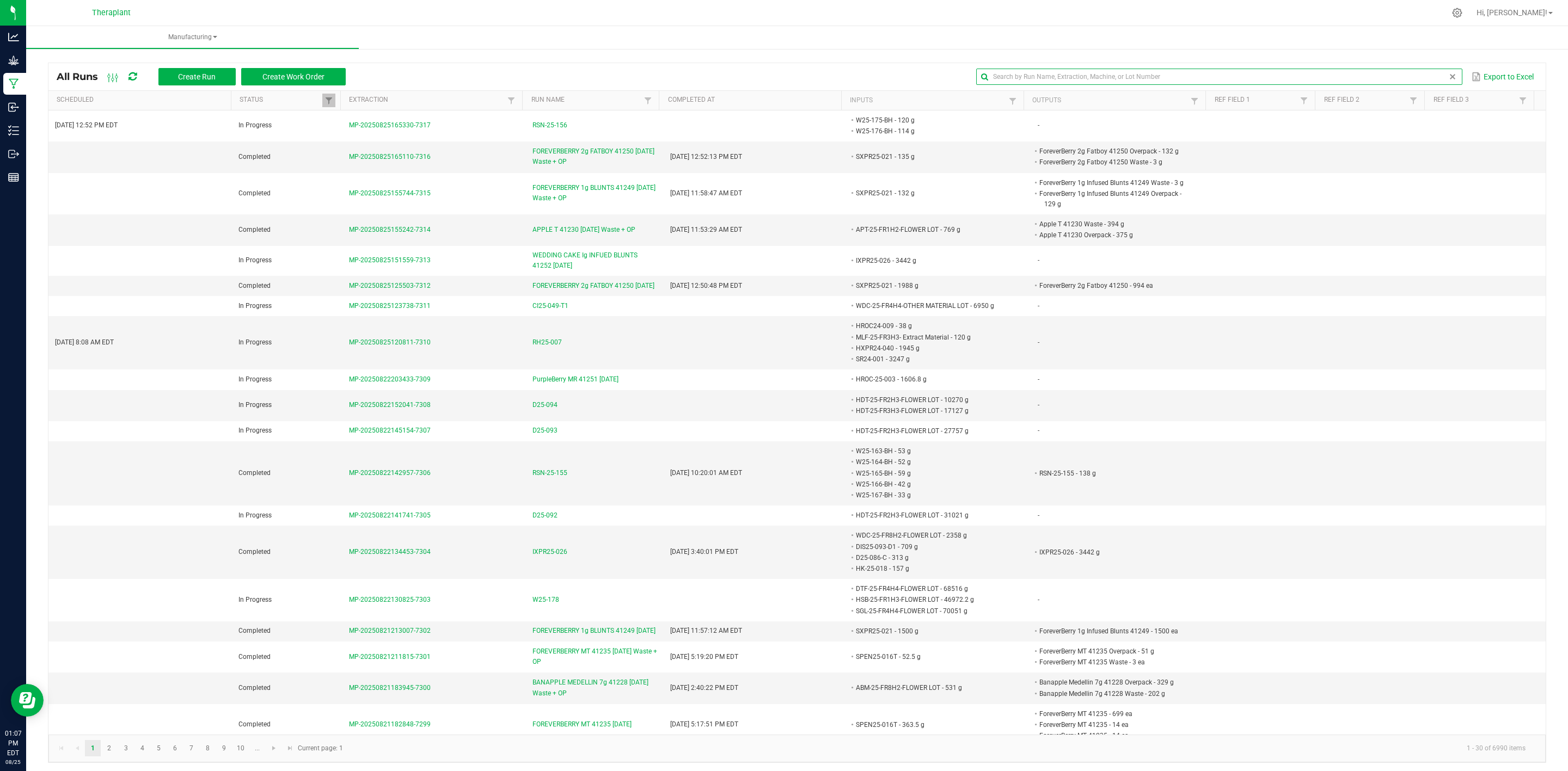
click at [1413, 74] on input "text" at bounding box center [1218, 76] width 486 height 17
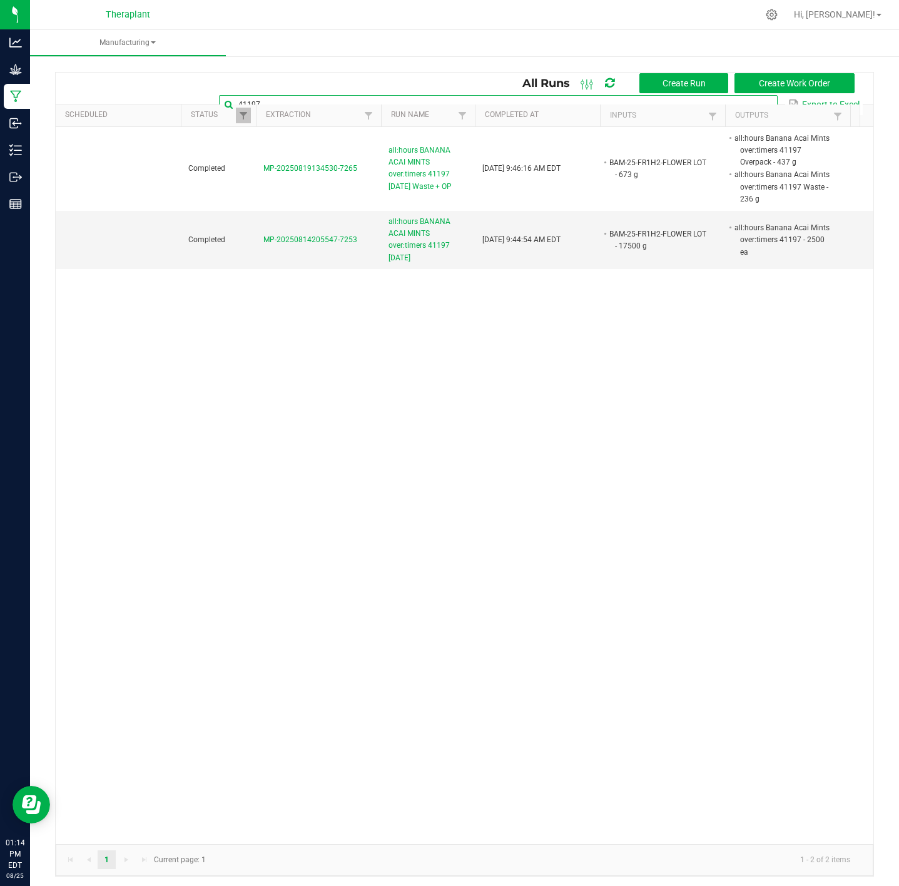
click at [742, 95] on input "41197" at bounding box center [498, 104] width 559 height 19
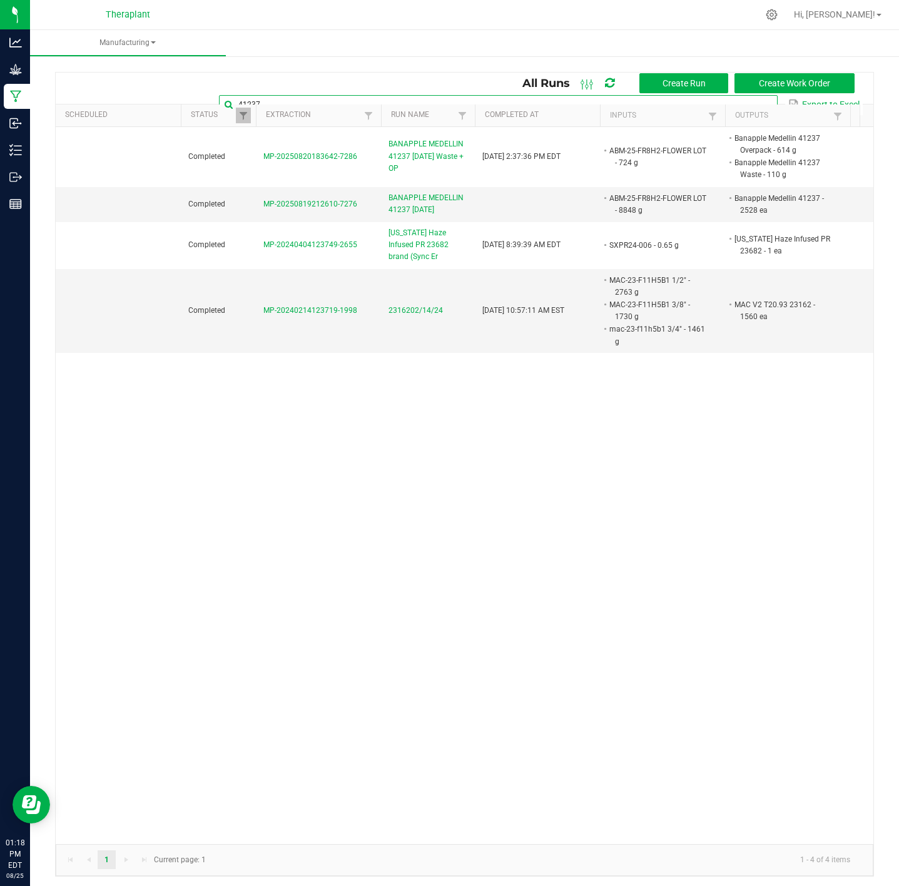
click at [744, 95] on input "41237" at bounding box center [498, 104] width 559 height 19
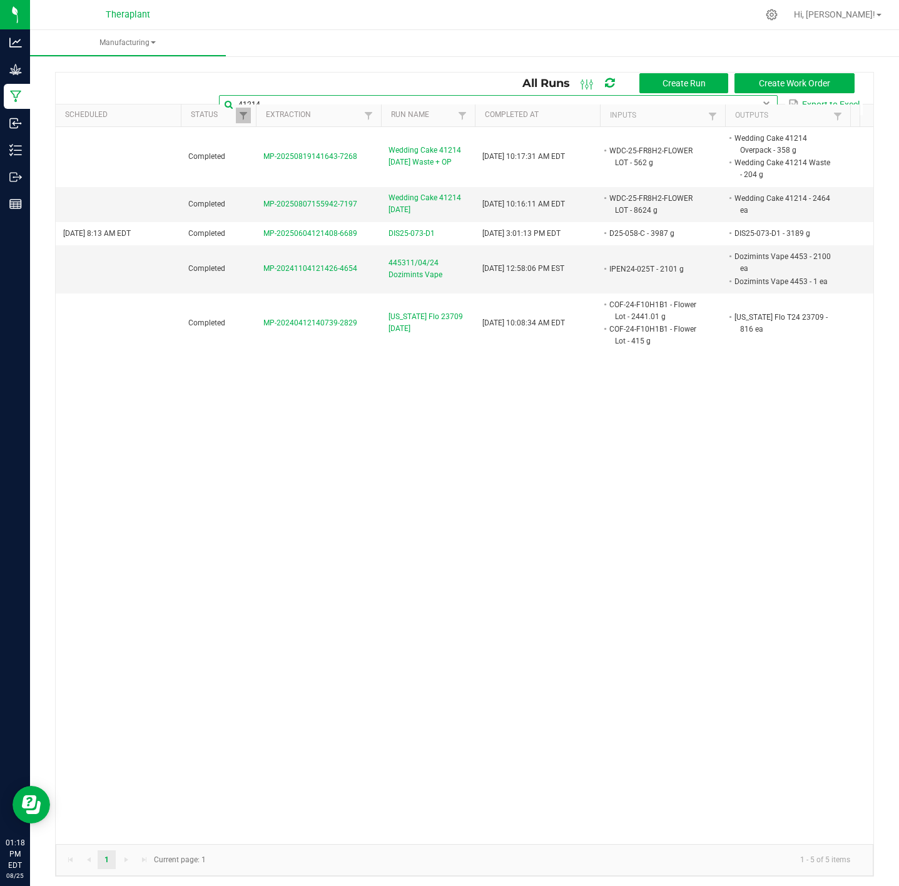
type input "41214"
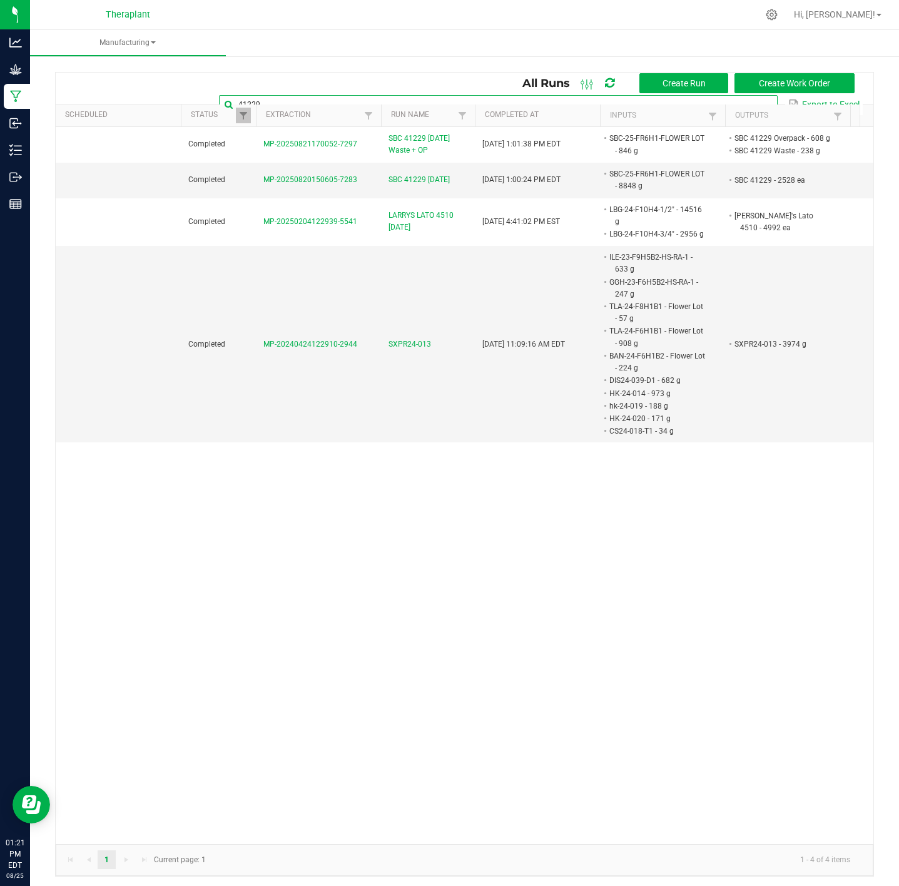
click at [736, 95] on input "41229" at bounding box center [498, 104] width 559 height 19
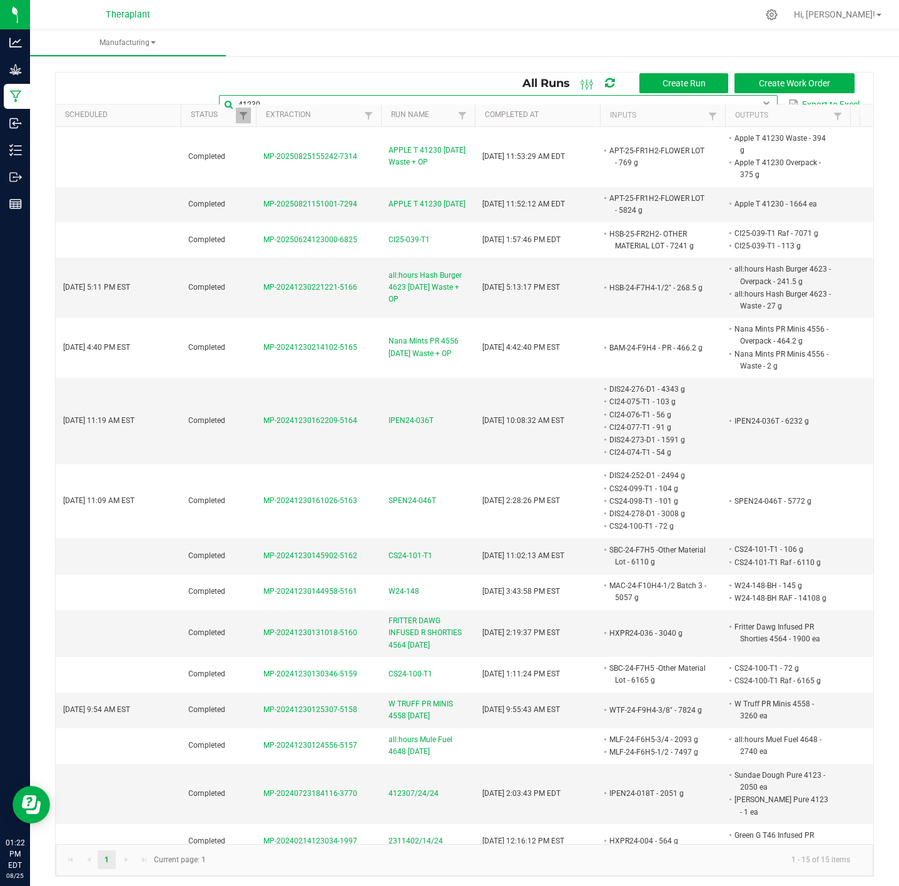
click at [733, 95] on input "41230" at bounding box center [498, 104] width 559 height 19
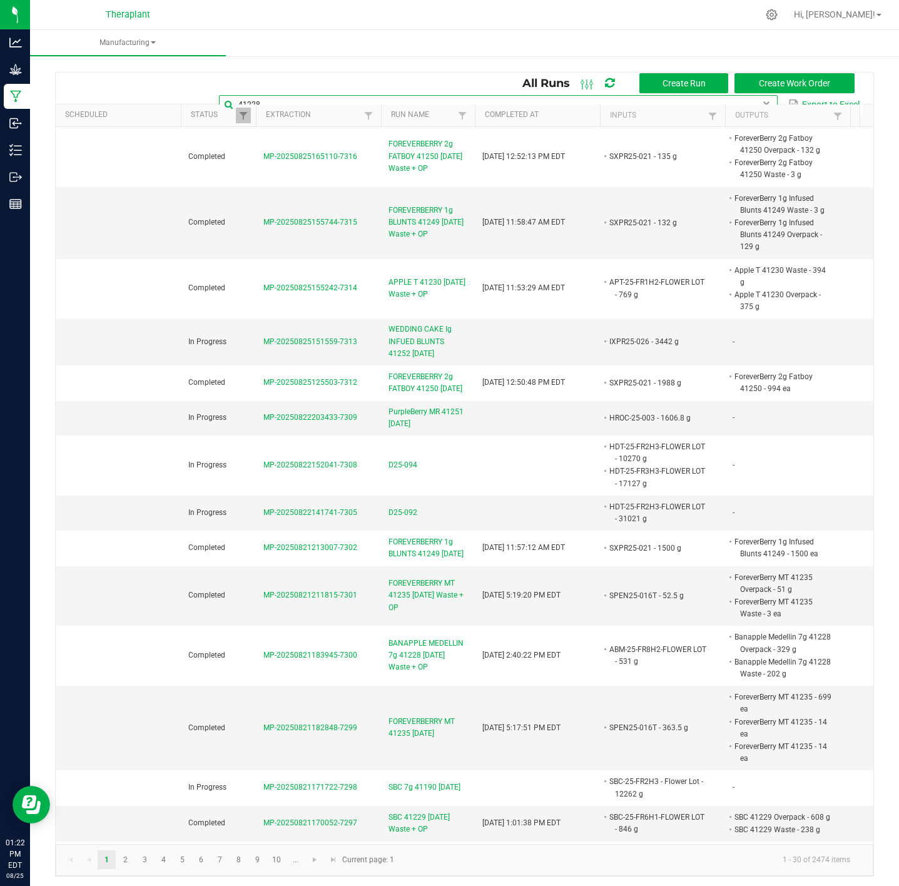
click at [744, 95] on input "41228" at bounding box center [498, 104] width 559 height 19
type input "4"
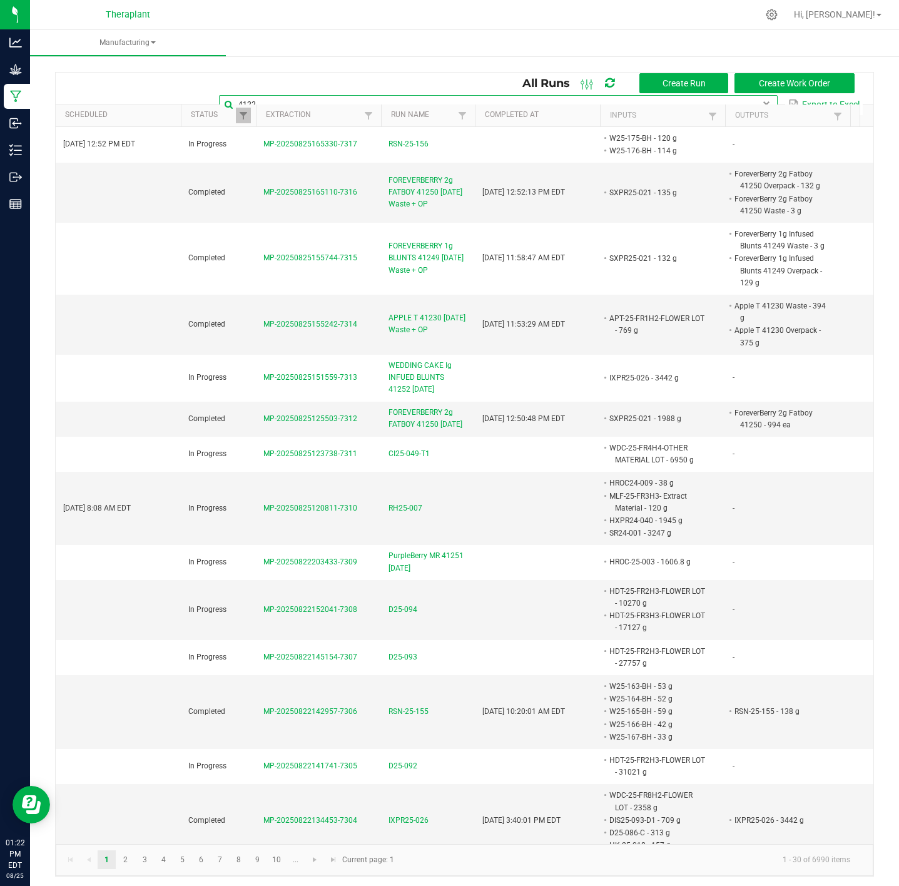
type input "41228"
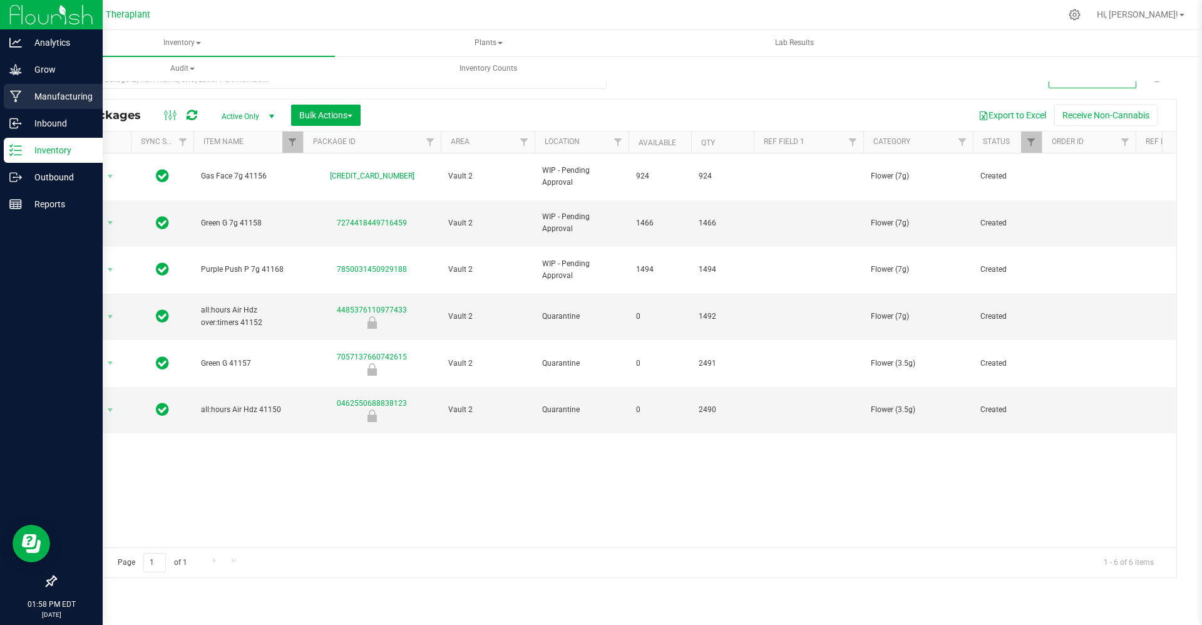
click at [25, 93] on p "Manufacturing" at bounding box center [59, 96] width 75 height 15
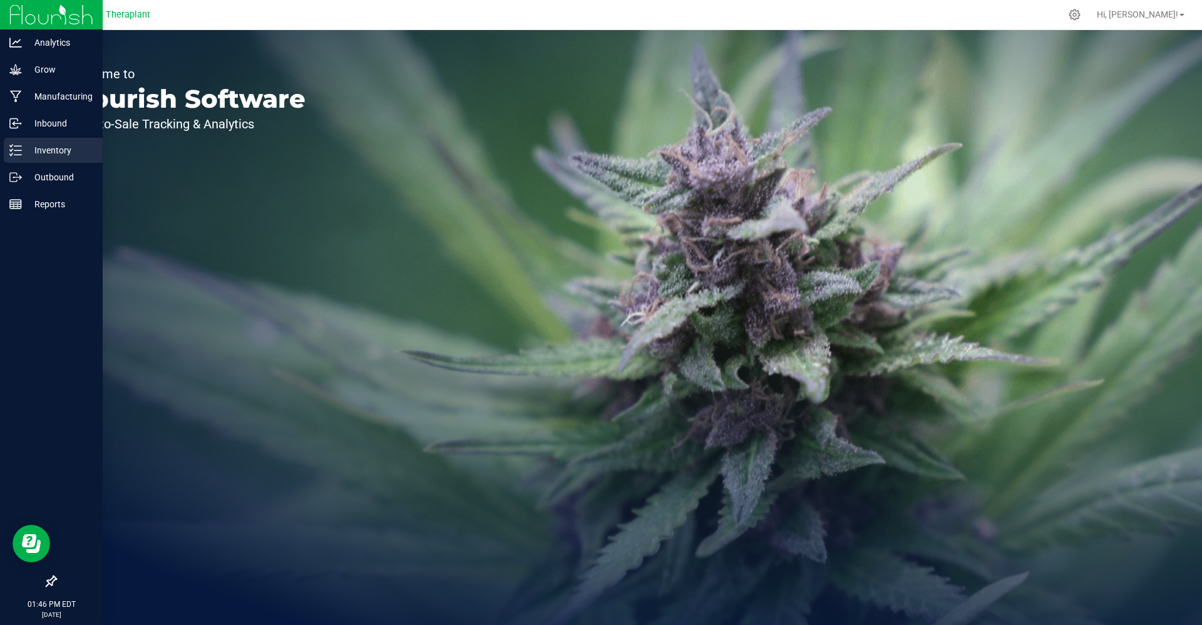
click at [19, 155] on line at bounding box center [17, 155] width 7 height 0
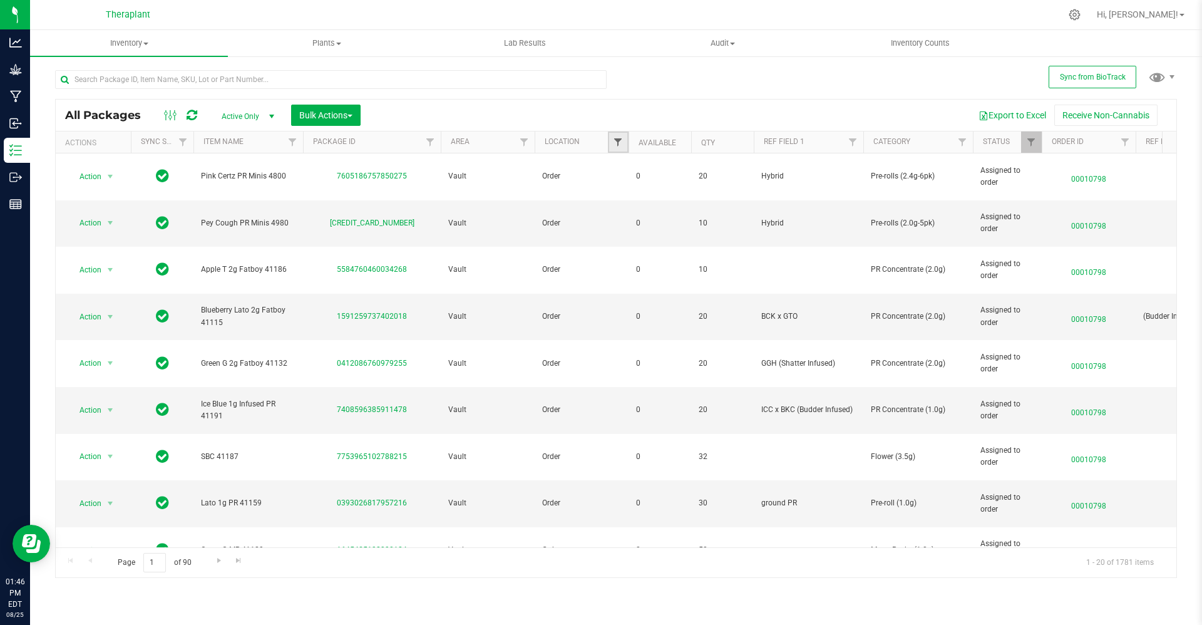
click at [620, 143] on span "Filter" at bounding box center [618, 142] width 10 height 10
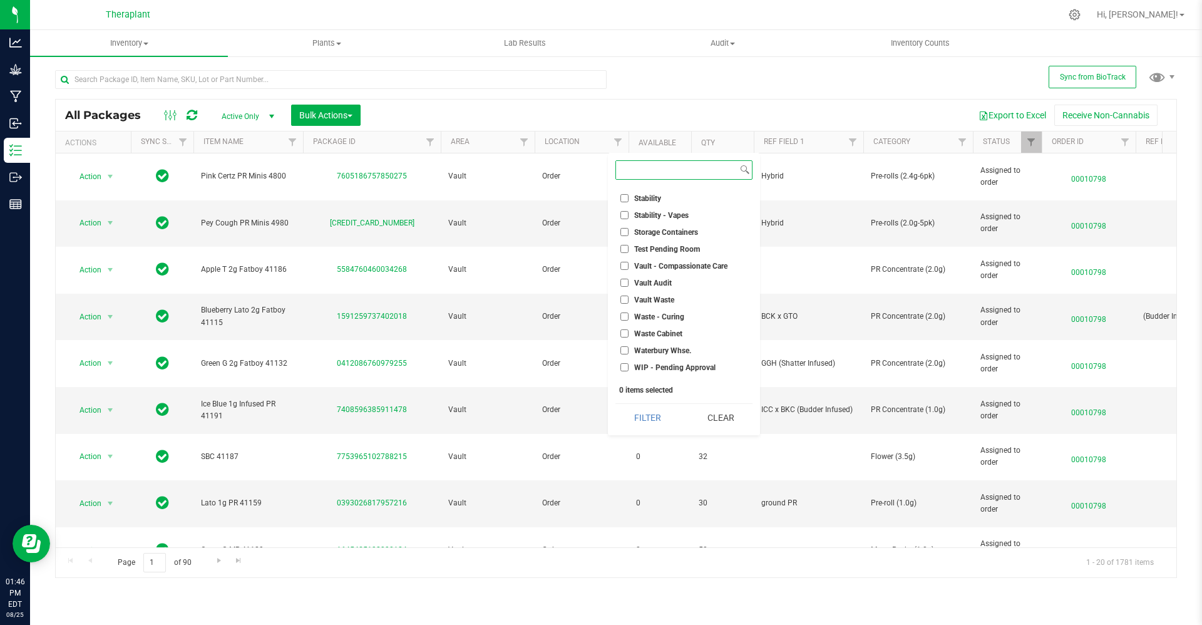
scroll to position [535, 0]
click at [634, 356] on span "WIP - Pending Approval" at bounding box center [674, 354] width 81 height 8
click at [628, 356] on input "WIP - Pending Approval" at bounding box center [624, 353] width 8 height 8
checkbox input "true"
click at [633, 369] on label "WIP - Pending Labeling" at bounding box center [667, 370] width 94 height 8
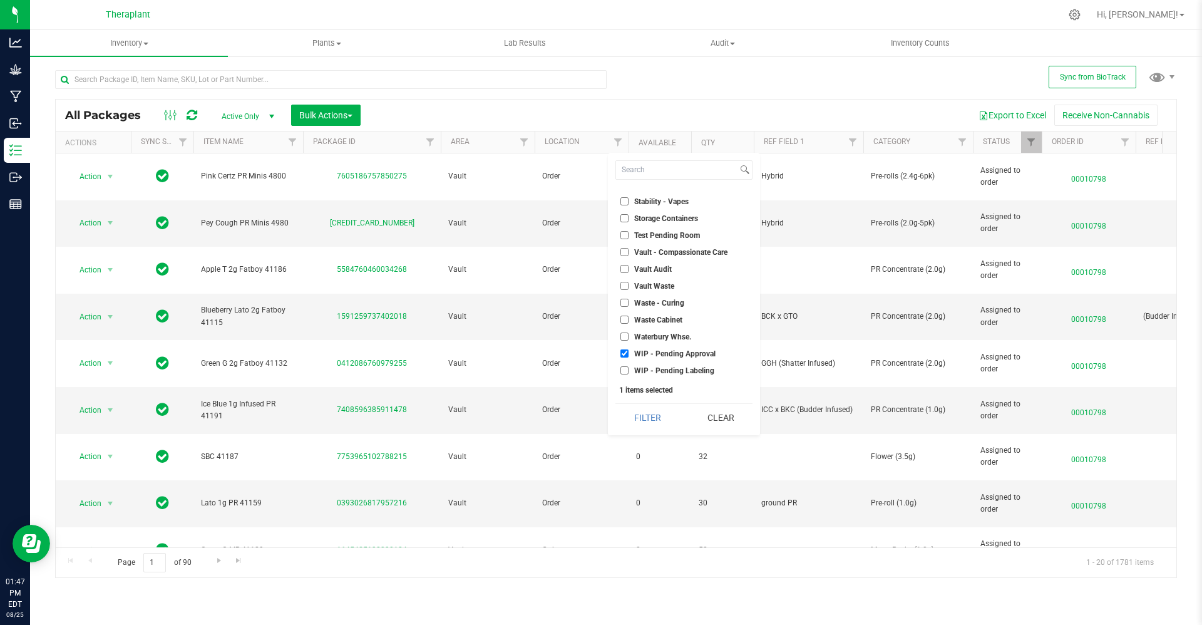
click at [628, 369] on input "WIP - Pending Labeling" at bounding box center [624, 370] width 8 height 8
checkbox input "true"
click at [638, 397] on div "Select All Bubble Hash / Rosin Freezer Cultivation Cure Cure 2 Move Distillate …" at bounding box center [684, 294] width 152 height 282
click at [639, 400] on div "Select All Bubble Hash / Rosin Freezer Cultivation Cure Cure 2 Move Distillate …" at bounding box center [684, 294] width 152 height 282
click at [643, 408] on button "Filter" at bounding box center [647, 418] width 64 height 28
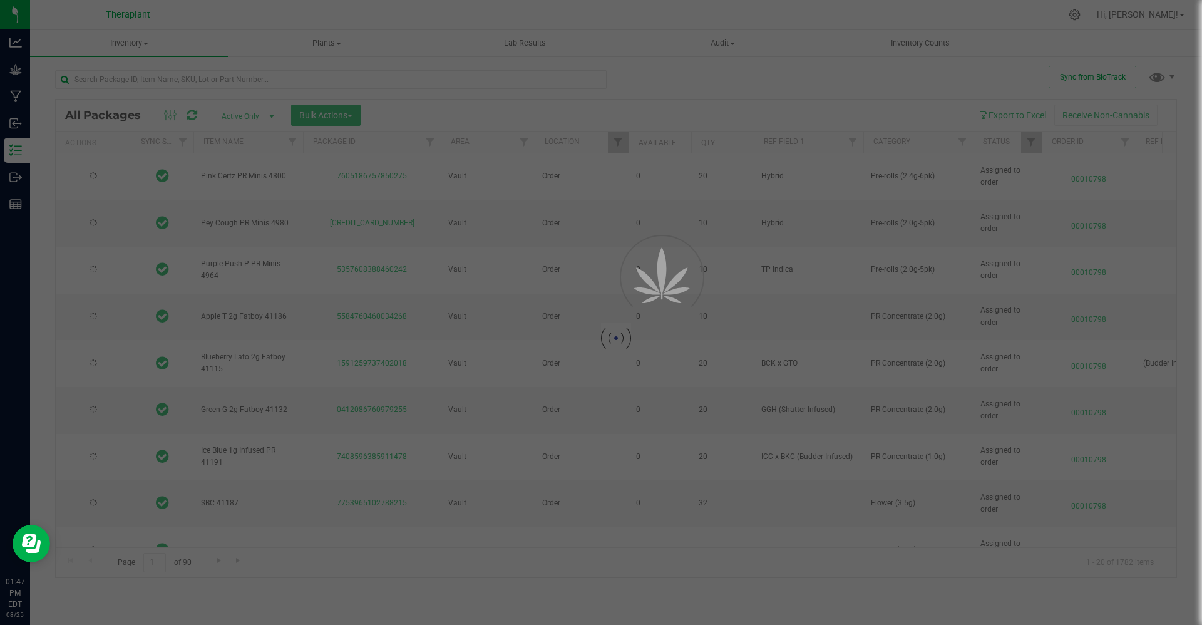
type input "2026-02-12"
type input "2026-05-20"
type input "2026-06-03"
type input "[DATE]"
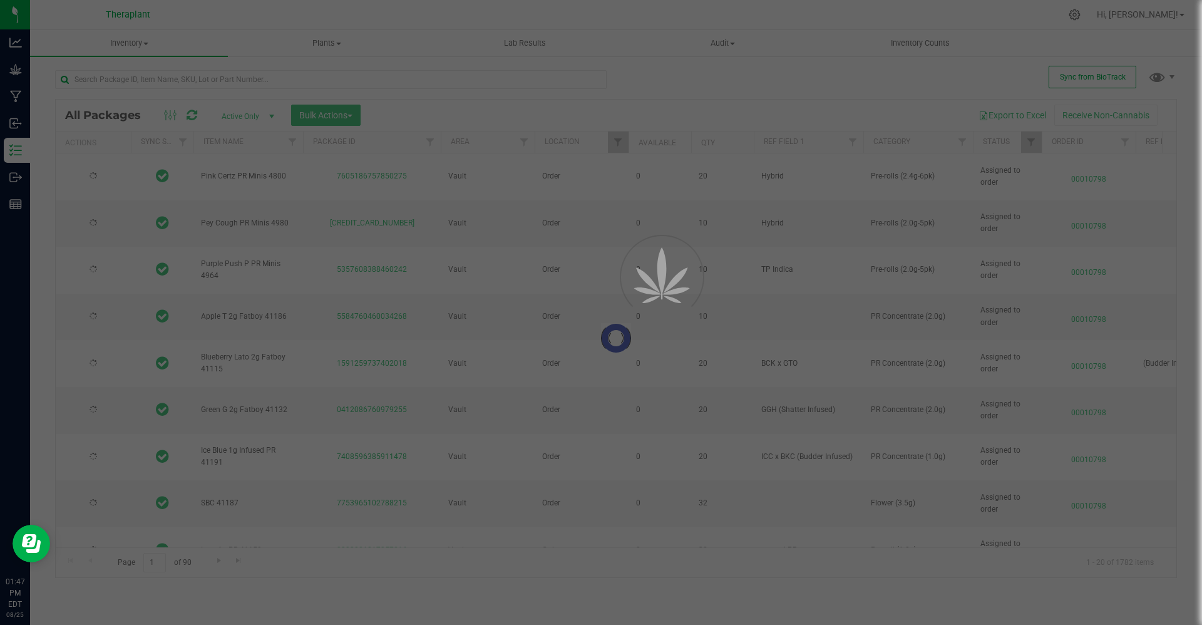
type input "2026-07-18"
type input "2026-08-11"
type input "[DATE]"
type input "2026-08-11"
type input "[DATE]"
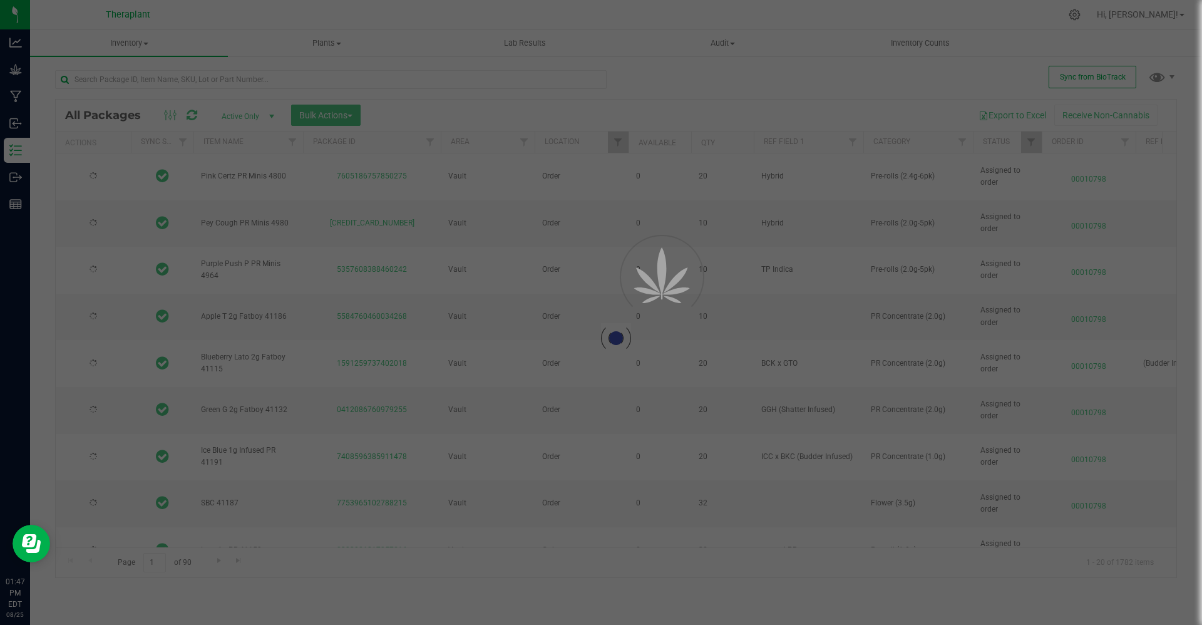
type input "2026-08-11"
type input "[DATE]"
type input "2026-03-25"
type input "[DATE]"
type input "2026-07-15"
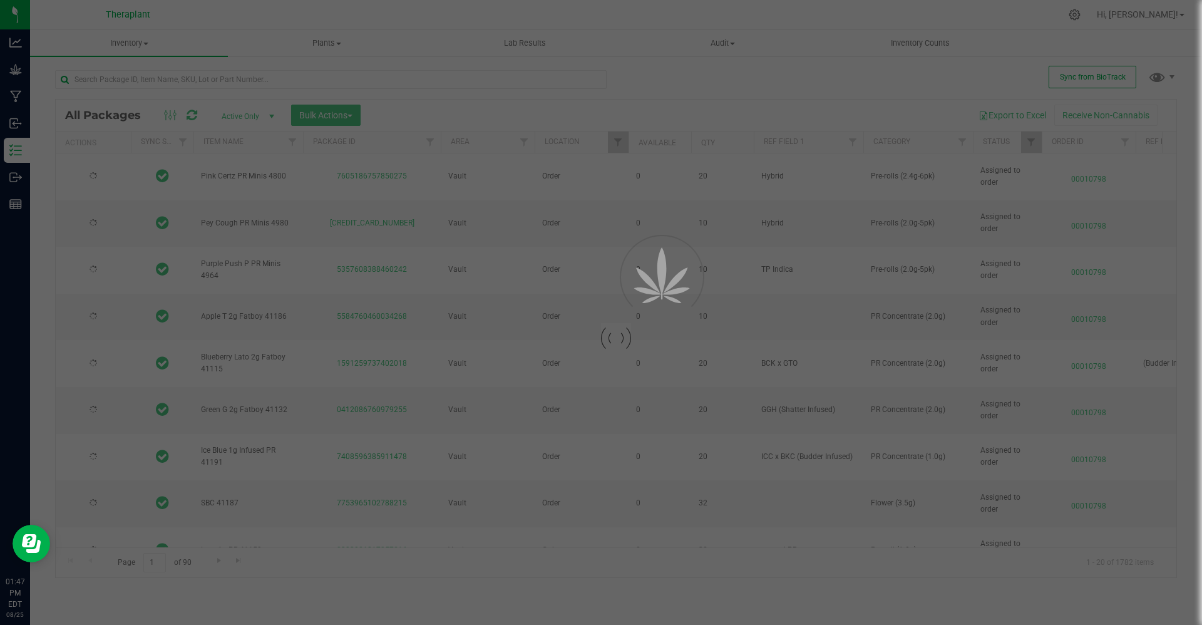
type input "2026-07-22"
type input "[DATE]"
type input "2026-08-11"
type input "2026-03-25"
type input "2026-07-03"
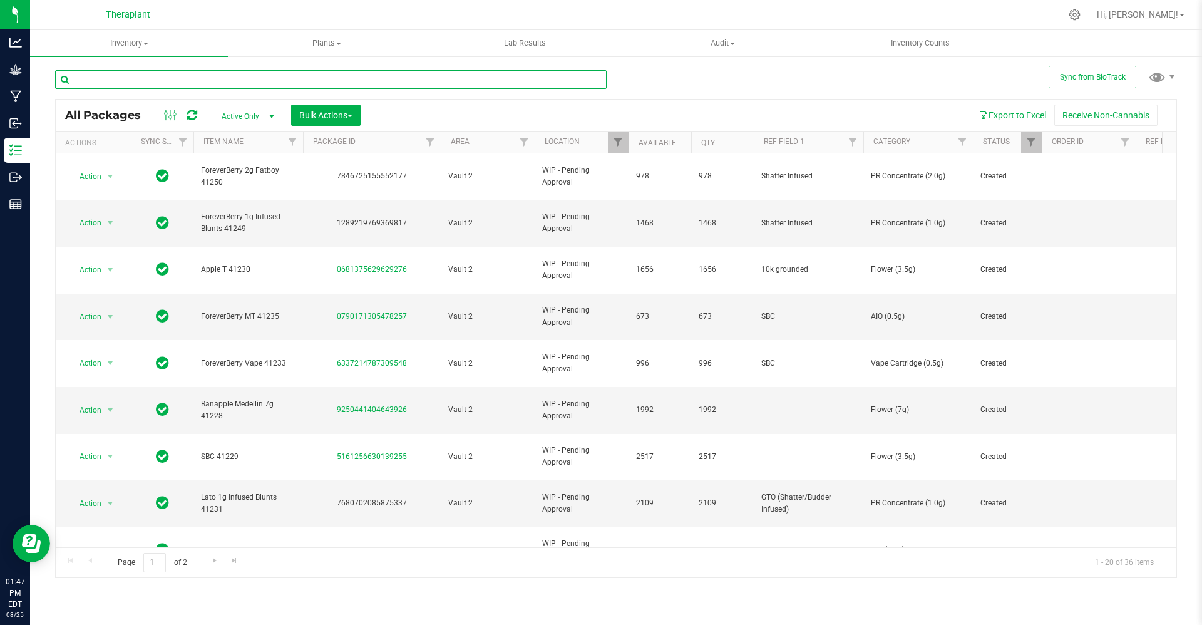
click at [150, 78] on input "text" at bounding box center [330, 79] width 551 height 19
